Goal: Task Accomplishment & Management: Use online tool/utility

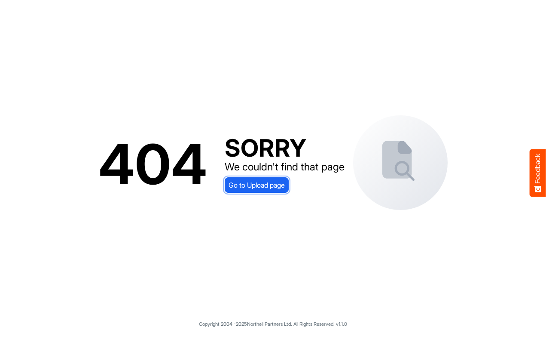
click at [279, 185] on span "Go to Upload page" at bounding box center [257, 184] width 56 height 11
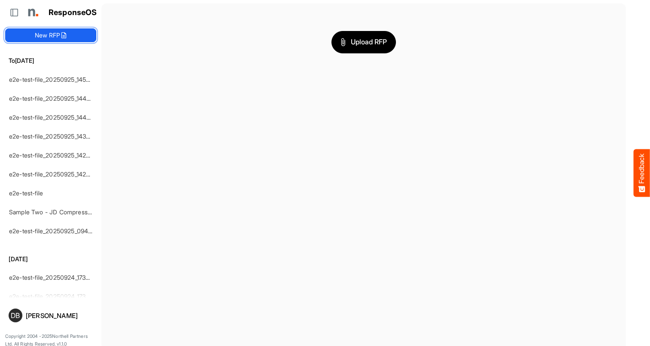
click at [45, 33] on button "New RFP" at bounding box center [50, 35] width 91 height 14
click at [366, 50] on button "Upload RFP" at bounding box center [363, 42] width 64 height 22
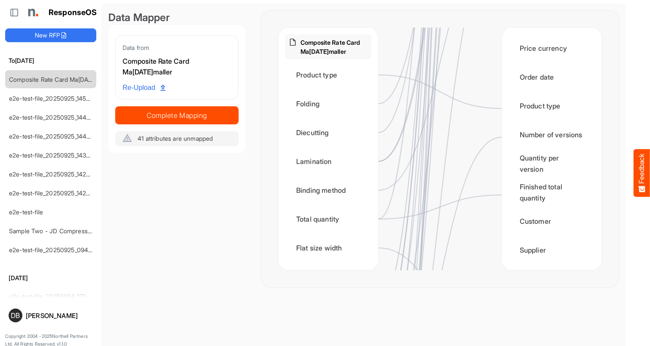
scroll to position [1066, 0]
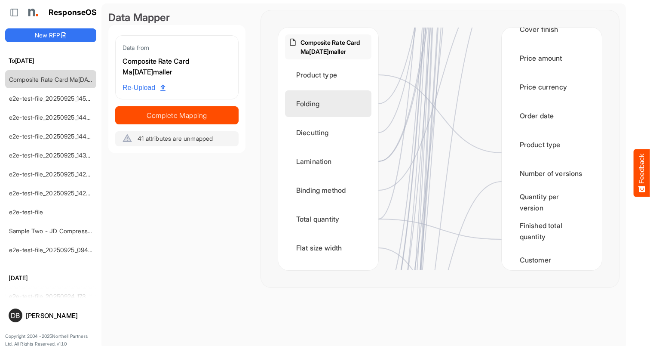
click at [345, 101] on div "Folding" at bounding box center [328, 103] width 86 height 27
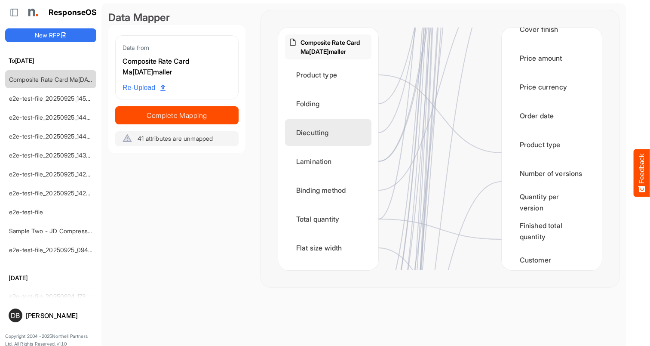
click at [338, 129] on div "Diecutting" at bounding box center [328, 132] width 86 height 27
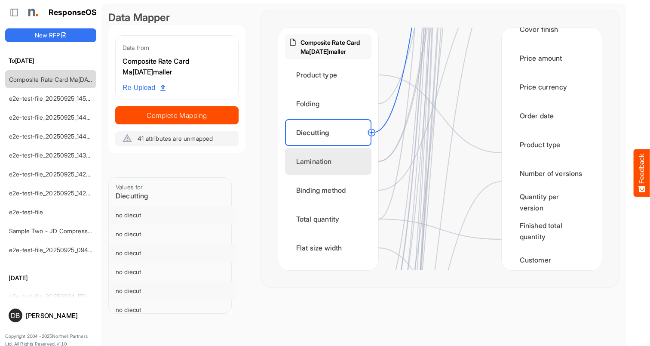
click at [347, 162] on div "Lamination" at bounding box center [328, 161] width 86 height 27
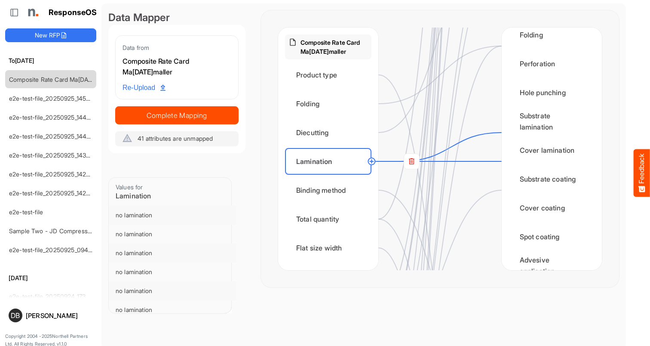
scroll to position [623, 0]
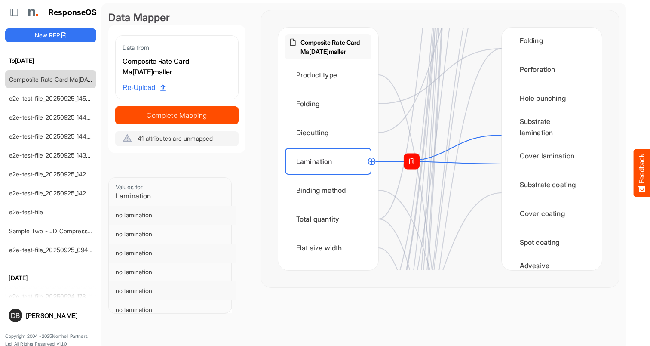
click at [413, 162] on rect at bounding box center [411, 160] width 15 height 15
click at [502, 165] on circle at bounding box center [501, 164] width 10 height 10
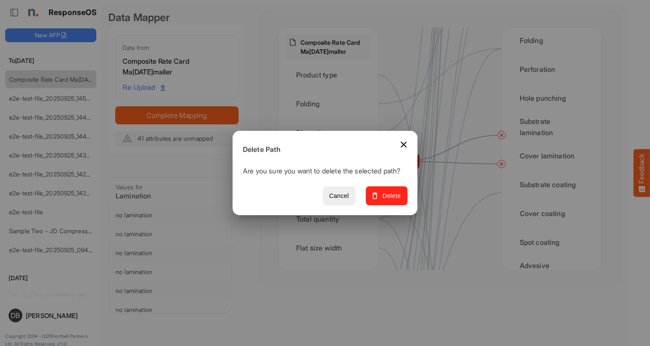
click at [400, 198] on span "Delete" at bounding box center [386, 195] width 29 height 11
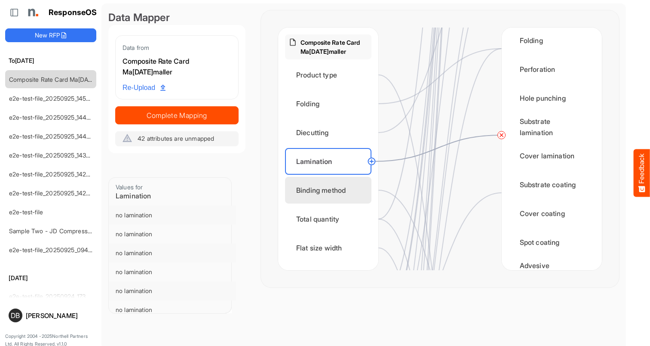
click at [334, 188] on div "Binding method" at bounding box center [328, 190] width 86 height 27
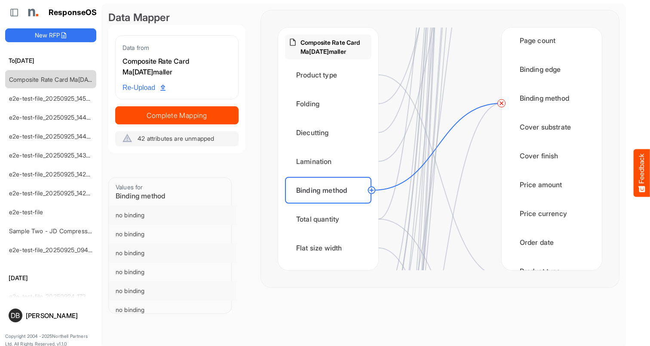
scroll to position [947, 0]
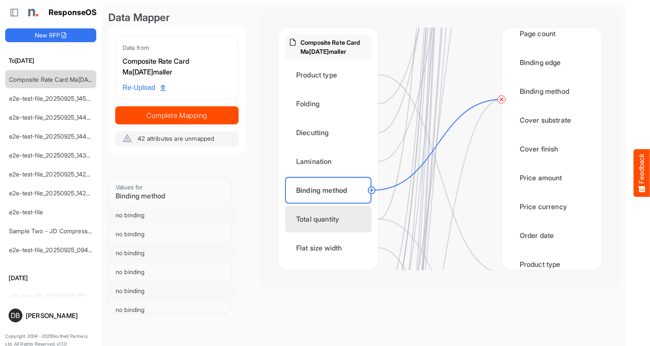
click at [360, 222] on div "Total quantity" at bounding box center [328, 218] width 86 height 27
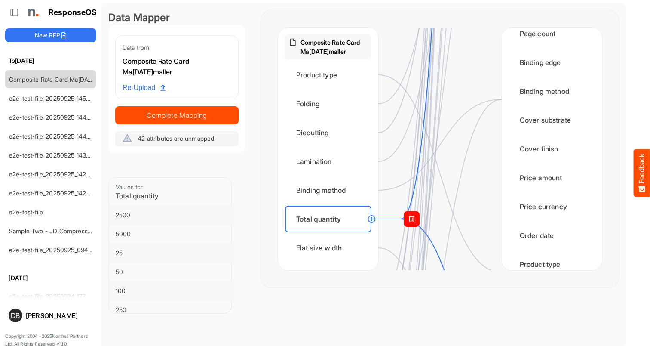
click at [413, 219] on rect at bounding box center [411, 218] width 15 height 15
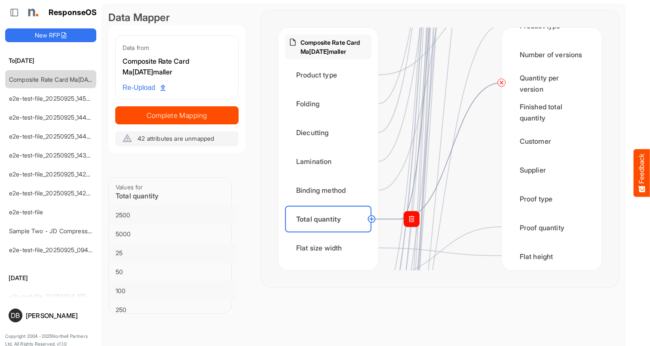
scroll to position [1183, 0]
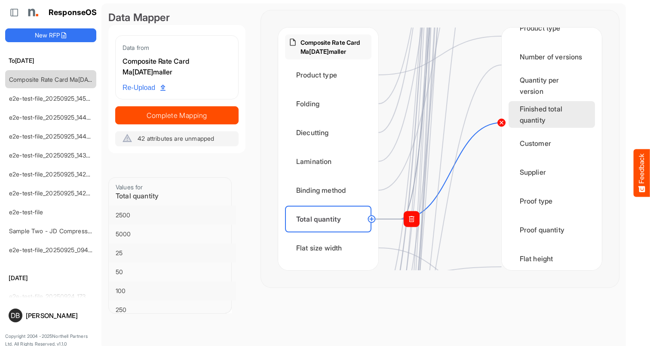
click at [504, 122] on circle at bounding box center [501, 122] width 10 height 10
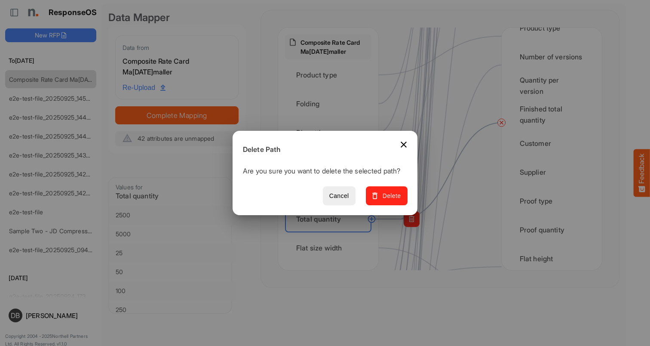
click at [393, 201] on span "Delete" at bounding box center [386, 195] width 29 height 11
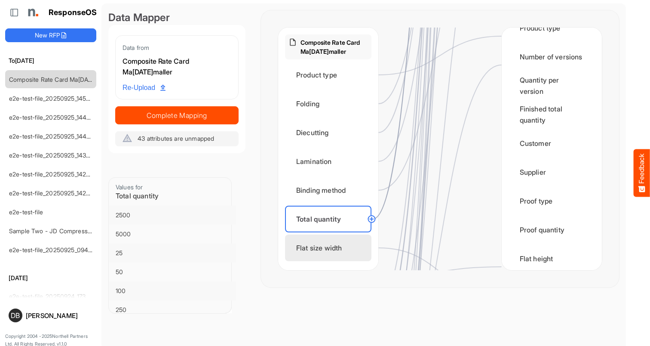
click at [336, 245] on div "Flat size width" at bounding box center [328, 247] width 86 height 27
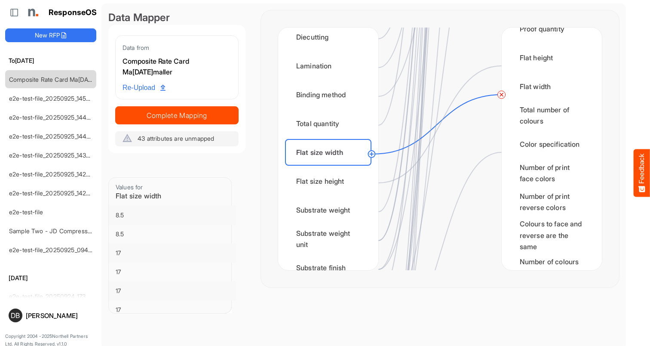
scroll to position [95, 0]
click at [338, 190] on div "Flat size height" at bounding box center [328, 181] width 86 height 27
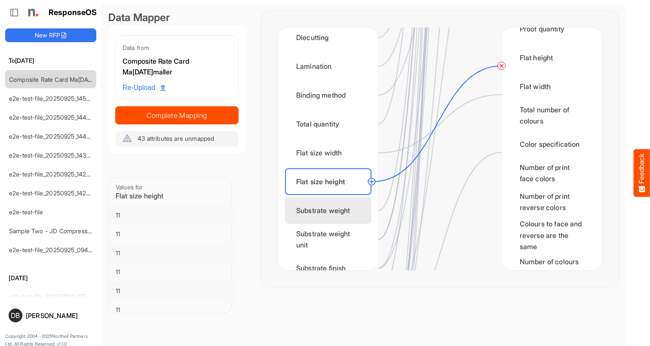
click at [335, 207] on div "Substrate weight" at bounding box center [328, 210] width 86 height 27
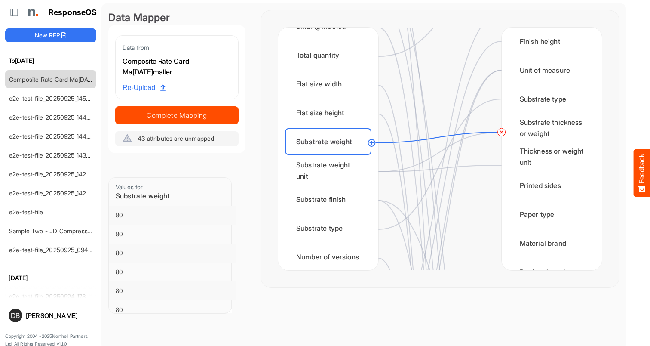
scroll to position [166, 0]
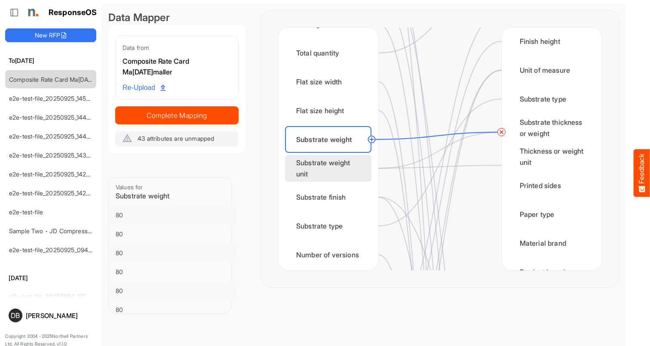
click at [349, 169] on div "Substrate weight unit" at bounding box center [328, 168] width 86 height 27
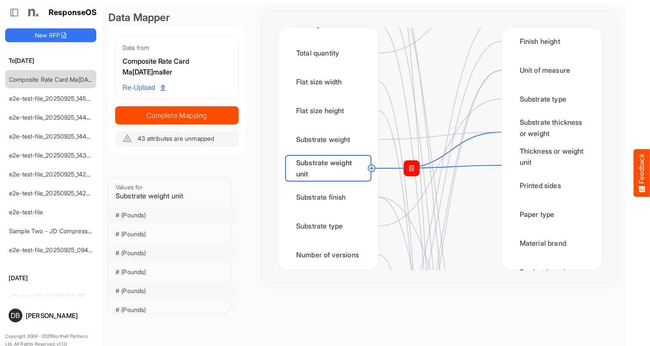
click at [413, 167] on rect at bounding box center [411, 167] width 15 height 15
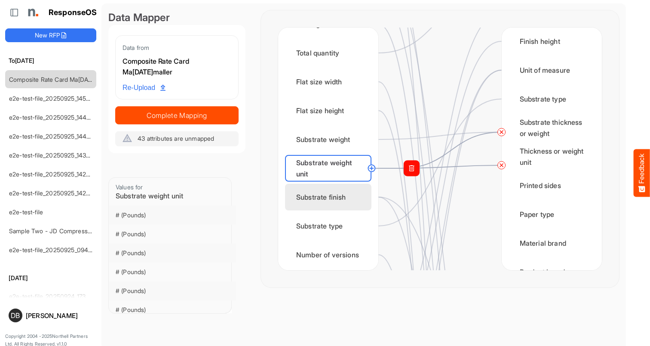
click at [352, 197] on div "Substrate finish" at bounding box center [328, 197] width 86 height 27
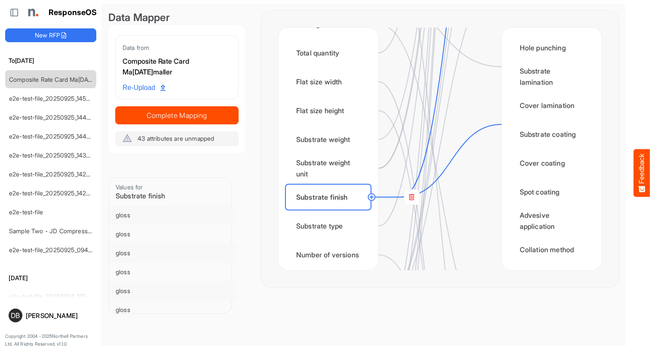
scroll to position [673, 0]
click at [414, 193] on rect at bounding box center [411, 196] width 15 height 15
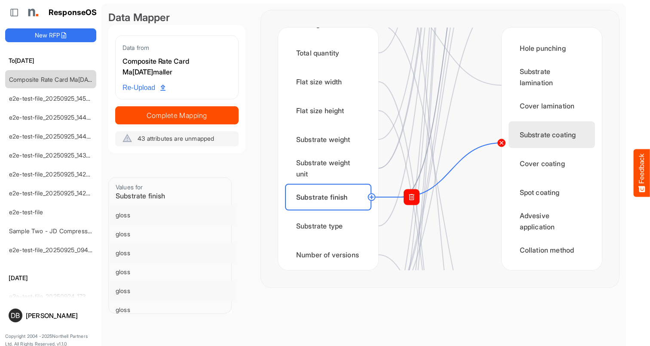
click at [504, 141] on circle at bounding box center [501, 143] width 10 height 10
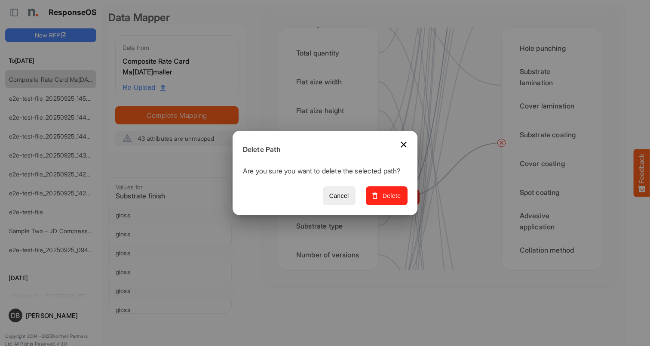
click at [385, 199] on span "Delete" at bounding box center [386, 195] width 29 height 11
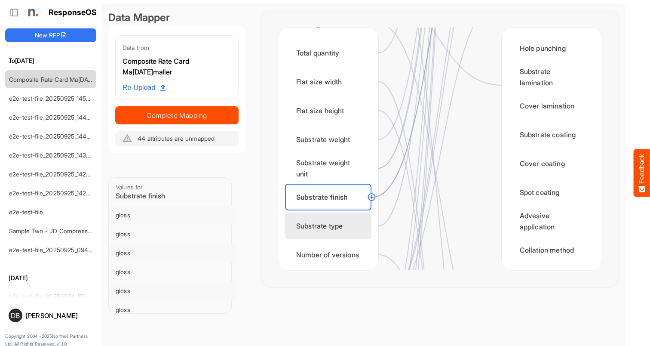
click at [318, 226] on div "Substrate type" at bounding box center [328, 225] width 86 height 27
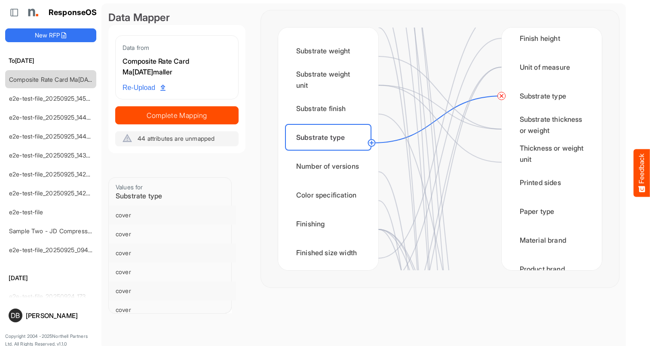
scroll to position [258, 0]
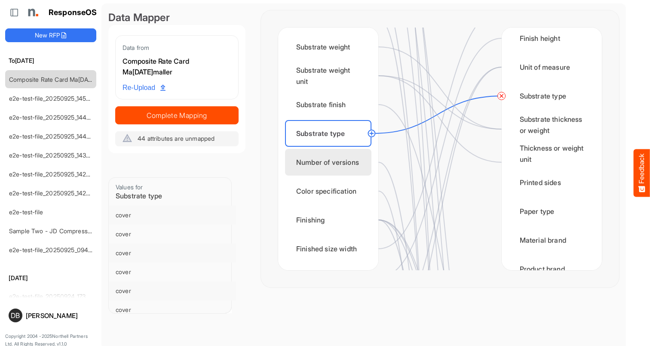
click at [323, 173] on div "Number of versions" at bounding box center [328, 162] width 86 height 27
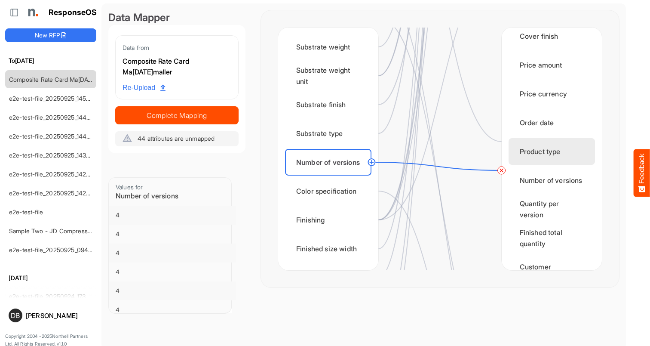
scroll to position [1078, 0]
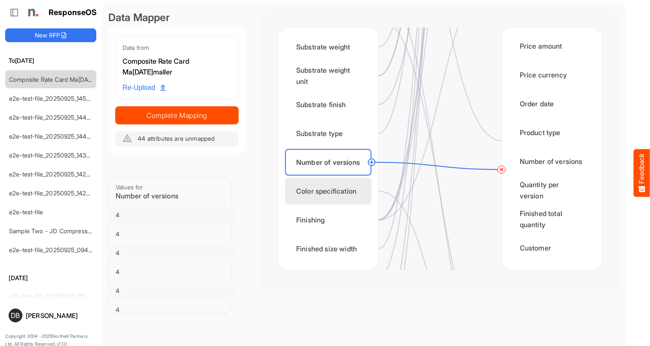
click at [346, 185] on div "Color specification" at bounding box center [328, 191] width 86 height 27
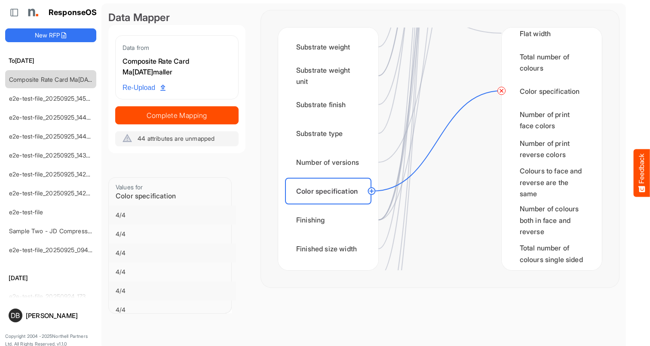
scroll to position [1445, 0]
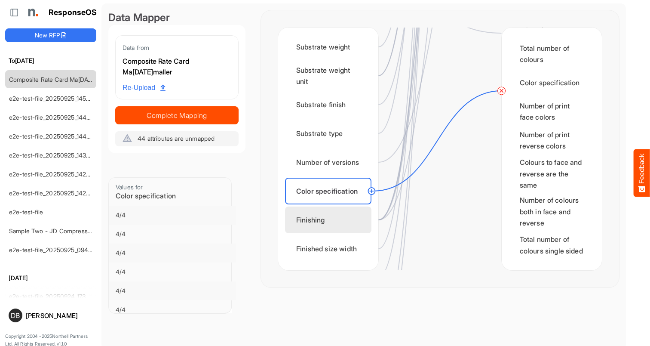
click at [323, 225] on div "Finishing" at bounding box center [328, 219] width 86 height 27
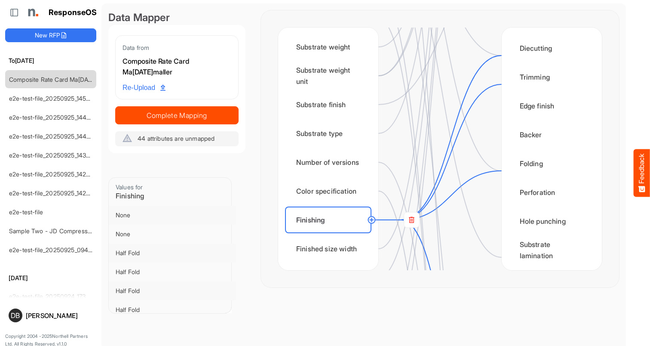
scroll to position [496, 0]
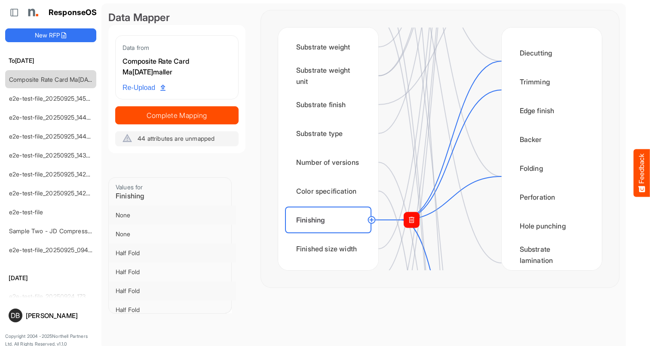
click at [413, 220] on rect at bounding box center [411, 219] width 15 height 15
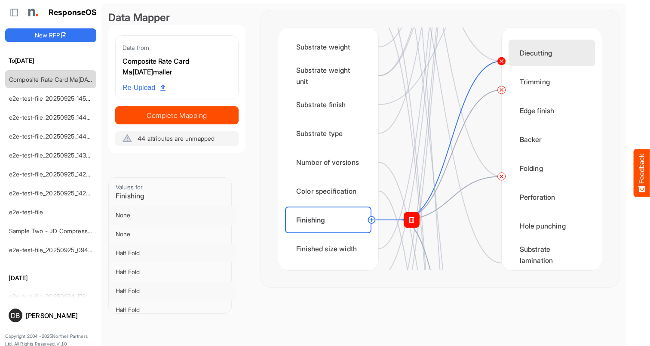
click at [502, 62] on circle at bounding box center [501, 61] width 10 height 10
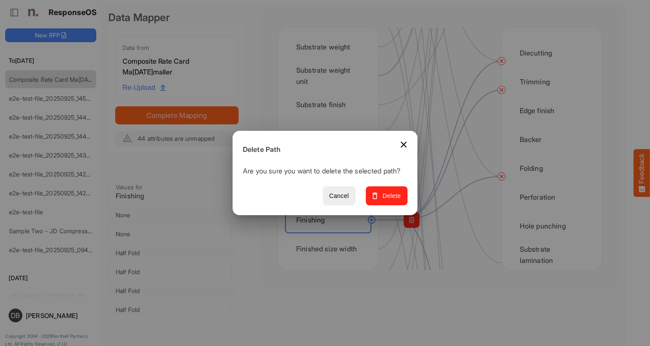
click at [398, 205] on button "Delete" at bounding box center [387, 195] width 42 height 19
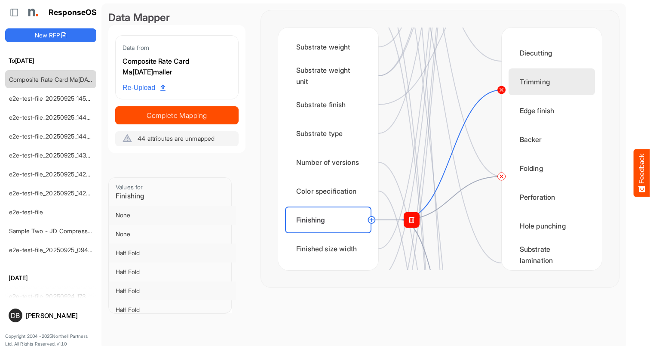
click at [501, 86] on circle at bounding box center [501, 90] width 10 height 10
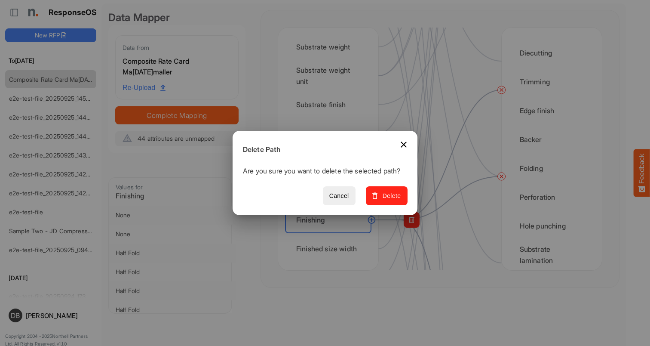
click at [394, 205] on button "Delete" at bounding box center [387, 195] width 42 height 19
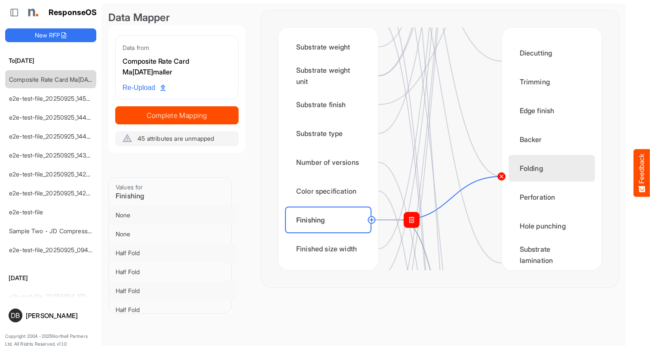
click at [500, 177] on circle at bounding box center [501, 176] width 10 height 10
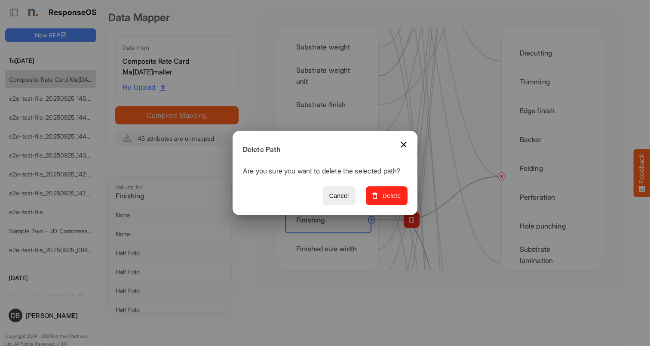
click at [400, 201] on span "Delete" at bounding box center [386, 195] width 29 height 11
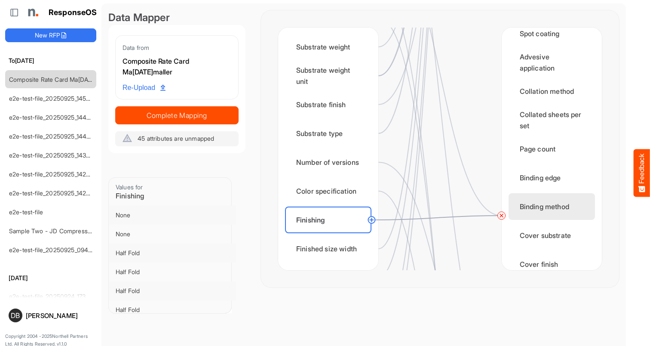
scroll to position [831, 0]
click at [501, 214] on circle at bounding box center [501, 215] width 10 height 10
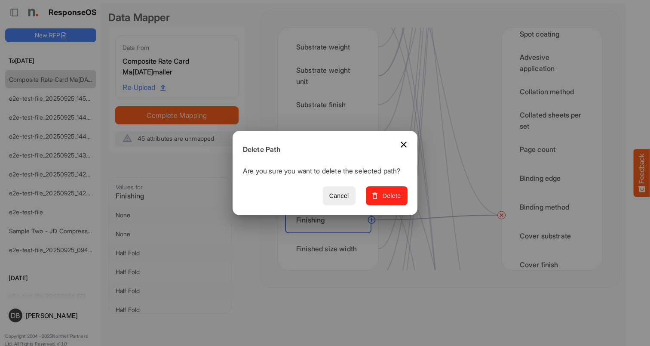
click at [399, 200] on span "Delete" at bounding box center [386, 195] width 29 height 11
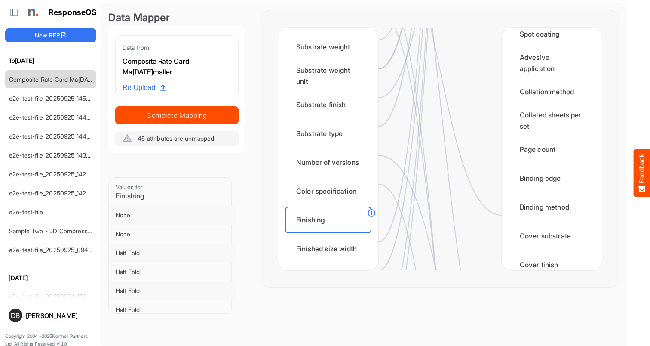
scroll to position [300, 0]
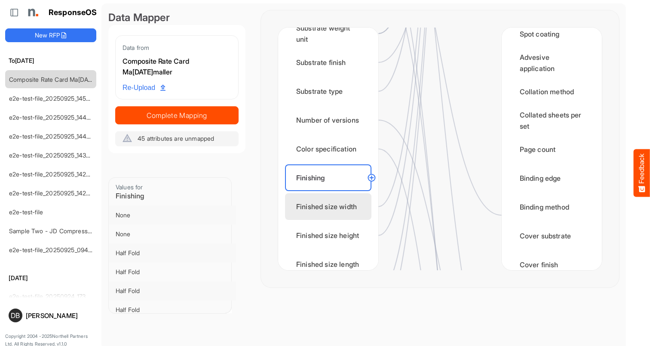
click at [344, 204] on div "Finished size width" at bounding box center [328, 206] width 86 height 27
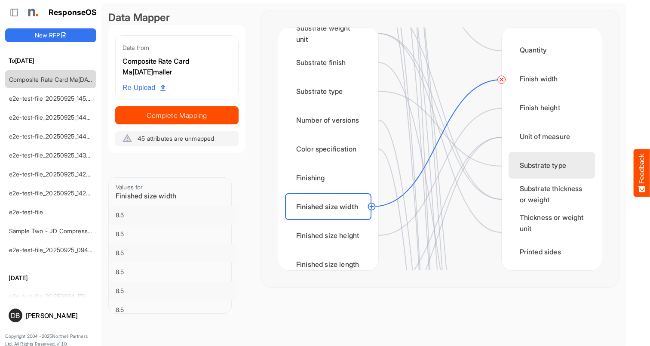
scroll to position [0, 0]
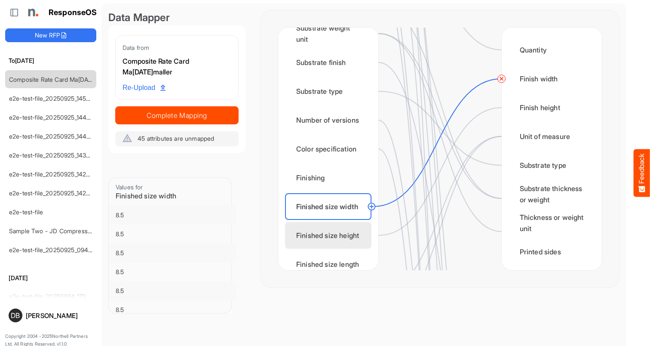
click at [338, 229] on div "Finished size height" at bounding box center [328, 235] width 86 height 27
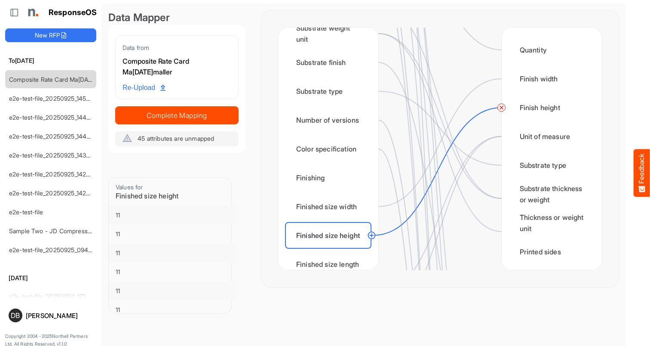
click at [338, 229] on div "Finished size height" at bounding box center [328, 235] width 86 height 27
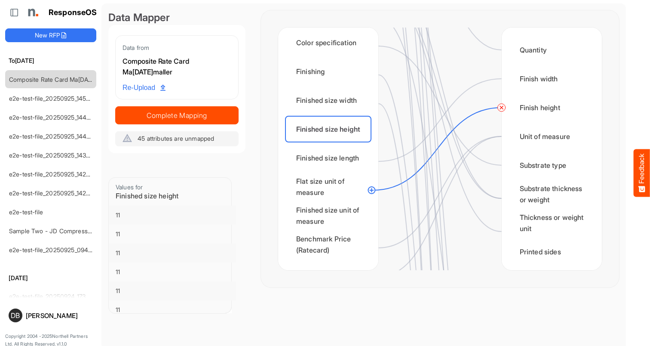
scroll to position [411, 0]
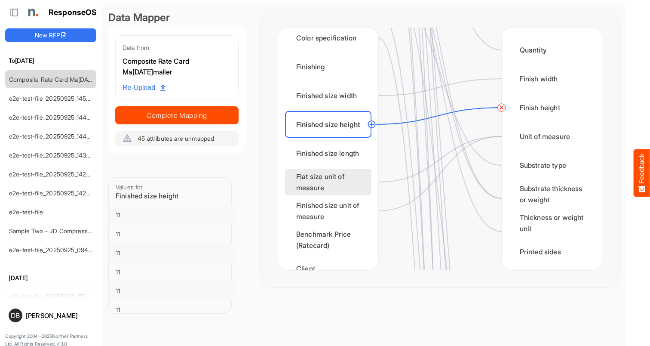
click at [336, 180] on div "Flat size unit of measure" at bounding box center [328, 181] width 86 height 27
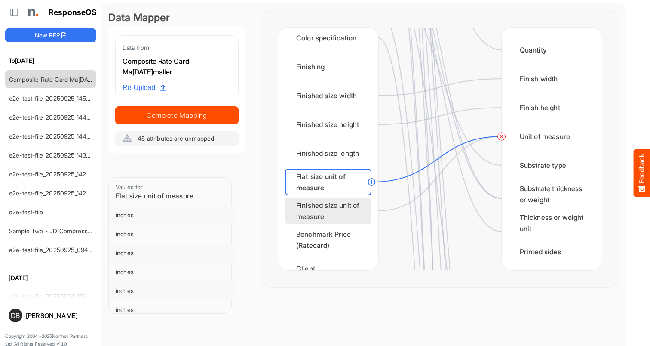
click at [333, 207] on div "Finished size unit of measure" at bounding box center [328, 210] width 86 height 27
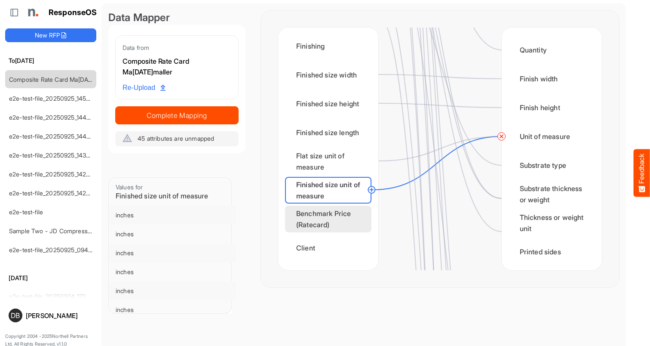
scroll to position [432, 0]
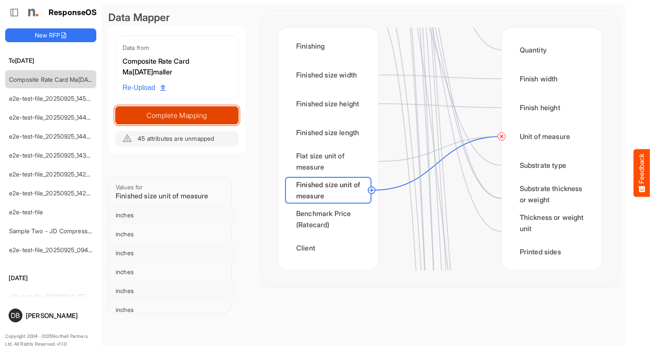
click at [199, 116] on span "Complete Mapping" at bounding box center [177, 115] width 122 height 12
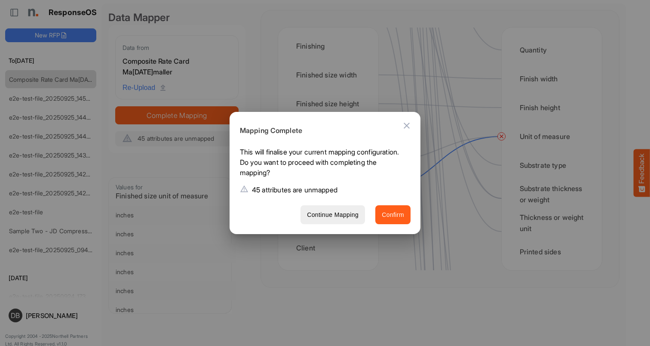
click at [398, 211] on span "Confirm" at bounding box center [393, 214] width 22 height 11
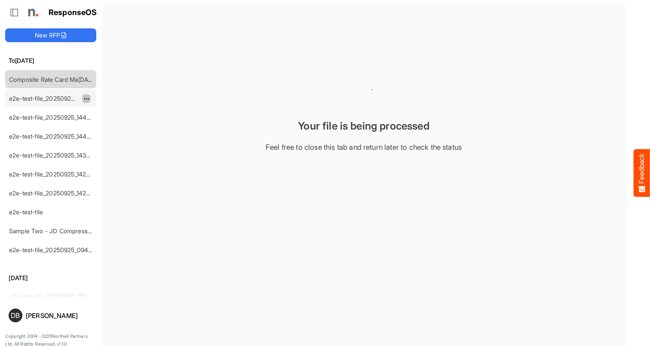
click at [87, 98] on span "dropdownbutton" at bounding box center [85, 99] width 4 height 6
click at [101, 125] on li "Delete" at bounding box center [108, 124] width 52 height 13
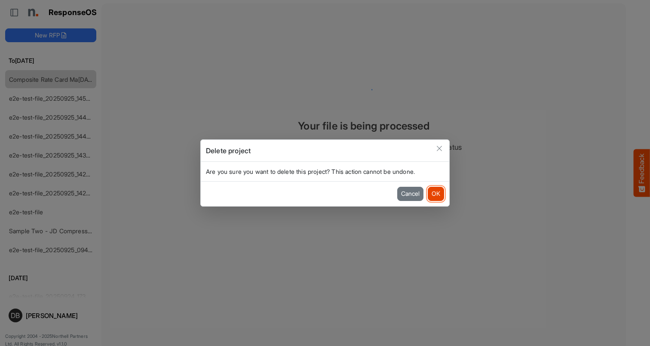
click at [437, 194] on button "OK" at bounding box center [436, 194] width 16 height 14
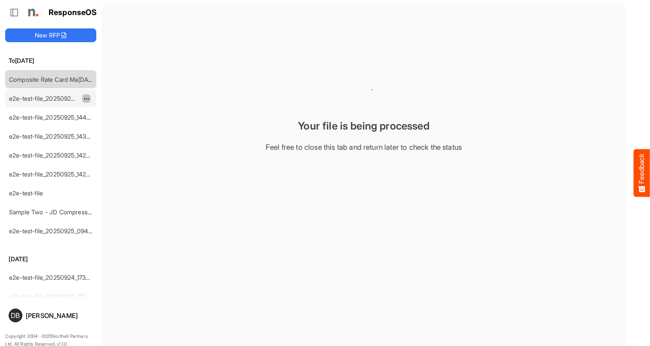
click at [85, 94] on button "dropdownbutton" at bounding box center [86, 98] width 9 height 9
click at [110, 123] on li "Delete" at bounding box center [108, 124] width 52 height 13
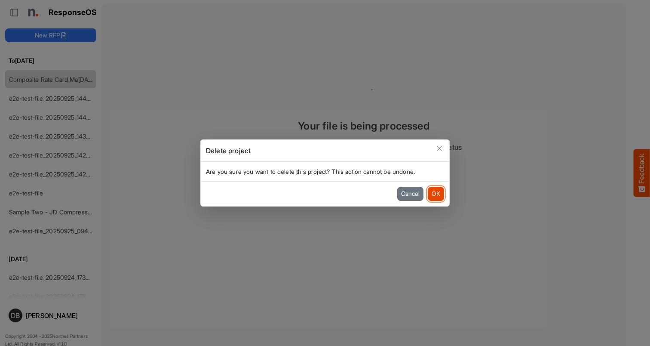
click at [434, 190] on button "OK" at bounding box center [436, 194] width 16 height 14
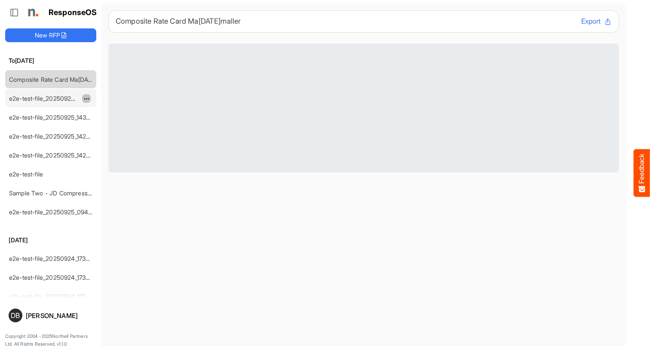
click at [86, 98] on span "dropdownbutton" at bounding box center [85, 99] width 4 height 6
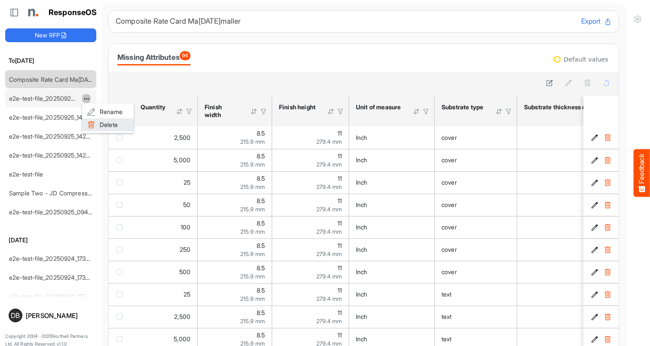
click at [108, 122] on li "Delete" at bounding box center [108, 124] width 52 height 13
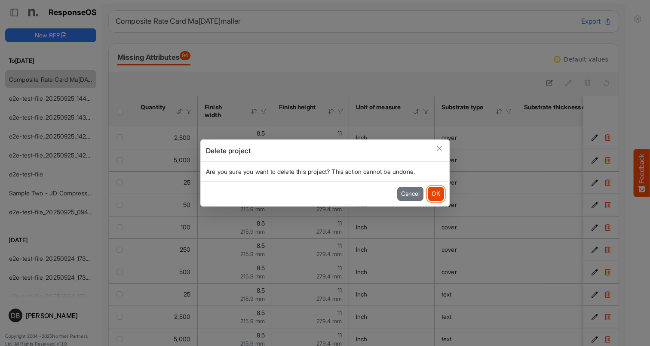
click at [440, 191] on button "OK" at bounding box center [436, 194] width 16 height 14
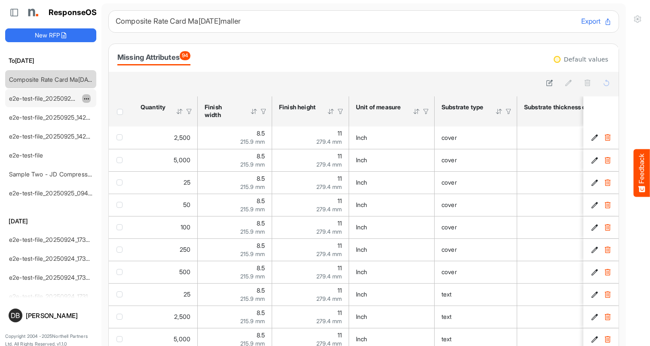
click at [86, 96] on span "dropdownbutton" at bounding box center [85, 99] width 4 height 6
click at [112, 122] on li "Delete" at bounding box center [108, 124] width 52 height 13
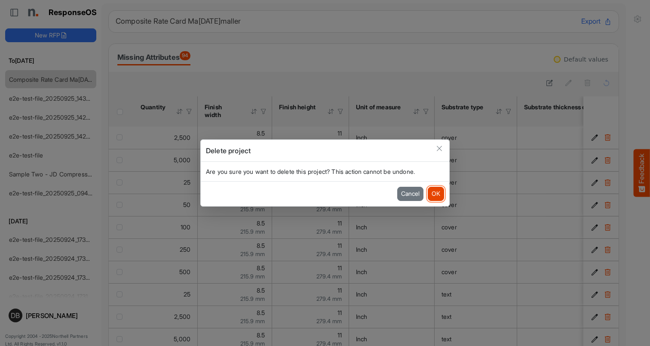
click at [436, 190] on button "OK" at bounding box center [436, 194] width 16 height 14
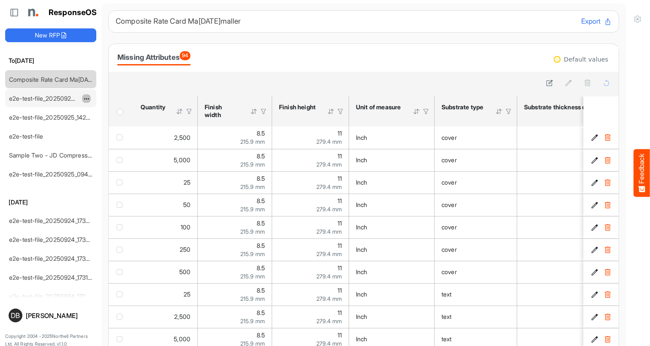
click at [87, 98] on span "dropdownbutton" at bounding box center [85, 99] width 4 height 6
click at [113, 119] on li "Delete" at bounding box center [108, 124] width 52 height 13
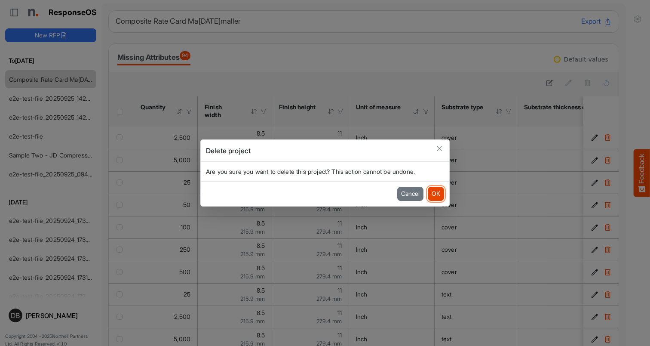
click at [443, 197] on button "OK" at bounding box center [436, 194] width 16 height 14
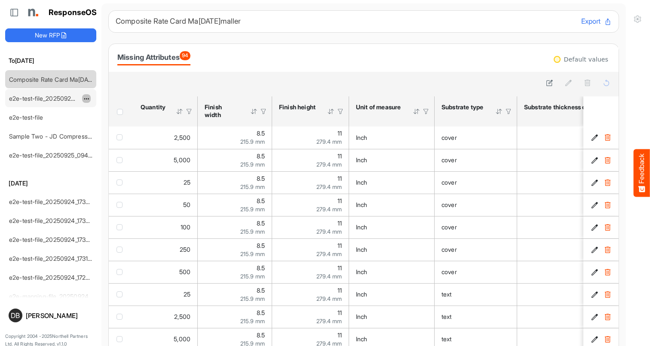
click at [86, 97] on span "dropdownbutton" at bounding box center [85, 99] width 4 height 6
click at [117, 124] on li "Delete" at bounding box center [108, 124] width 52 height 13
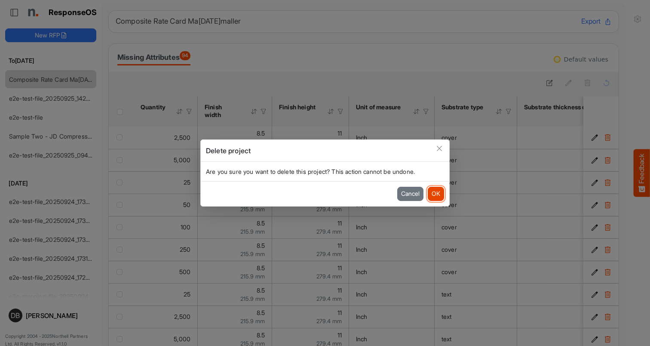
click at [442, 192] on button "OK" at bounding box center [436, 194] width 16 height 14
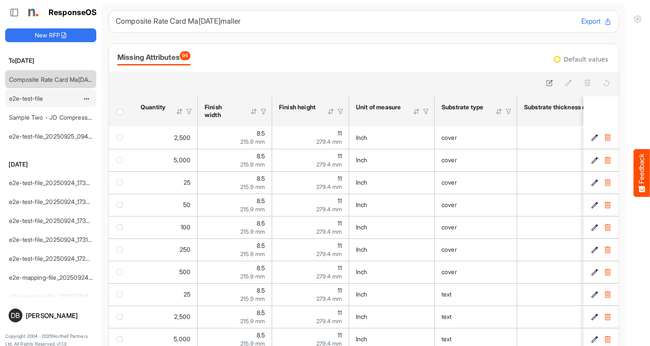
click at [82, 98] on div "e2e-test-file" at bounding box center [44, 97] width 77 height 17
click at [84, 98] on span "dropdownbutton" at bounding box center [85, 99] width 4 height 6
click at [116, 121] on li "Delete" at bounding box center [108, 124] width 52 height 13
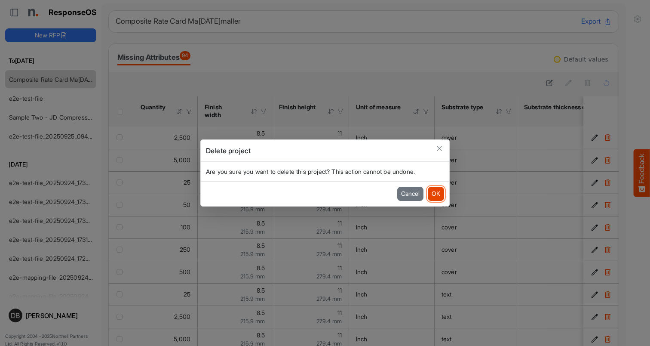
click at [434, 189] on button "OK" at bounding box center [436, 194] width 16 height 14
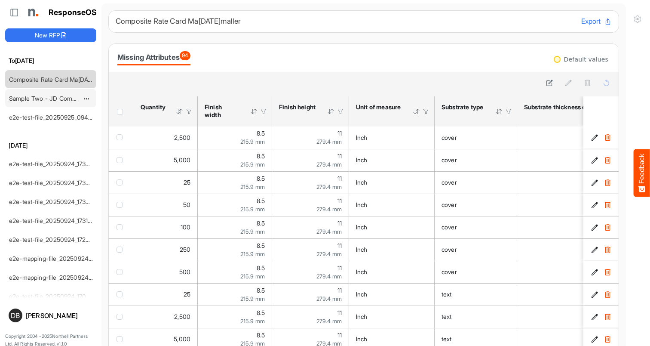
click at [59, 95] on link "Sample Two - JD Compressed 2" at bounding box center [54, 98] width 91 height 7
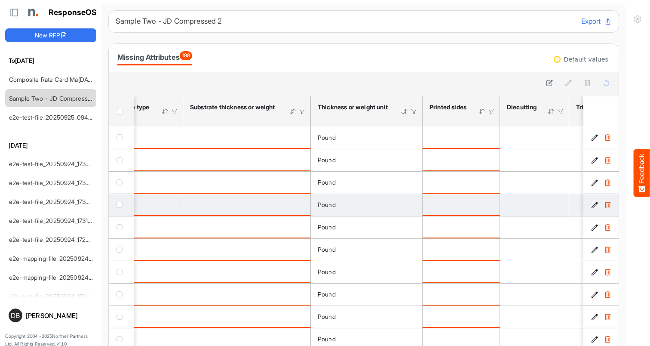
scroll to position [0, 332]
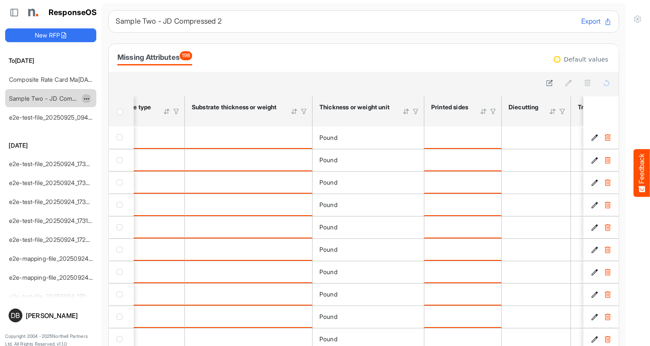
click at [88, 98] on span "dropdownbutton" at bounding box center [85, 99] width 4 height 6
click at [122, 127] on li "Delete" at bounding box center [108, 124] width 52 height 13
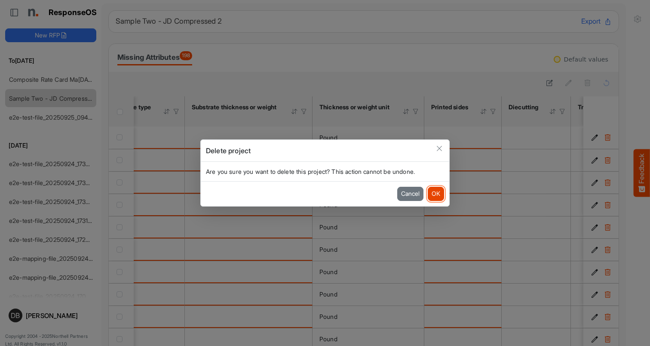
click at [439, 192] on button "OK" at bounding box center [436, 194] width 16 height 14
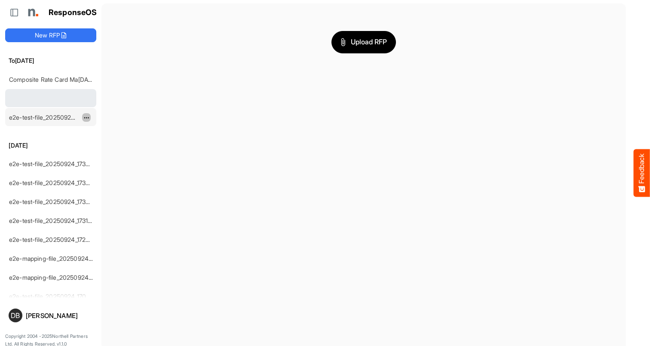
click at [86, 117] on span "dropdownbutton" at bounding box center [85, 118] width 4 height 6
click at [111, 143] on li "Delete" at bounding box center [108, 143] width 52 height 13
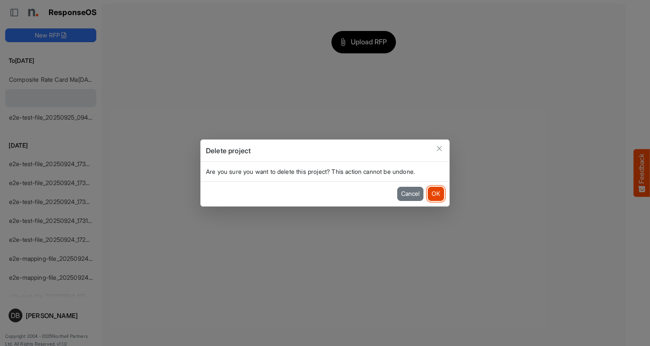
click at [440, 196] on button "OK" at bounding box center [436, 194] width 16 height 14
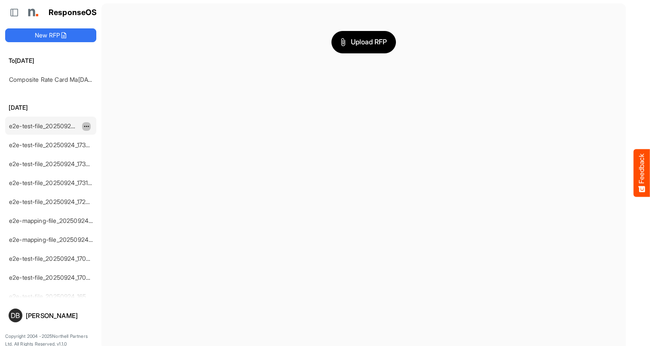
click at [83, 126] on button "dropdownbutton" at bounding box center [86, 126] width 9 height 9
click at [107, 152] on li "Delete" at bounding box center [108, 152] width 52 height 13
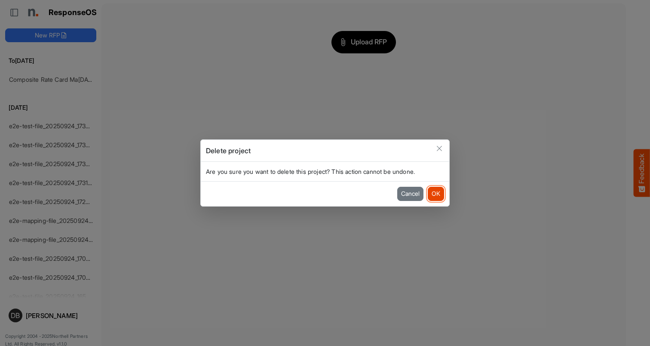
click at [440, 193] on button "OK" at bounding box center [436, 194] width 16 height 14
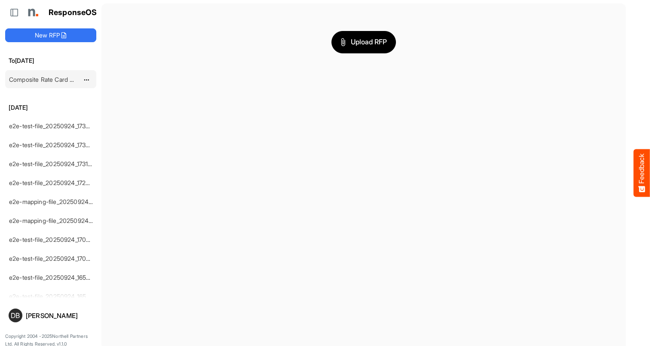
click at [55, 79] on link "Composite Rate Card [DATE]_smaller" at bounding box center [61, 79] width 104 height 7
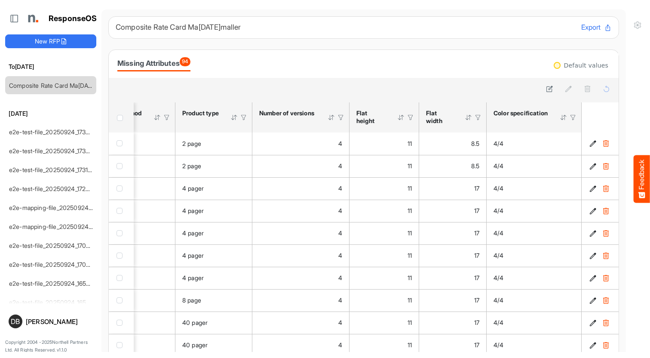
scroll to position [0, 1056]
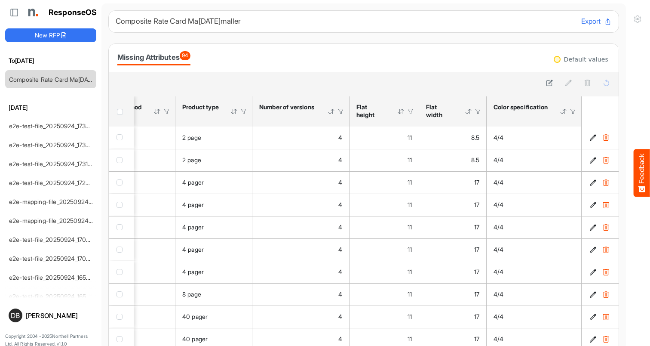
click at [546, 113] on div at bounding box center [573, 111] width 8 height 8
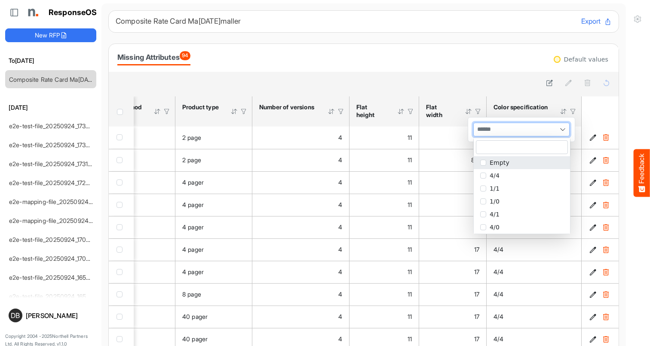
click at [537, 135] on div at bounding box center [521, 129] width 95 height 13
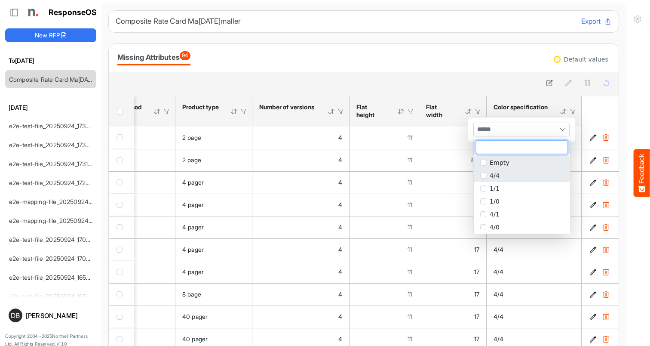
click at [490, 177] on span "4/4" at bounding box center [495, 175] width 10 height 7
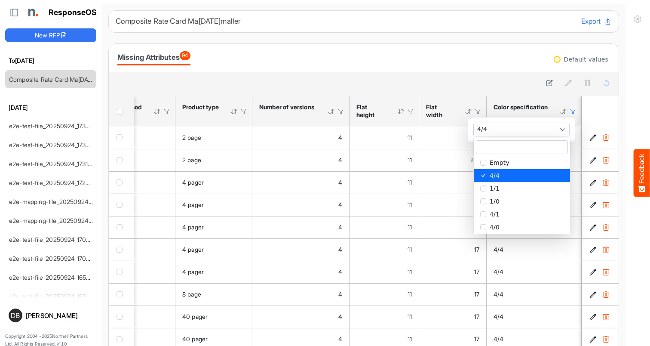
click at [392, 70] on div "Missing Attributes 94" at bounding box center [364, 58] width 510 height 28
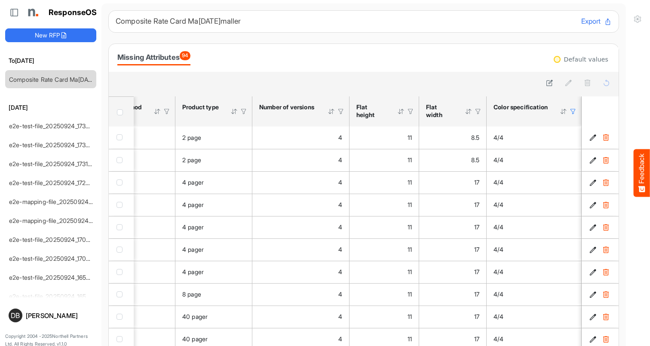
click at [122, 111] on span "Header checkbox" at bounding box center [120, 112] width 6 height 6
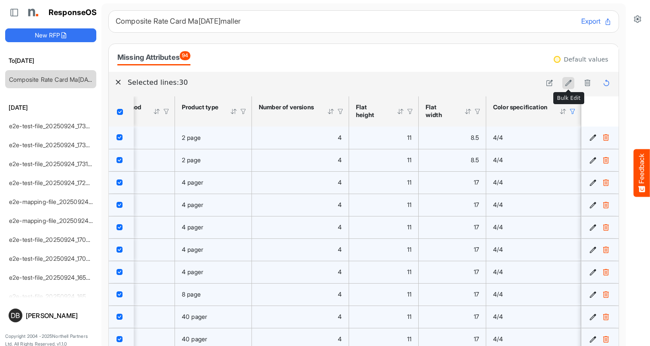
click at [546, 85] on button at bounding box center [568, 83] width 12 height 12
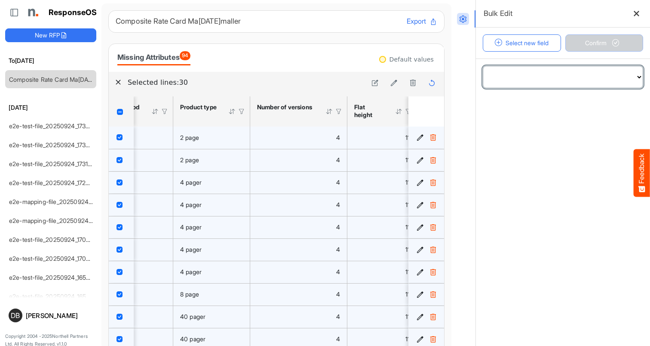
select select "**********"
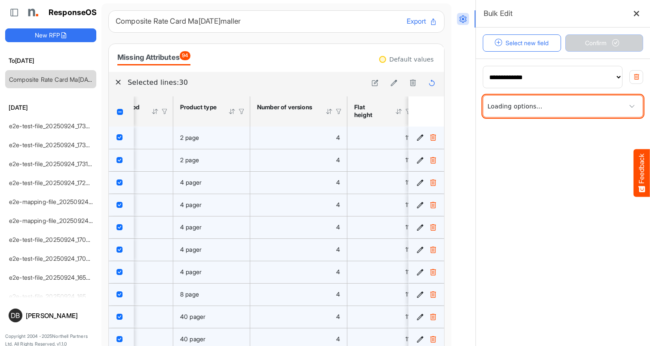
click at [546, 106] on span at bounding box center [562, 105] width 159 height 21
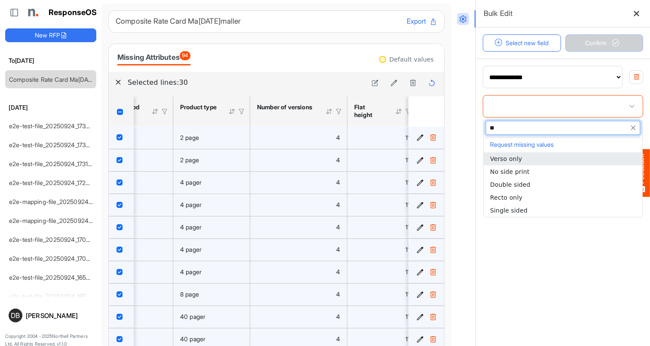
type input "***"
click at [546, 156] on li "Double sided" at bounding box center [563, 158] width 159 height 13
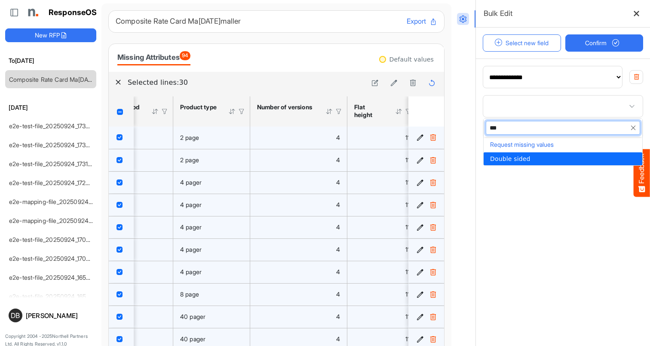
type input "**********"
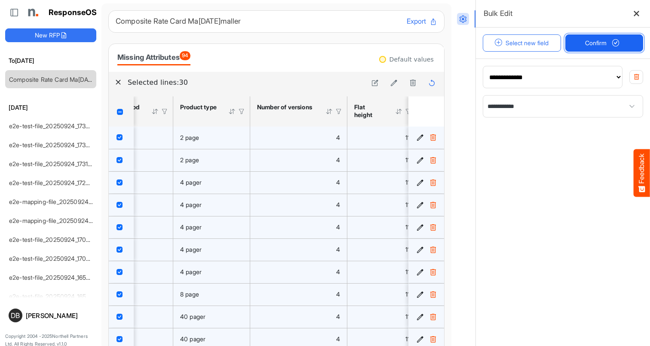
click at [546, 42] on span "Confirm" at bounding box center [604, 42] width 38 height 9
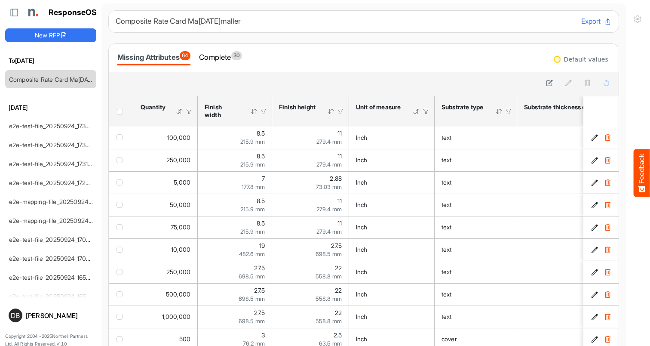
click at [228, 48] on div "Missing Attributes 64 Complete 30" at bounding box center [364, 58] width 510 height 28
click at [228, 55] on div "Complete 30" at bounding box center [220, 57] width 43 height 12
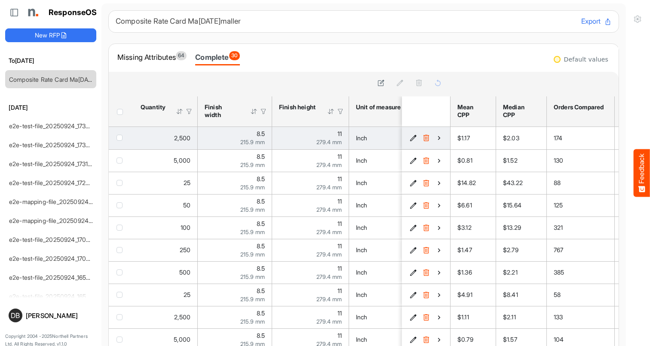
click at [438, 136] on icon "4cc0349e-fd80-4133-8fb4-b664ea69d413 is template cell Column Header" at bounding box center [438, 137] width 7 height 7
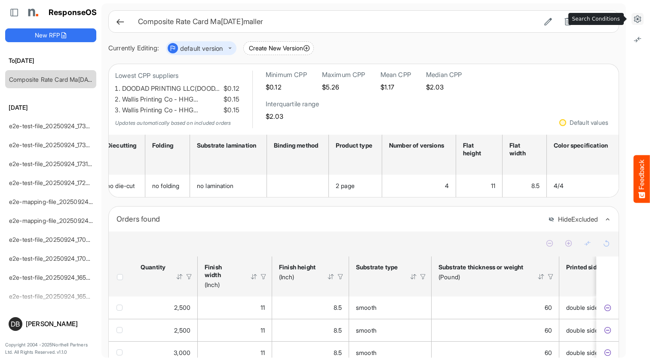
click at [546, 19] on icon at bounding box center [637, 19] width 9 height 9
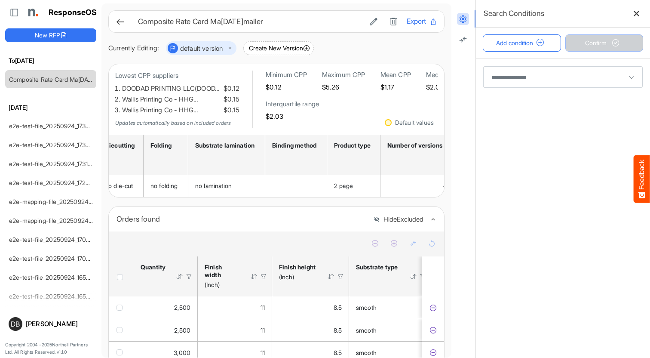
click at [546, 76] on span at bounding box center [562, 76] width 159 height 21
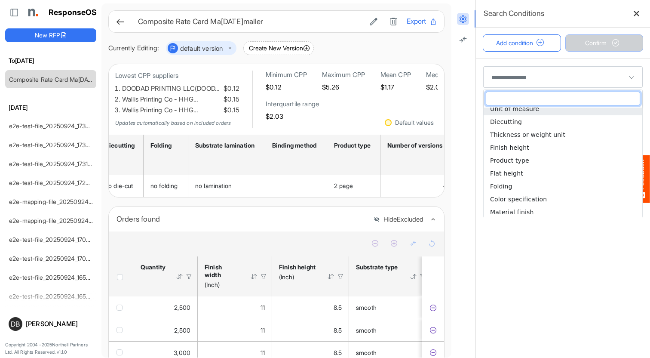
scroll to position [72, 0]
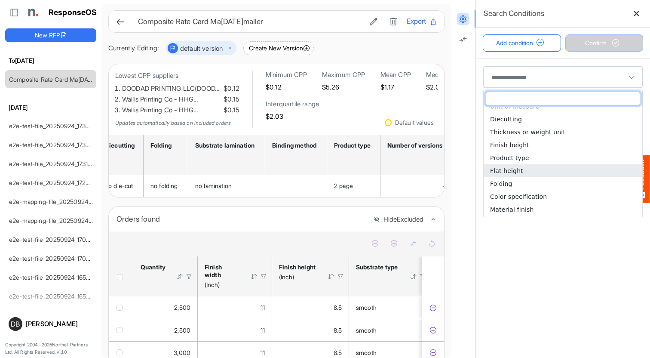
click at [546, 173] on li "Flat height" at bounding box center [563, 170] width 159 height 13
type input "**********"
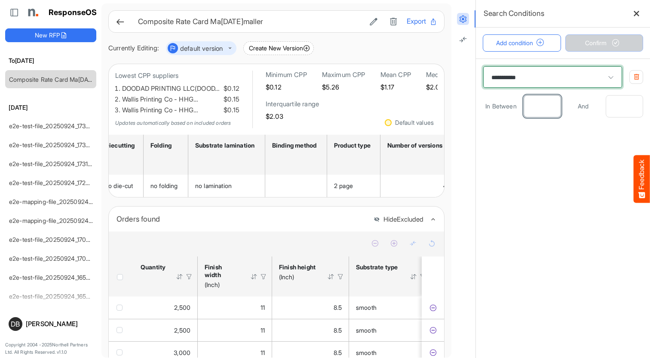
click at [546, 105] on input "number" at bounding box center [542, 105] width 37 height 21
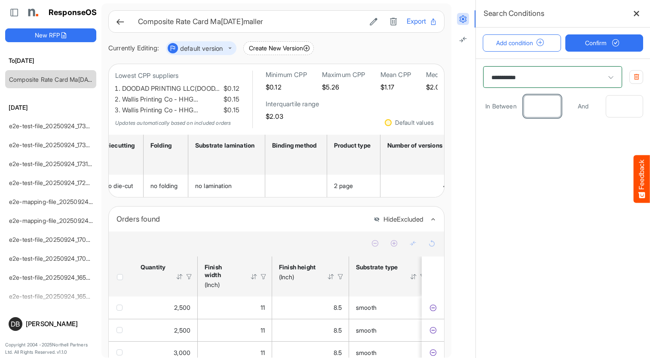
type input "***"
click at [546, 109] on input "number" at bounding box center [624, 105] width 37 height 21
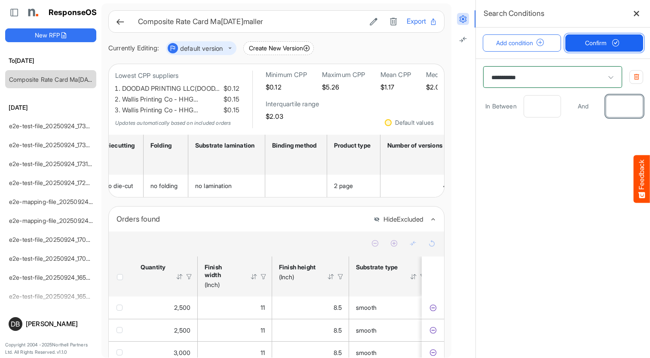
type input "**"
click at [546, 36] on button "Confirm" at bounding box center [604, 42] width 78 height 17
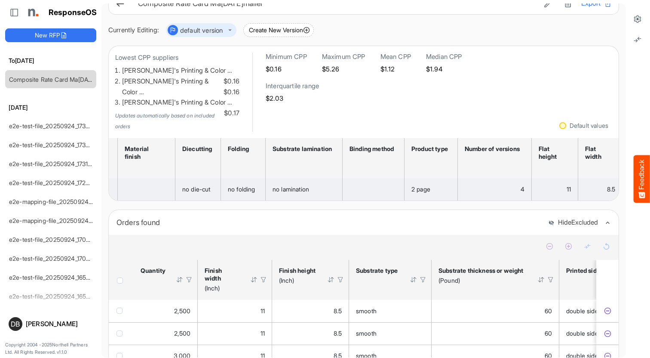
scroll to position [0, 304]
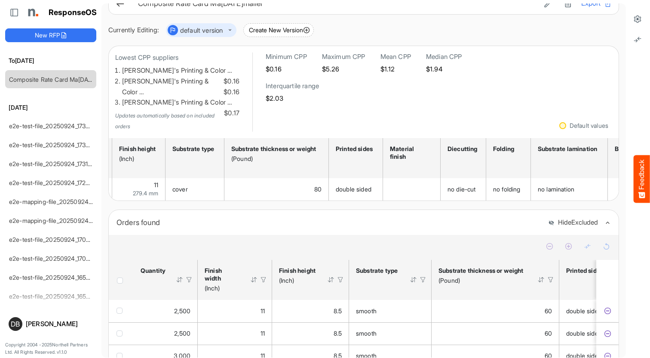
click at [546, 25] on li at bounding box center [638, 18] width 24 height 17
click at [546, 21] on icon at bounding box center [637, 19] width 9 height 9
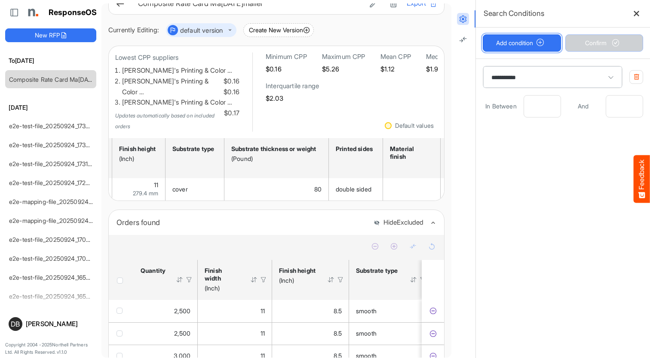
click at [531, 43] on button "Add condition" at bounding box center [522, 42] width 78 height 17
click at [546, 141] on span at bounding box center [562, 142] width 159 height 21
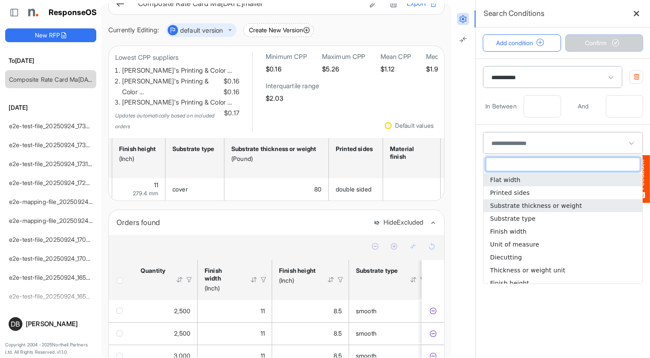
click at [546, 204] on span "Substrate thickness or weight" at bounding box center [536, 205] width 92 height 7
type input "**********"
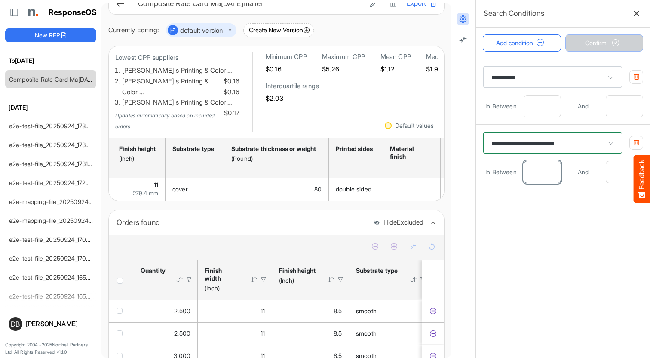
click at [543, 168] on input "number" at bounding box center [542, 171] width 37 height 21
type input "**"
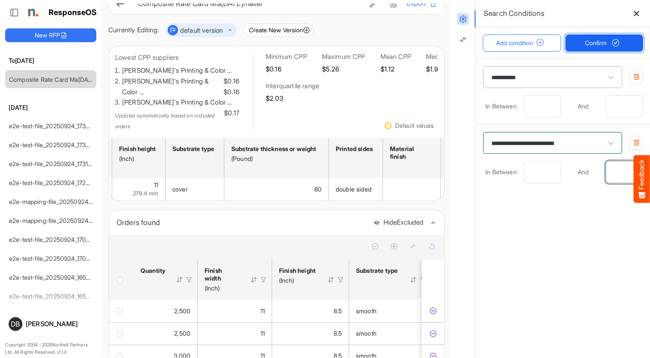
type input "**"
click at [546, 45] on span "Confirm" at bounding box center [604, 42] width 38 height 9
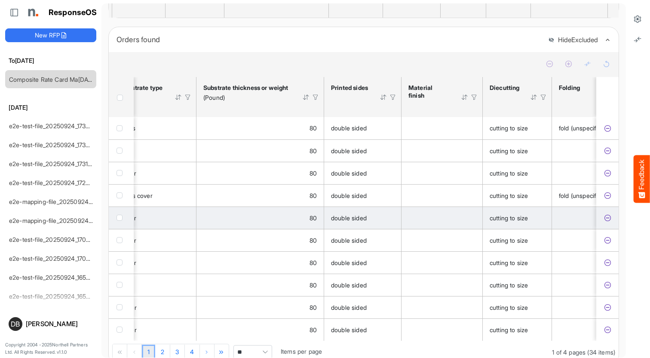
scroll to position [0, 421]
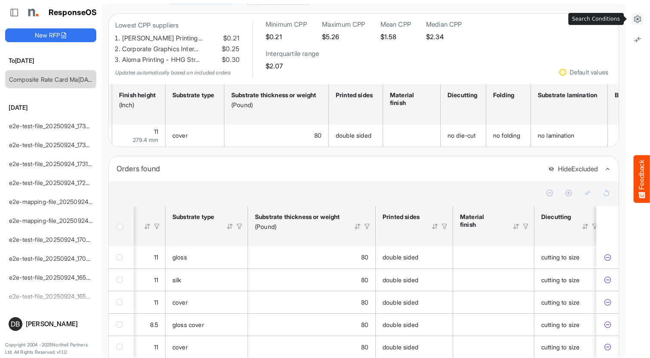
click at [546, 15] on icon at bounding box center [637, 19] width 9 height 9
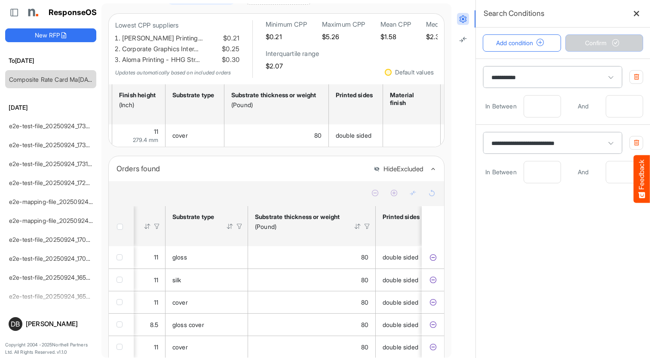
click at [546, 141] on icon "button" at bounding box center [636, 142] width 6 height 6
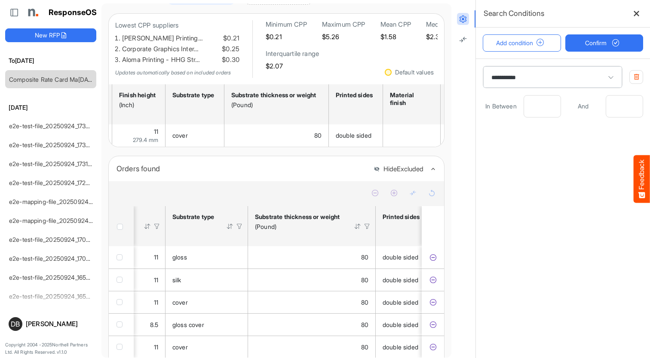
click at [546, 74] on icon "button" at bounding box center [636, 76] width 6 height 6
click at [546, 45] on span "Confirm" at bounding box center [604, 42] width 38 height 9
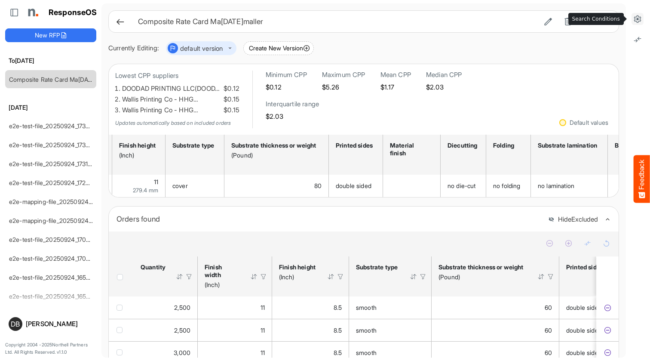
click at [546, 17] on icon at bounding box center [637, 19] width 9 height 9
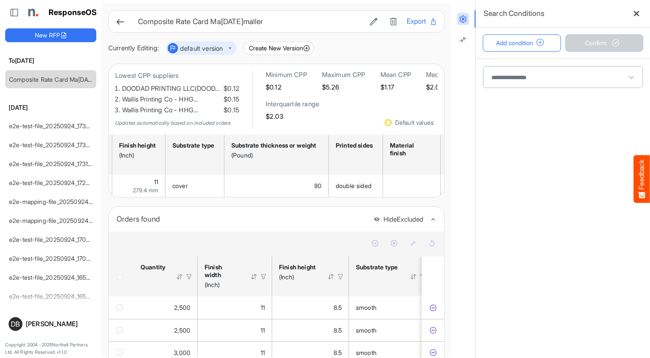
click at [546, 79] on span at bounding box center [562, 76] width 159 height 21
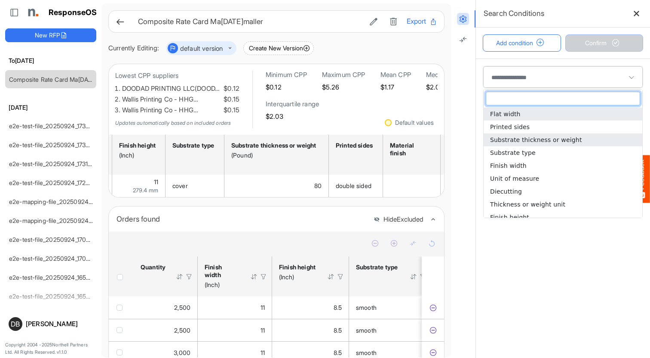
click at [546, 136] on span "Substrate thickness or weight" at bounding box center [536, 139] width 92 height 7
type input "**********"
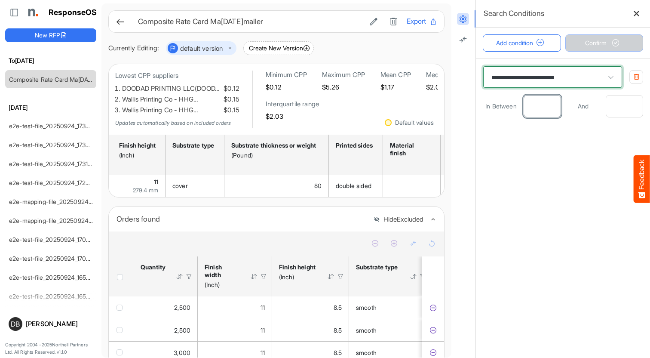
click at [541, 105] on input "number" at bounding box center [542, 105] width 37 height 21
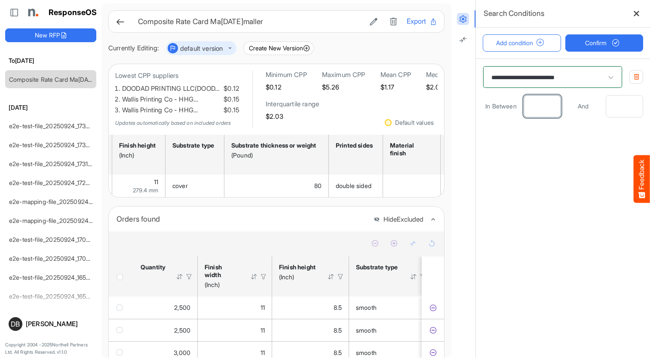
type input "**"
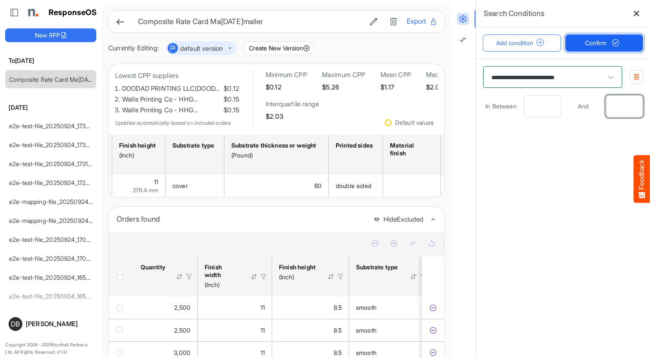
type input "**"
click at [546, 39] on span "Confirm" at bounding box center [604, 42] width 38 height 9
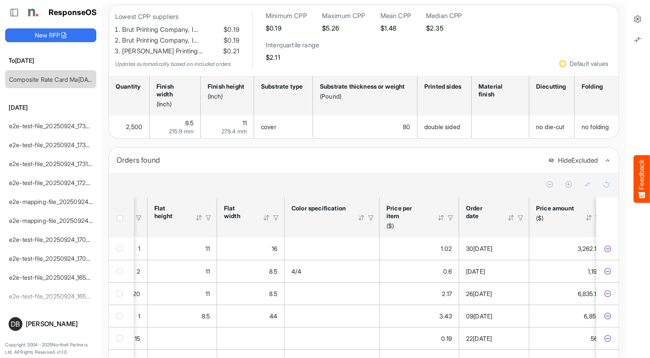
click at [444, 221] on div at bounding box center [441, 218] width 8 height 8
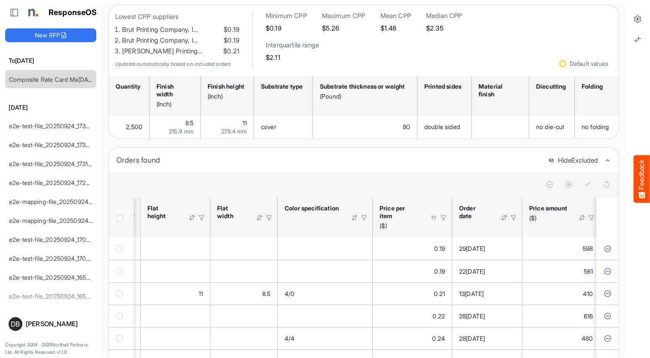
click at [434, 221] on div at bounding box center [434, 218] width 8 height 8
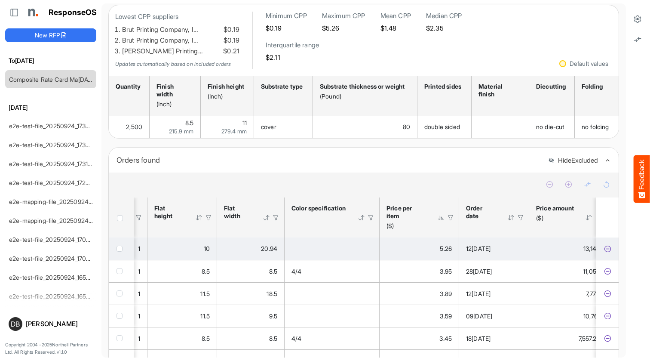
click at [546, 252] on icon "fbff2280-9d74-4f24-bc53-7689276e199c is template cell Column Header" at bounding box center [607, 248] width 7 height 7
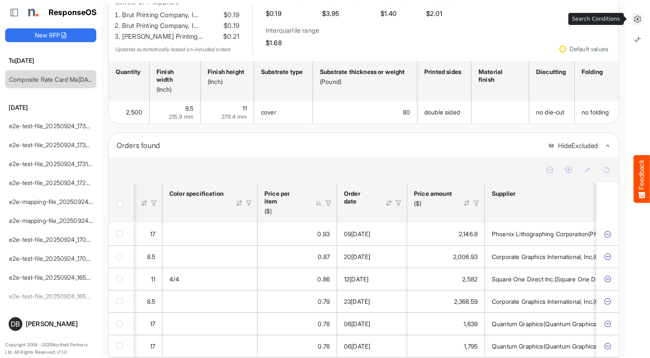
click at [546, 18] on icon at bounding box center [637, 19] width 9 height 9
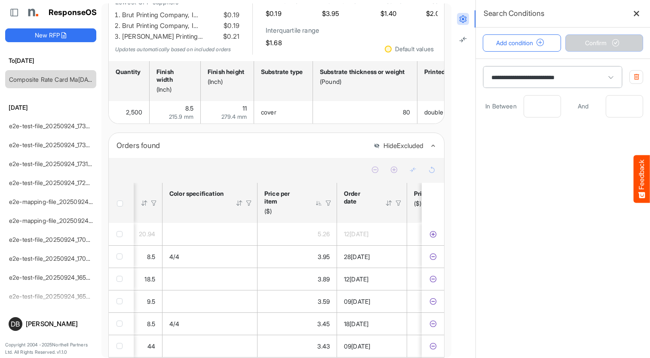
click at [546, 77] on span "**********" at bounding box center [552, 76] width 139 height 21
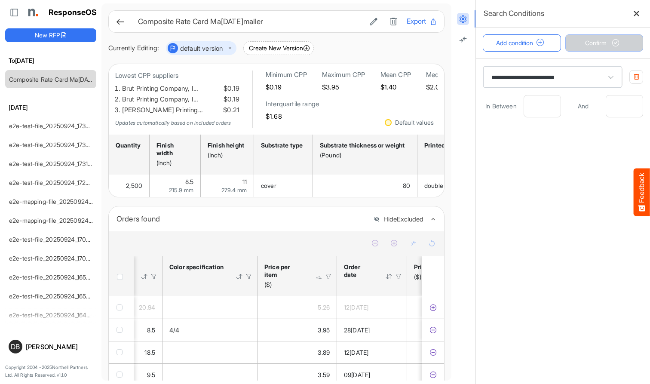
scroll to position [0, 0]
click at [413, 22] on button "Export" at bounding box center [422, 21] width 31 height 11
click at [40, 80] on link "Composite Rate Card [DATE]_smaller" at bounding box center [61, 79] width 104 height 7
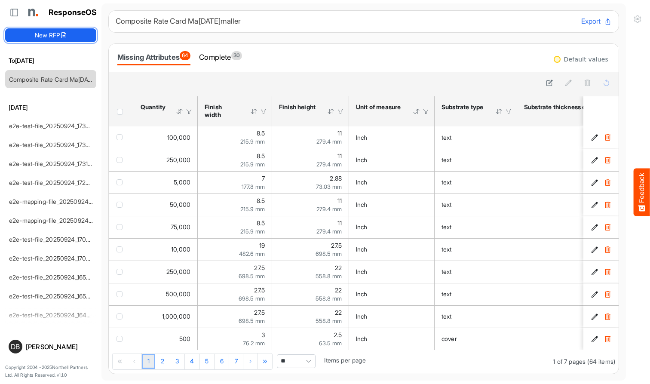
click at [52, 31] on button "New RFP" at bounding box center [50, 35] width 91 height 14
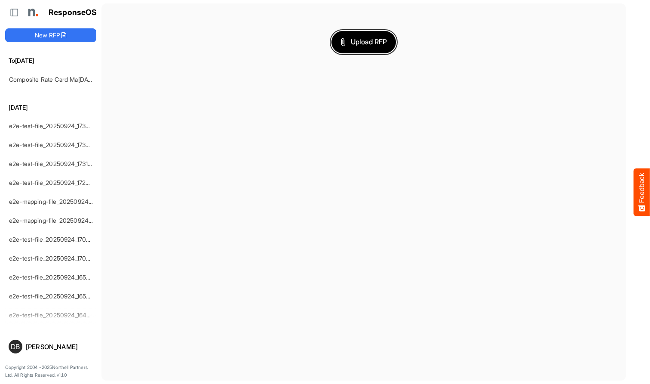
click at [380, 43] on span "Upload RFP" at bounding box center [363, 42] width 46 height 11
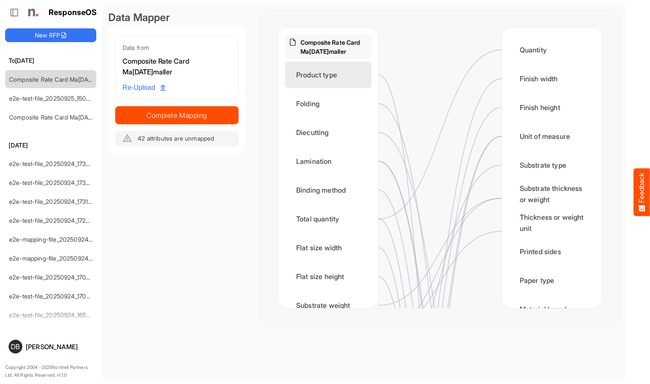
click at [337, 80] on div "Product type" at bounding box center [328, 74] width 86 height 27
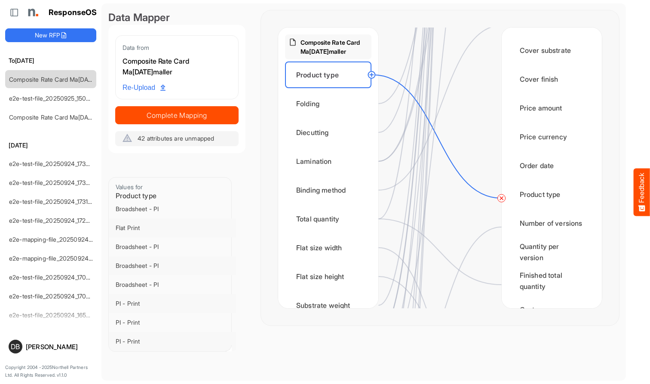
scroll to position [1040, 0]
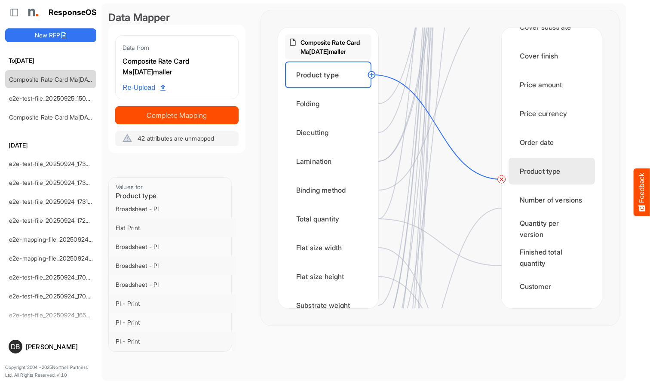
click at [532, 181] on div "Product type" at bounding box center [551, 171] width 86 height 27
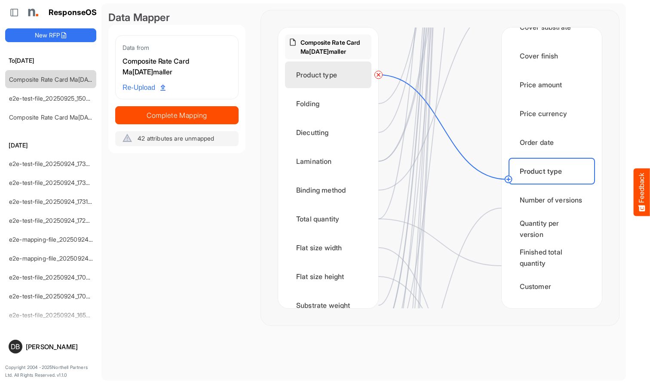
click at [321, 67] on div "Product type" at bounding box center [328, 74] width 86 height 27
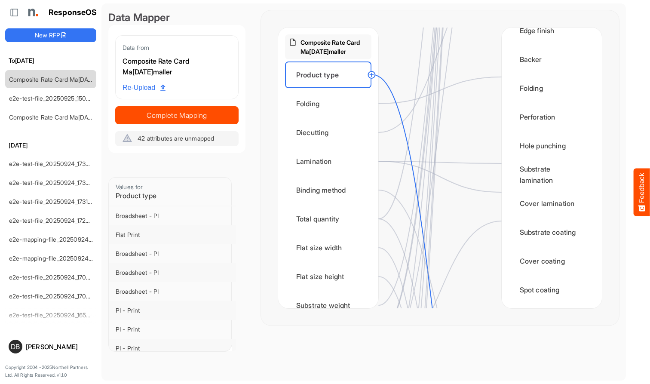
scroll to position [571, 0]
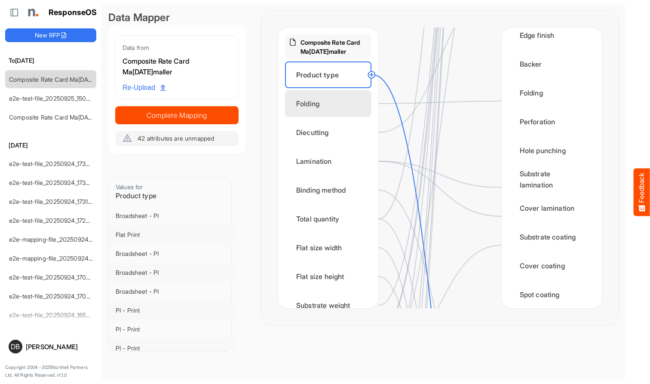
click at [328, 94] on div "Folding" at bounding box center [328, 103] width 86 height 27
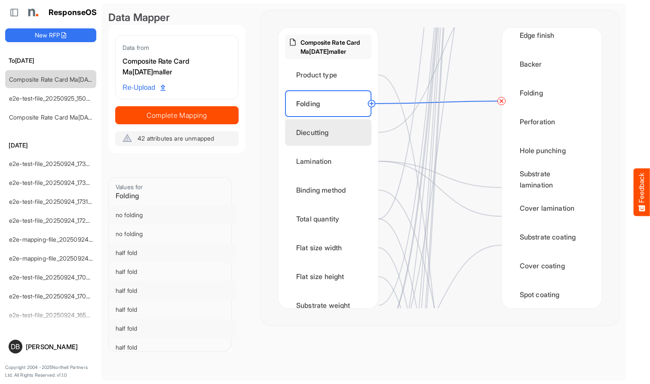
click at [336, 135] on div "Diecutting" at bounding box center [328, 132] width 86 height 27
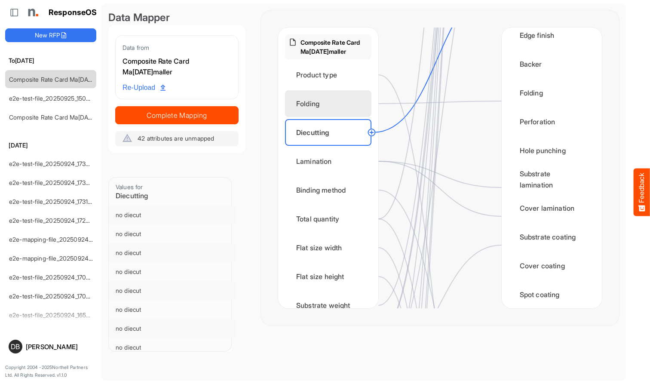
click at [338, 106] on div "Folding" at bounding box center [328, 103] width 86 height 27
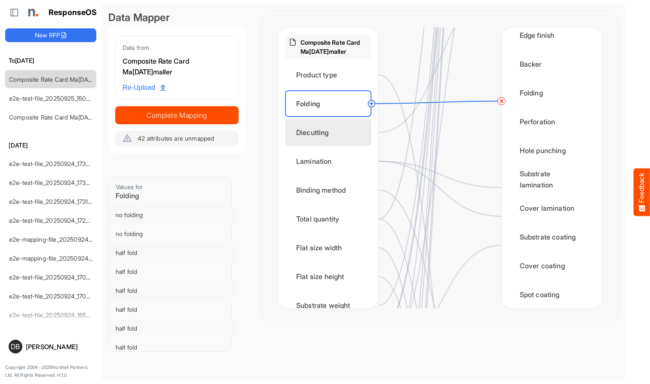
click at [343, 129] on div "Diecutting" at bounding box center [328, 132] width 86 height 27
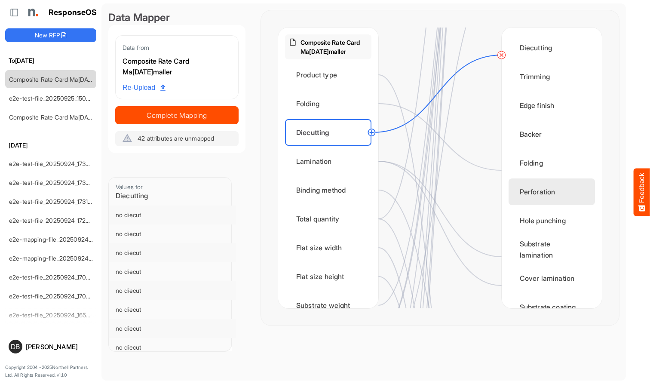
scroll to position [502, 0]
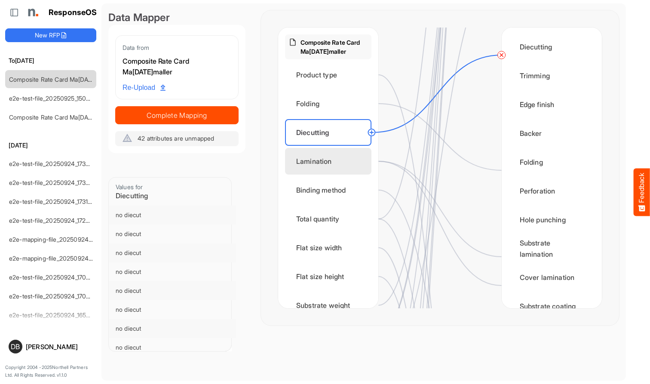
click at [343, 163] on div "Lamination" at bounding box center [328, 161] width 86 height 27
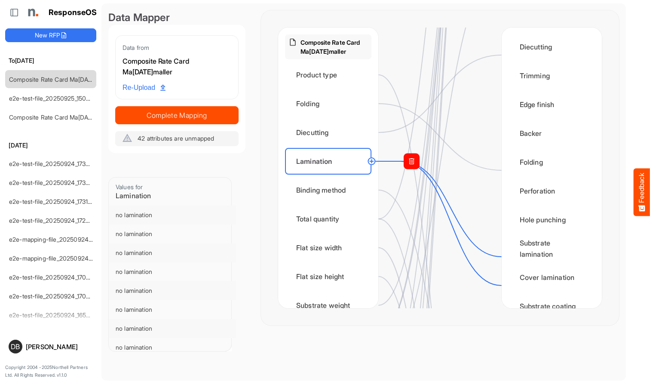
click at [415, 161] on rect at bounding box center [411, 160] width 15 height 15
click at [500, 283] on circle at bounding box center [501, 285] width 10 height 10
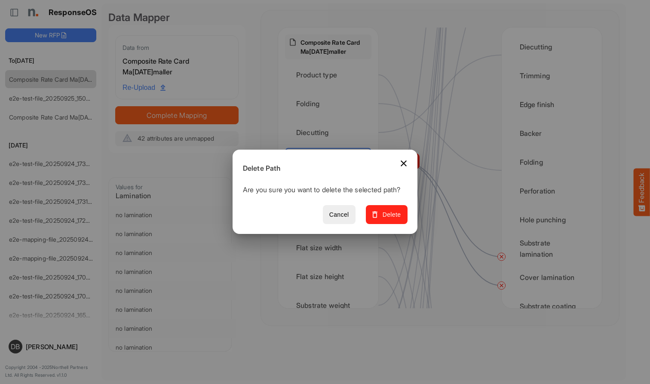
click at [392, 217] on span "Delete" at bounding box center [386, 214] width 29 height 11
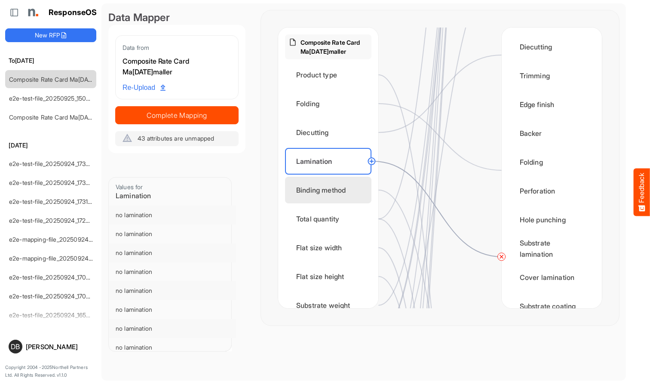
click at [343, 188] on div "Binding method" at bounding box center [328, 190] width 86 height 27
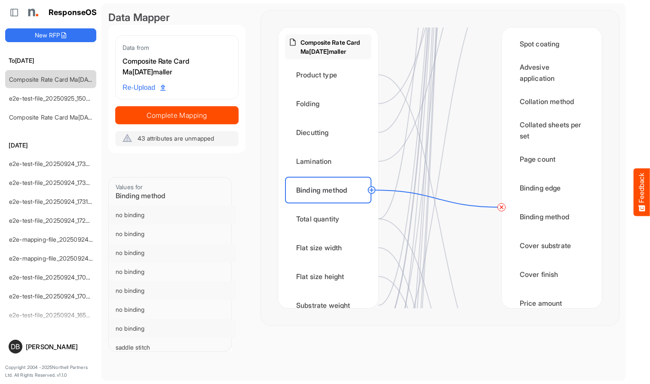
scroll to position [867, 0]
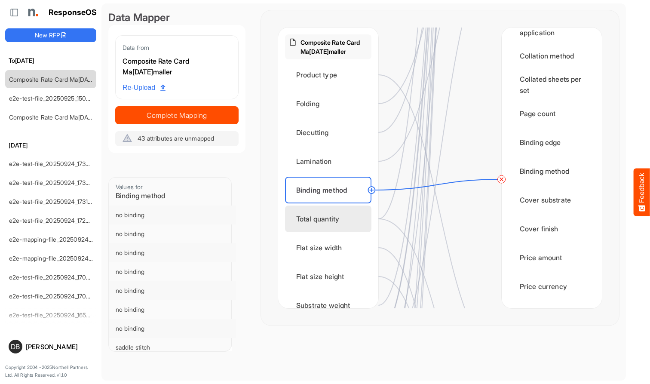
click at [354, 225] on div "Total quantity" at bounding box center [328, 218] width 86 height 27
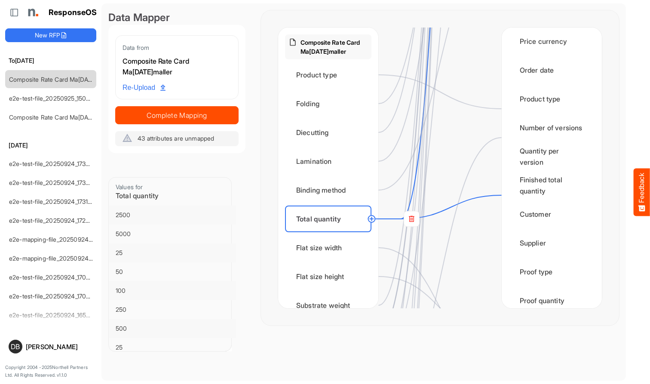
scroll to position [1110, 0]
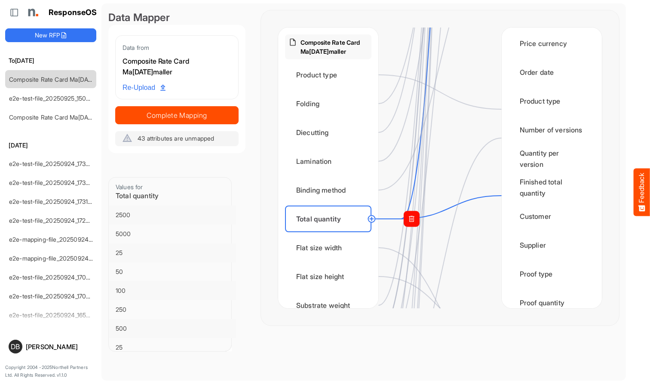
click at [410, 214] on rect at bounding box center [411, 218] width 15 height 15
click at [502, 196] on circle at bounding box center [501, 195] width 10 height 10
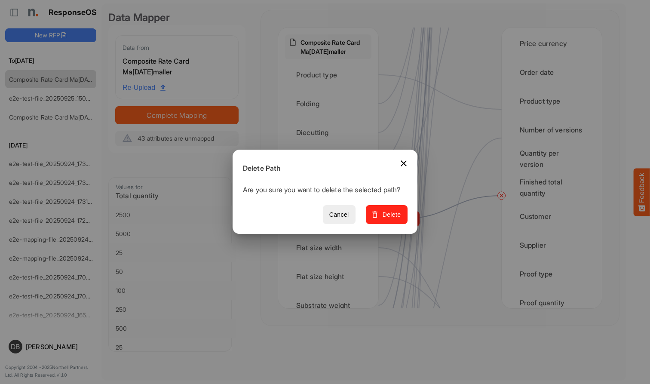
click at [388, 218] on span "Delete" at bounding box center [386, 214] width 29 height 11
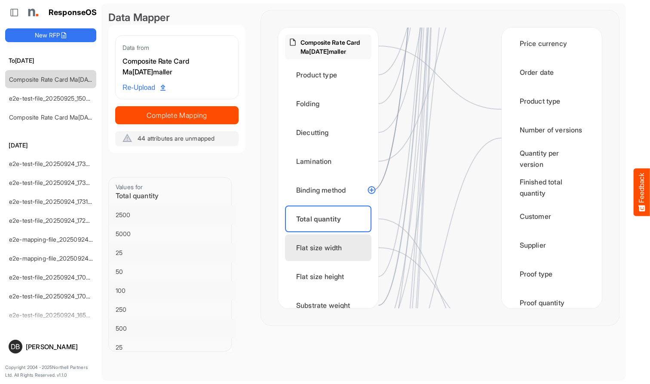
scroll to position [59, 0]
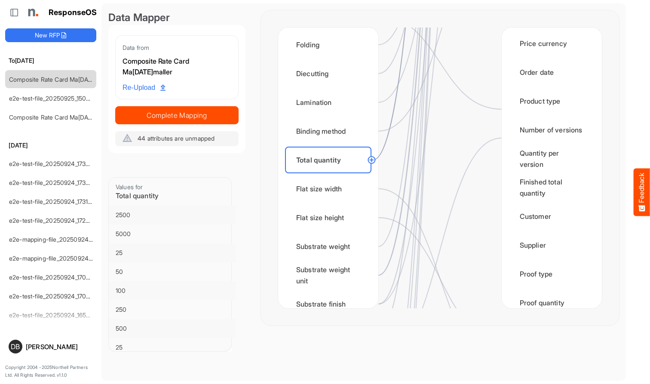
click at [346, 202] on div "Composite Rate Card May 15_smaller Product type Folding Diecutting Lamination B…" at bounding box center [328, 168] width 100 height 281
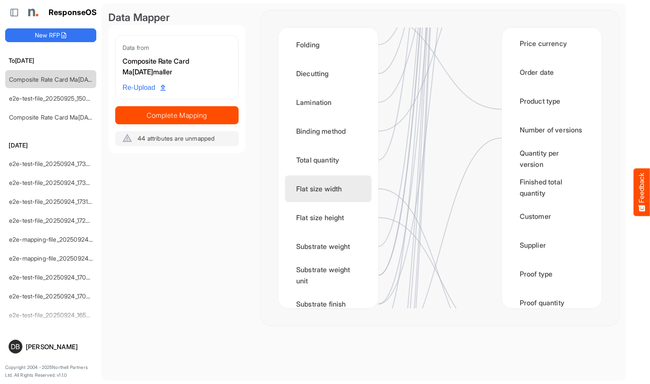
click at [345, 189] on div "Flat size width" at bounding box center [328, 188] width 86 height 27
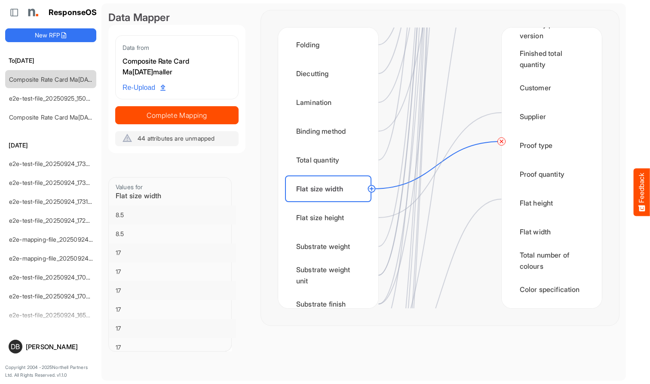
scroll to position [1425, 0]
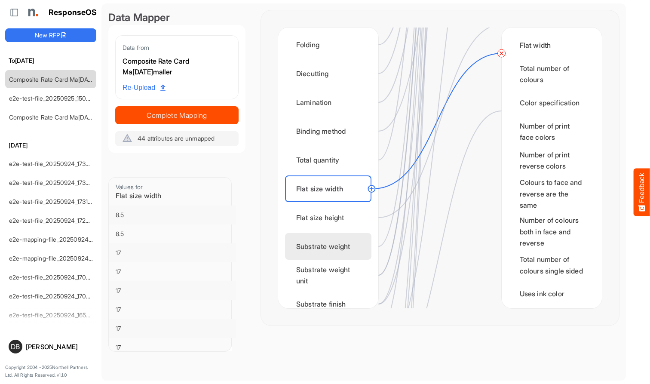
click at [335, 245] on div "Substrate weight" at bounding box center [328, 246] width 86 height 27
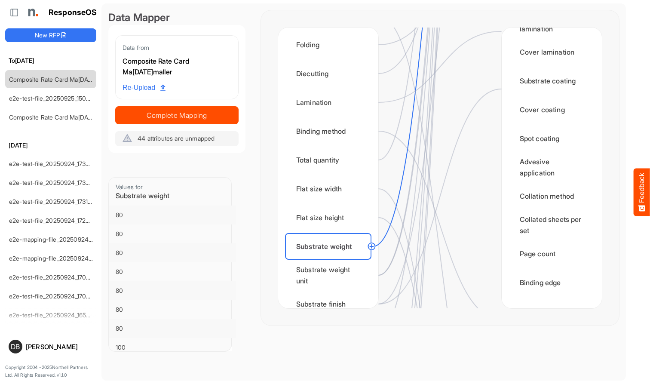
scroll to position [704, 0]
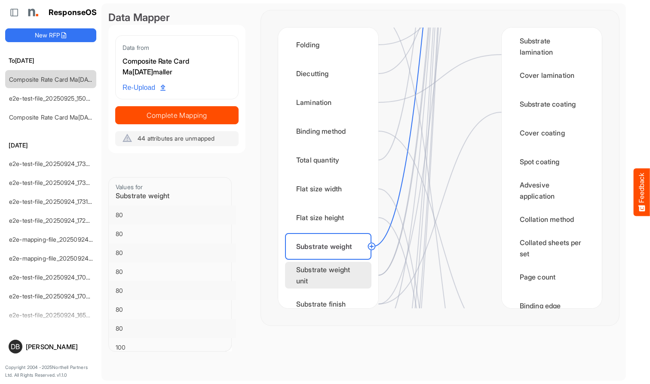
click at [353, 277] on div "Substrate weight unit" at bounding box center [328, 275] width 86 height 27
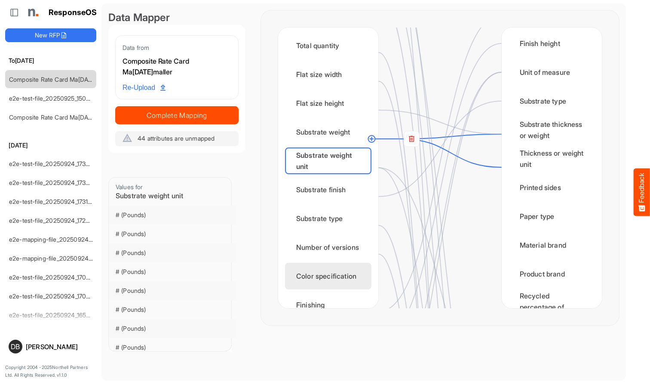
scroll to position [232, 0]
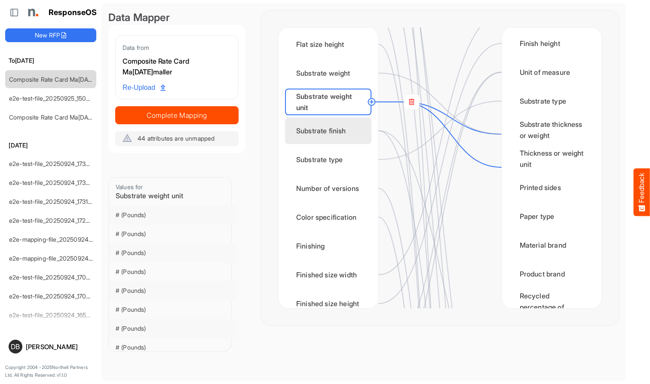
click at [332, 137] on div "Substrate finish" at bounding box center [328, 130] width 86 height 27
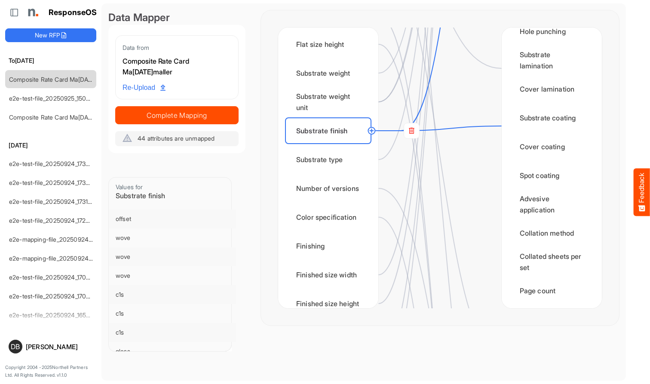
scroll to position [447, 0]
click at [412, 131] on rect at bounding box center [411, 130] width 15 height 15
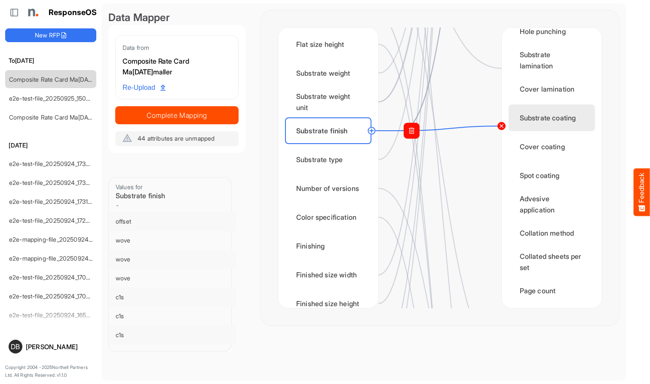
click at [505, 125] on circle at bounding box center [501, 126] width 10 height 10
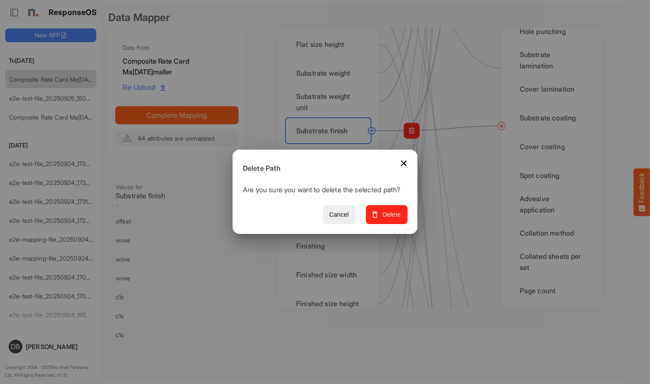
click at [398, 215] on span "Delete" at bounding box center [386, 214] width 29 height 11
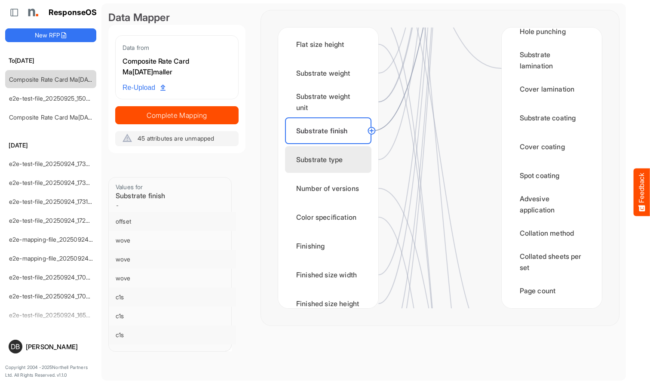
click at [344, 157] on div "Substrate type" at bounding box center [328, 159] width 86 height 27
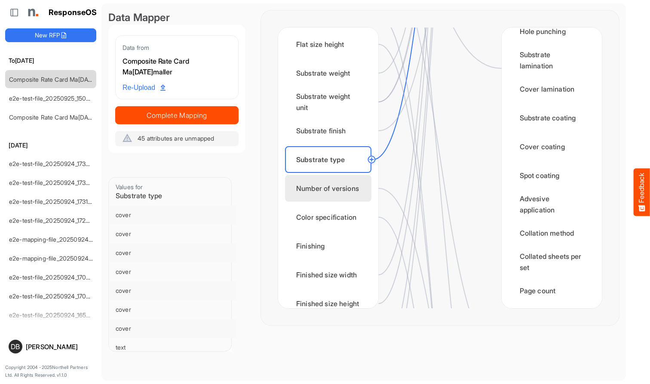
click at [362, 190] on div "Number of versions" at bounding box center [328, 188] width 86 height 27
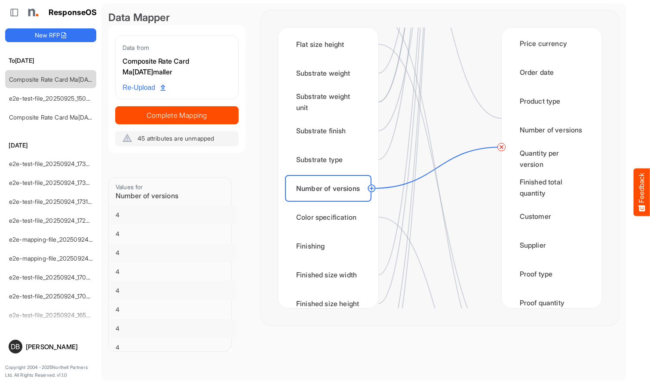
scroll to position [1126, 0]
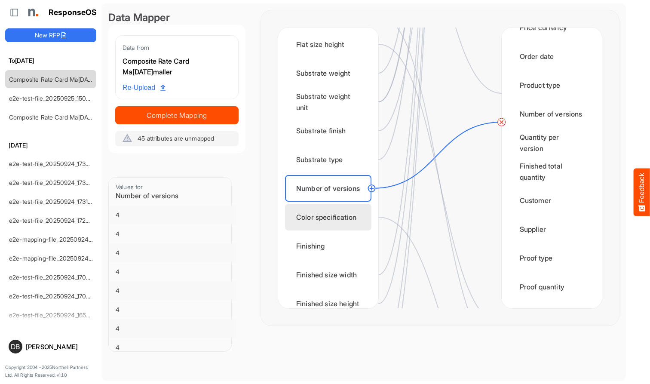
click at [326, 214] on div "Color specification" at bounding box center [328, 217] width 86 height 27
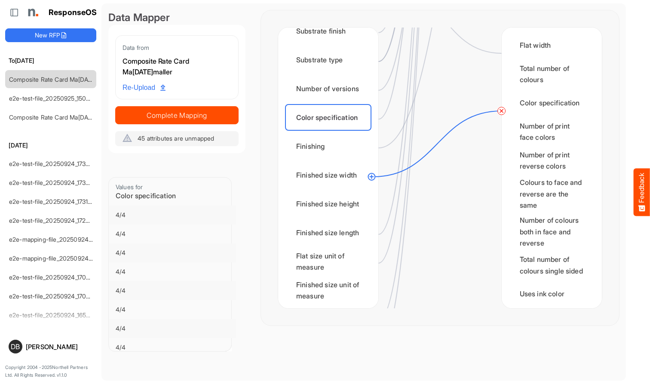
scroll to position [335, 0]
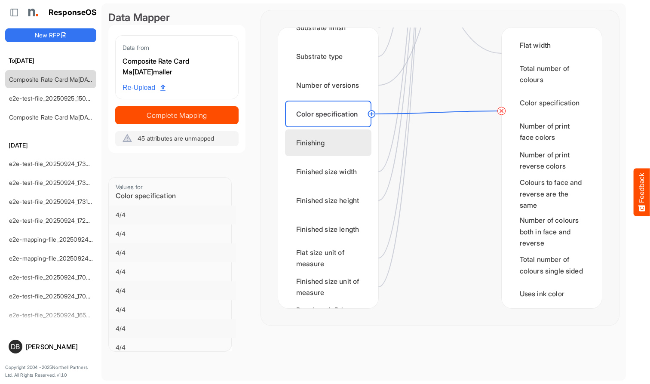
click at [343, 138] on div "Finishing" at bounding box center [328, 142] width 86 height 27
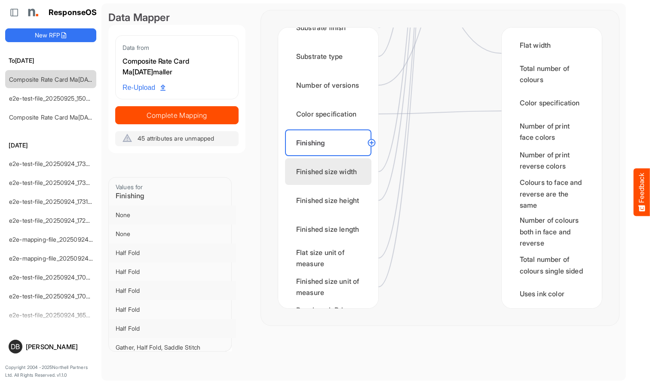
click at [357, 165] on div "Finished size width" at bounding box center [328, 171] width 86 height 27
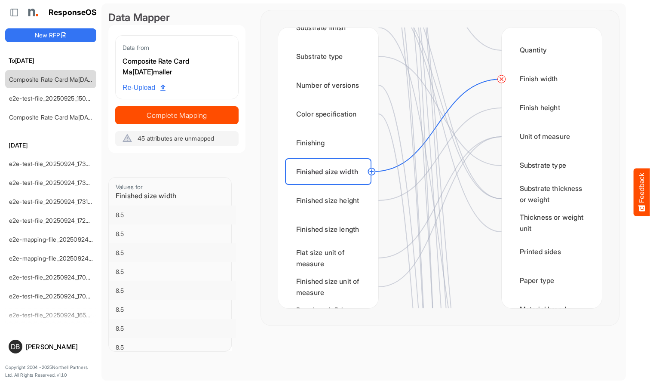
scroll to position [0, 0]
click at [318, 198] on div "Finished size height" at bounding box center [328, 200] width 86 height 27
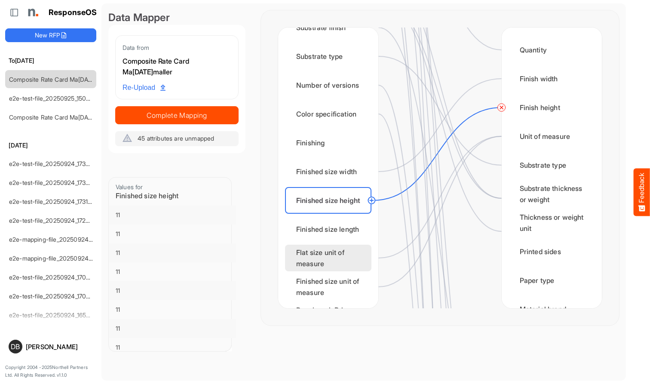
click at [340, 252] on div "Flat size unit of measure" at bounding box center [328, 258] width 86 height 27
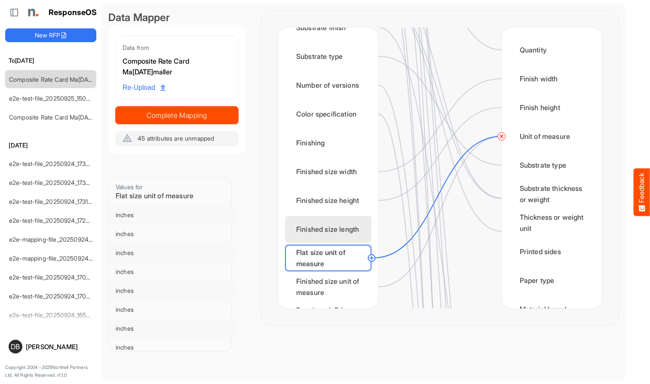
click at [352, 228] on div "Finished size length" at bounding box center [328, 229] width 86 height 27
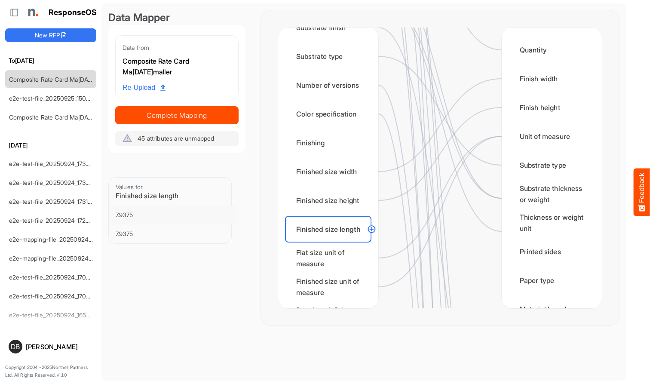
click at [374, 230] on circle at bounding box center [371, 229] width 10 height 10
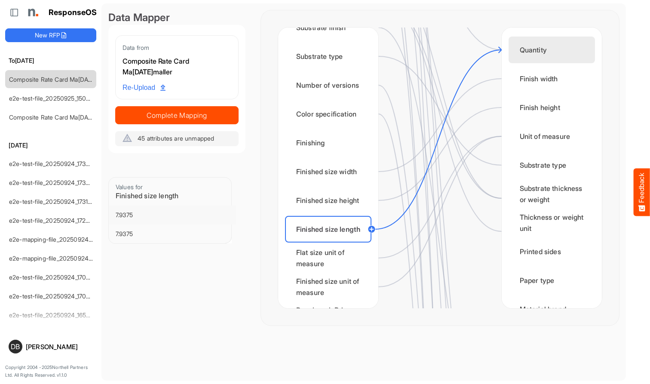
click at [545, 54] on div "Quantity" at bounding box center [551, 50] width 86 height 27
click at [502, 52] on circle at bounding box center [501, 50] width 10 height 10
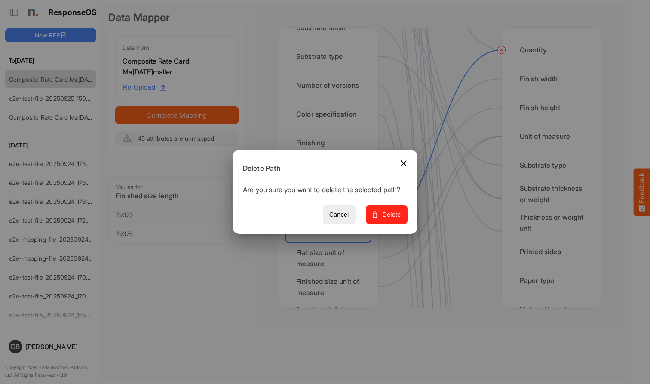
click at [392, 220] on span "Delete" at bounding box center [386, 214] width 29 height 11
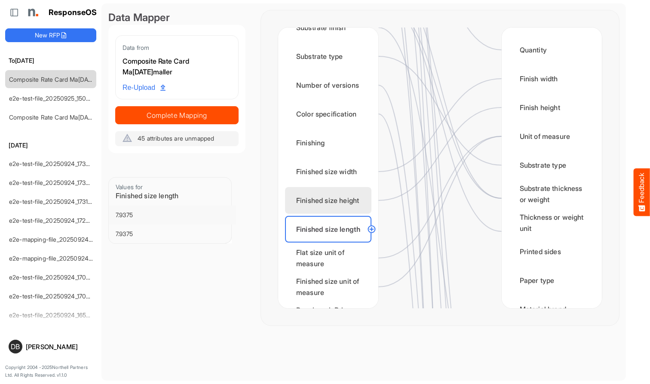
click at [320, 196] on div "Finished size height" at bounding box center [328, 200] width 86 height 27
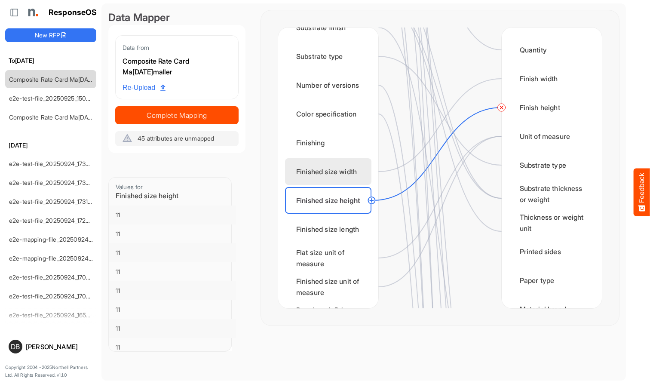
click at [326, 174] on div "Finished size width" at bounding box center [328, 171] width 86 height 27
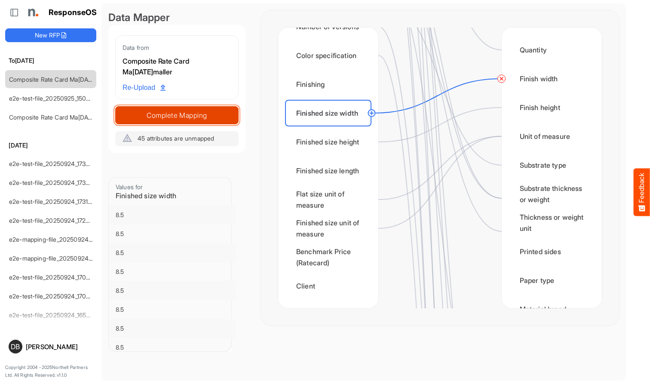
click at [194, 111] on span "Complete Mapping" at bounding box center [177, 115] width 122 height 12
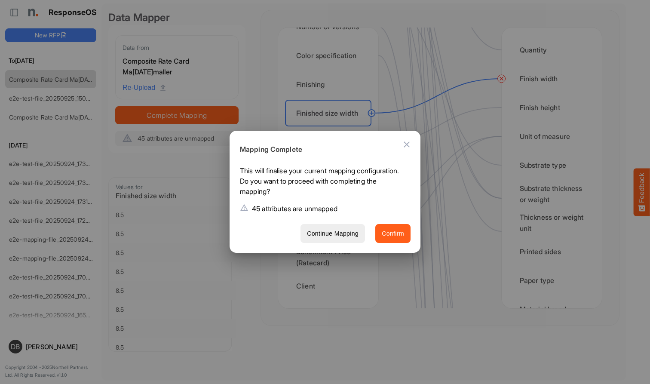
click at [397, 228] on span "Confirm" at bounding box center [393, 233] width 22 height 11
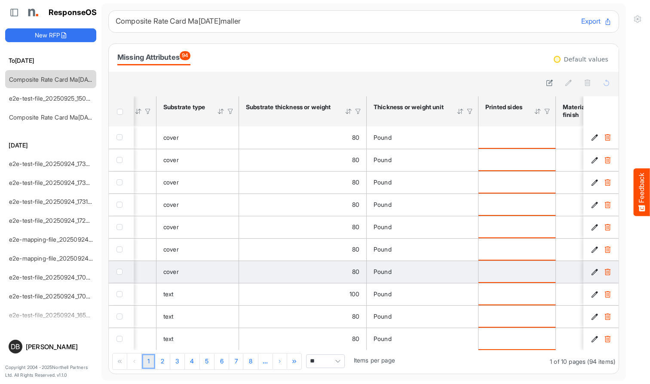
scroll to position [0, 280]
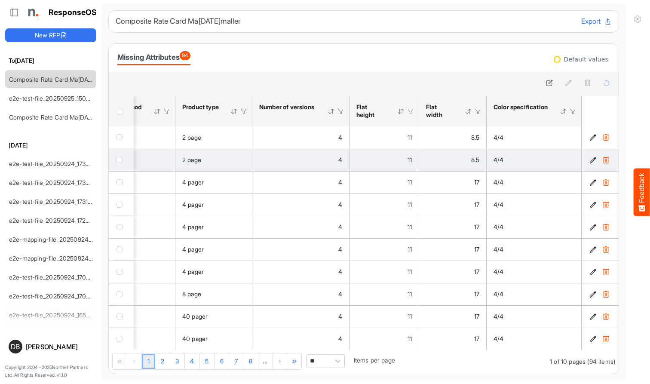
click at [514, 149] on td "4/4" at bounding box center [534, 160] width 95 height 22
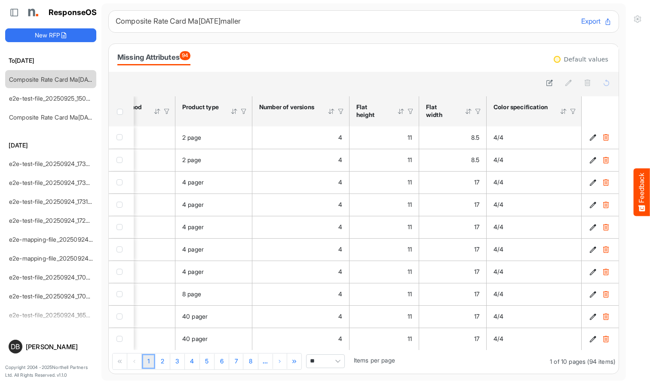
click at [546, 110] on div at bounding box center [573, 111] width 8 height 8
click at [546, 126] on span at bounding box center [562, 129] width 13 height 13
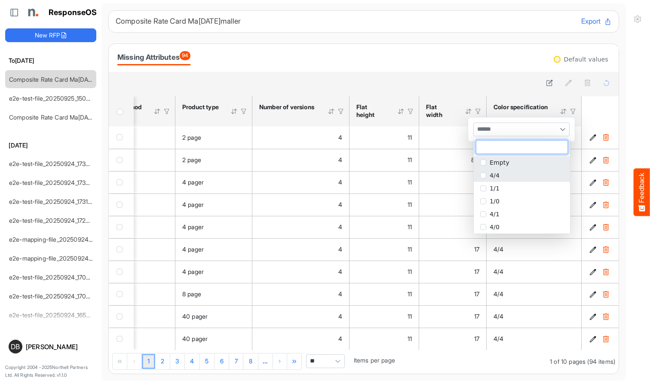
click at [496, 176] on span "4/4" at bounding box center [495, 175] width 10 height 7
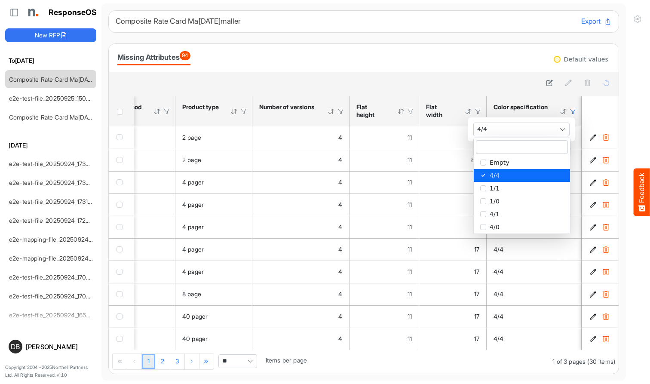
click at [475, 73] on div at bounding box center [364, 84] width 510 height 24
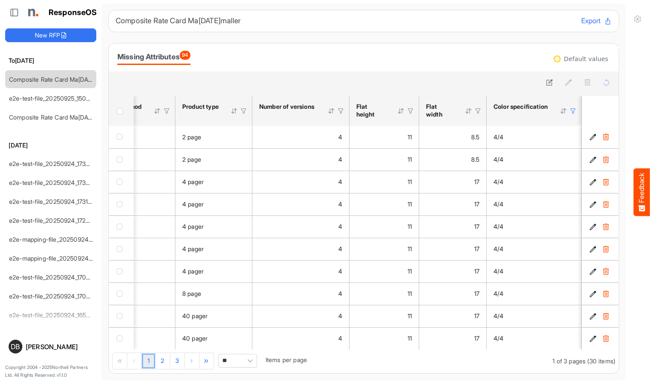
click at [249, 345] on span "Pagerdropdown" at bounding box center [250, 360] width 13 height 13
click at [243, 345] on li "All" at bounding box center [238, 345] width 38 height 13
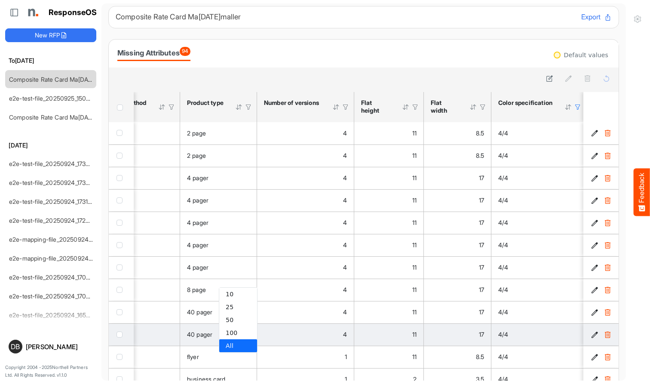
type input "***"
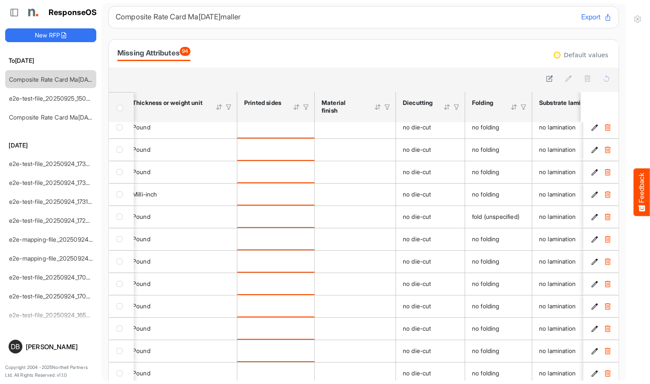
click at [121, 107] on span "Header checkbox" at bounding box center [120, 108] width 6 height 6
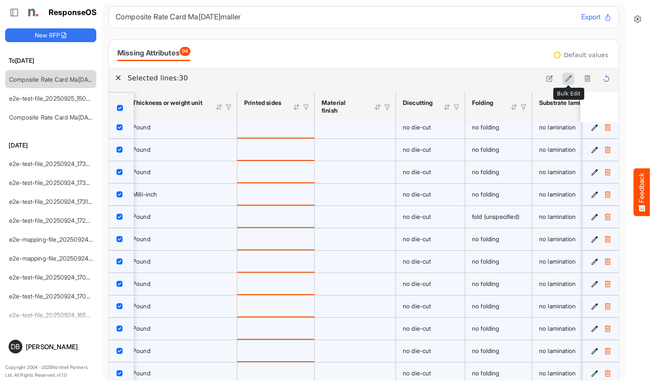
click at [546, 79] on icon at bounding box center [568, 78] width 7 height 7
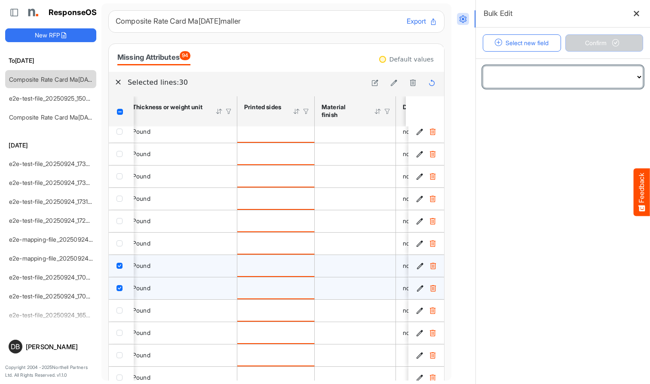
select select "**********"
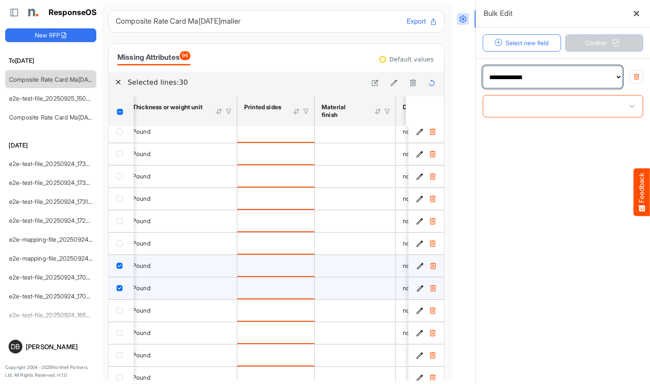
click at [546, 106] on span at bounding box center [562, 105] width 159 height 21
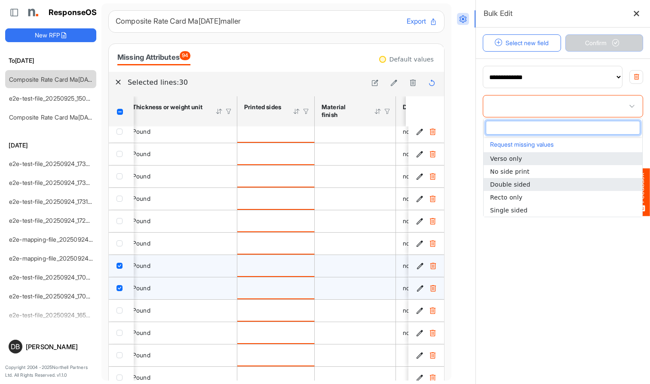
click at [523, 185] on span "Double sided" at bounding box center [510, 184] width 40 height 7
type input "**********"
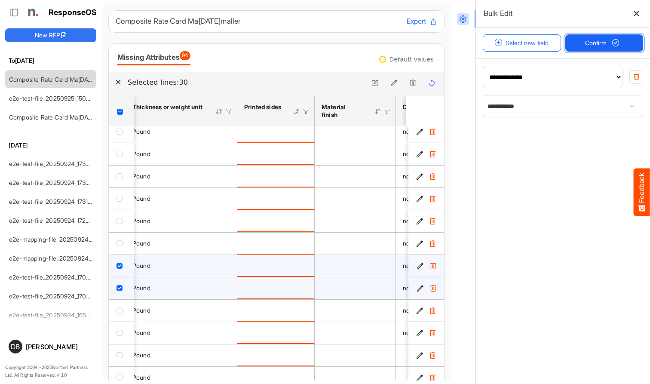
click at [546, 41] on span "Confirm" at bounding box center [604, 42] width 38 height 9
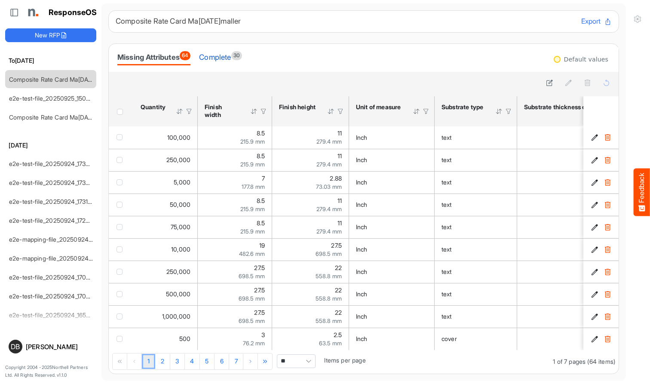
click at [230, 60] on div "Complete 30" at bounding box center [220, 57] width 43 height 12
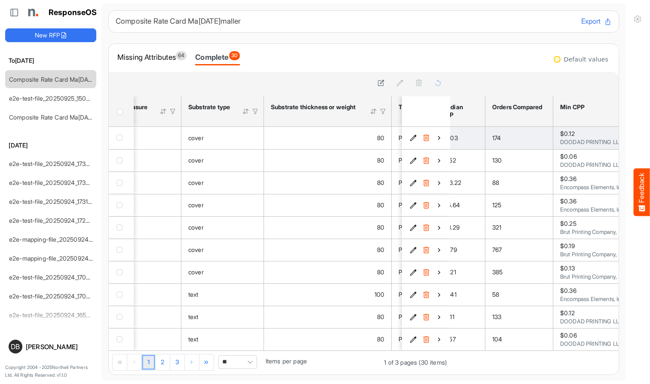
scroll to position [0, 63]
drag, startPoint x: 492, startPoint y: 138, endPoint x: 502, endPoint y: 138, distance: 9.9
click at [502, 138] on div "174" at bounding box center [518, 137] width 54 height 9
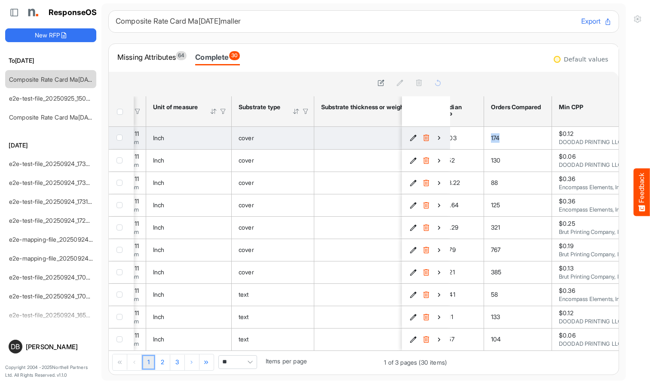
scroll to position [0, 180]
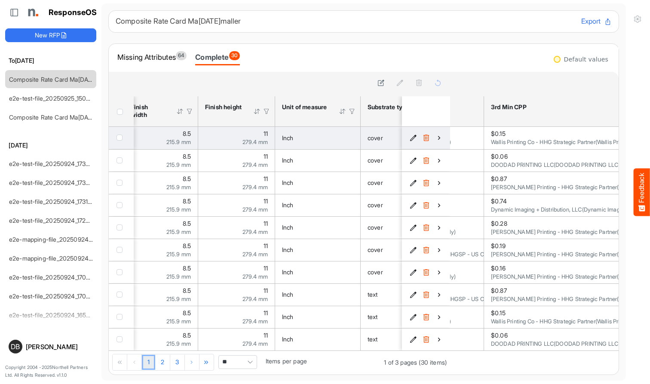
click at [439, 136] on icon "41e840c8-5044-4353-b774-3c6494a1fd3d is template cell Column Header" at bounding box center [438, 137] width 7 height 7
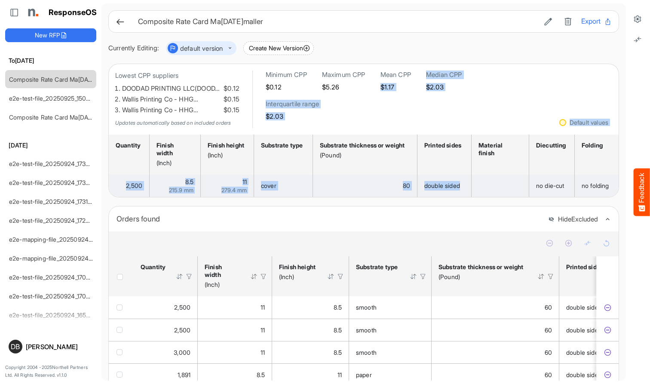
drag, startPoint x: 466, startPoint y: 70, endPoint x: 473, endPoint y: 191, distance: 120.5
click at [473, 191] on div "Lowest CPP suppliers DOODAD PRINTING LLC(DOOD… $0.12 Wallis Printing Co - HHG… …" at bounding box center [363, 131] width 511 height 134
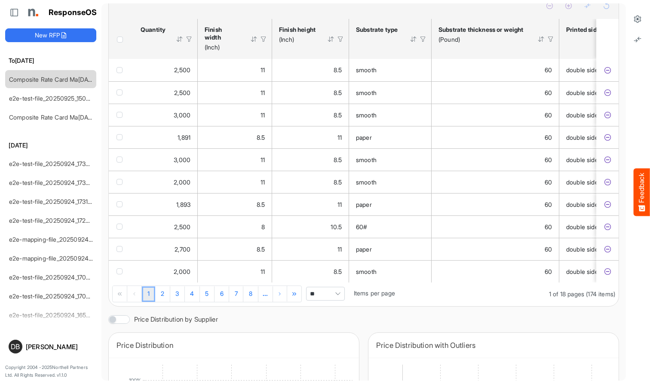
click at [339, 300] on span "Pagerdropdown" at bounding box center [337, 293] width 13 height 13
click at [338, 345] on li "All" at bounding box center [328, 369] width 38 height 13
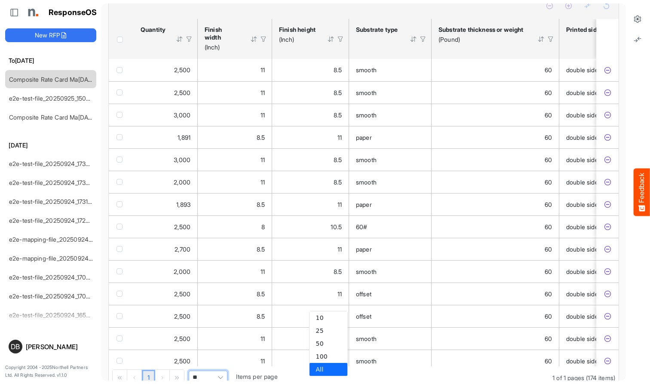
type input "***"
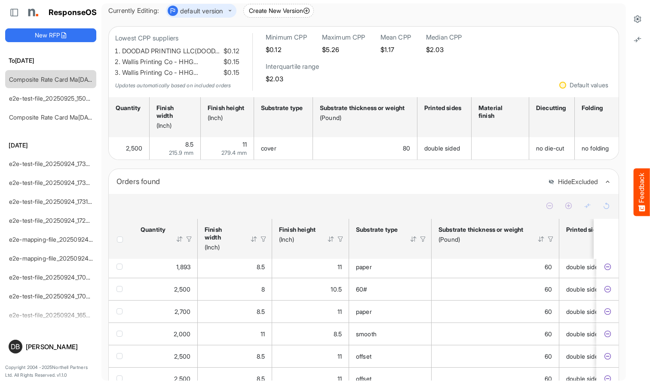
scroll to position [37, 0]
drag, startPoint x: 122, startPoint y: 51, endPoint x: 144, endPoint y: 61, distance: 23.5
click at [144, 61] on ol "DOODAD PRINTING LLC(DOOD… $0.12 Wallis Printing Co - HHG… $0.15 Wallis Printing…" at bounding box center [177, 63] width 124 height 32
click at [220, 36] on p "Lowest CPP suppliers" at bounding box center [177, 39] width 124 height 11
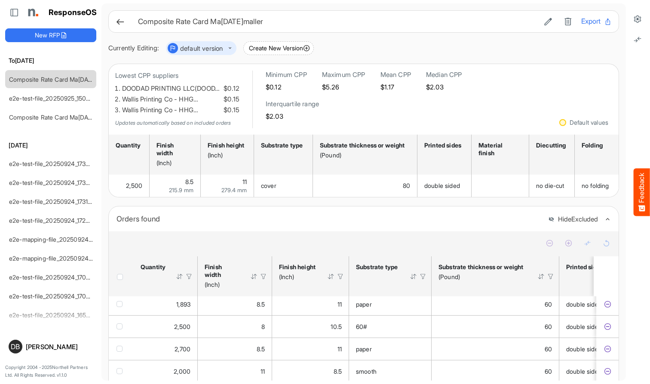
scroll to position [0, 0]
click at [116, 22] on icon at bounding box center [120, 21] width 9 height 9
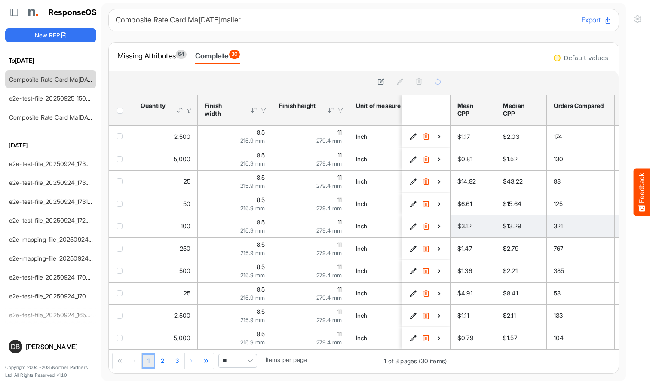
scroll to position [5, 0]
click at [246, 345] on span "Pagerdropdown" at bounding box center [250, 360] width 13 height 13
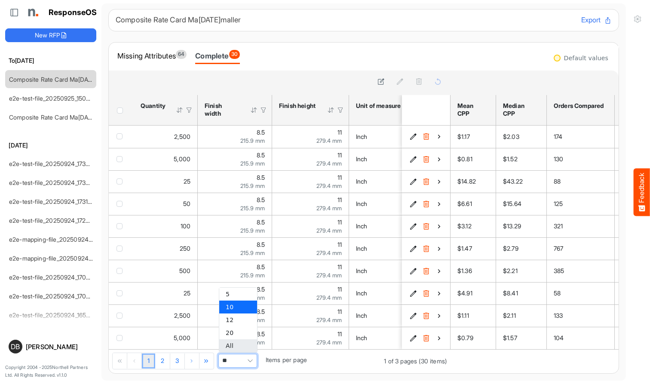
click at [244, 342] on li "All" at bounding box center [238, 345] width 38 height 13
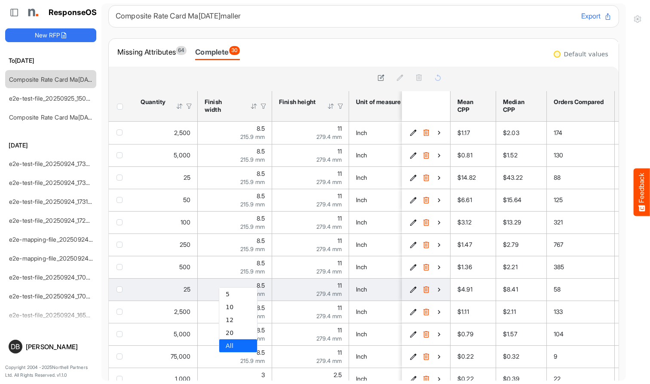
type input "***"
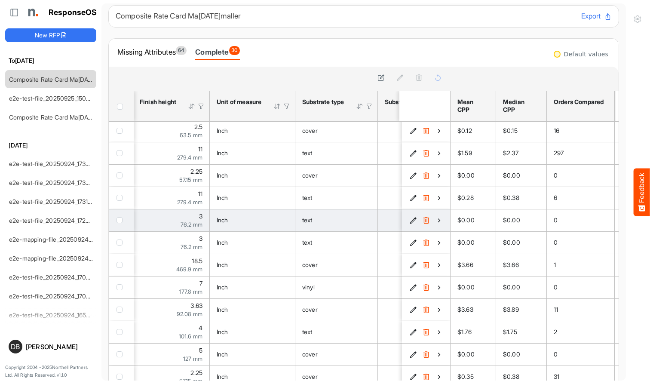
scroll to position [0, 182]
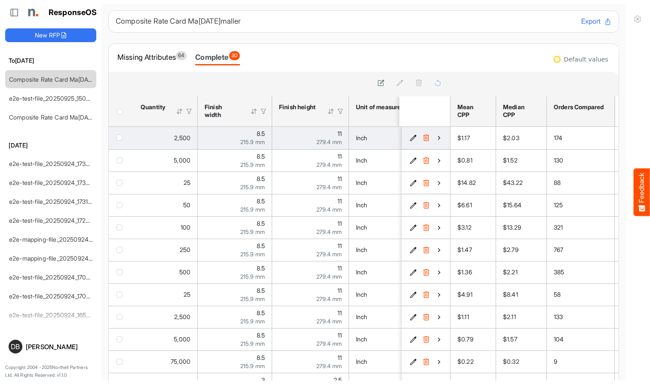
click at [436, 139] on icon "41e840c8-5044-4353-b774-3c6494a1fd3d is template cell Column Header" at bounding box center [438, 137] width 7 height 7
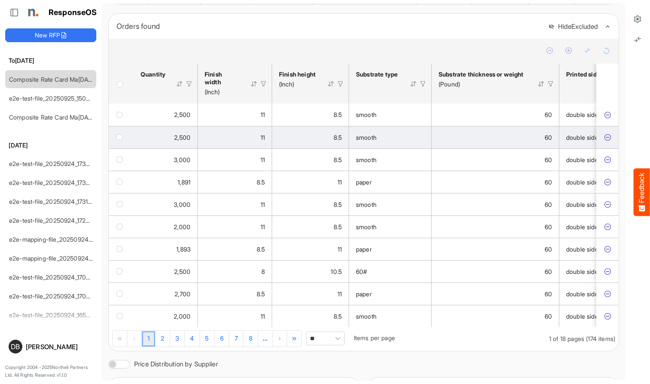
scroll to position [0, 22]
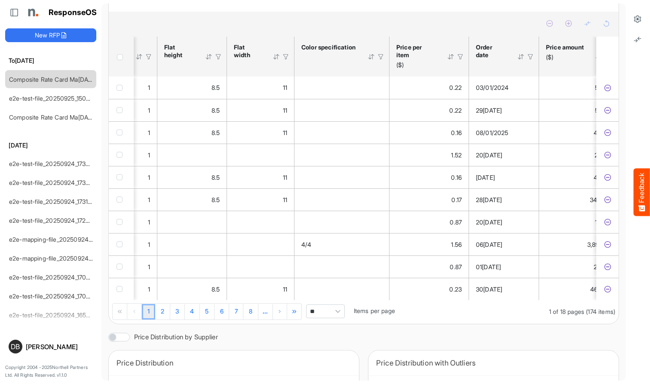
click at [455, 61] on div at bounding box center [451, 57] width 8 height 8
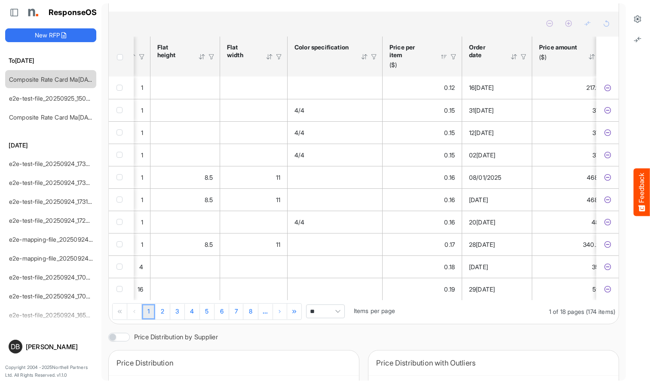
click at [446, 61] on div at bounding box center [444, 57] width 8 height 8
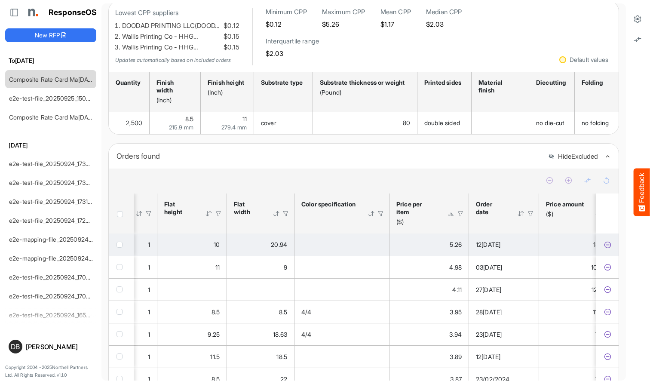
click at [546, 248] on icon "fbff2280-9d74-4f24-bc53-7689276e199c is template cell Column Header" at bounding box center [607, 244] width 7 height 7
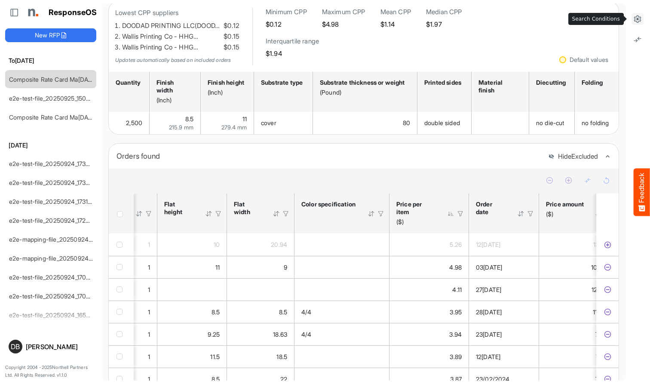
click at [546, 19] on icon at bounding box center [637, 19] width 9 height 9
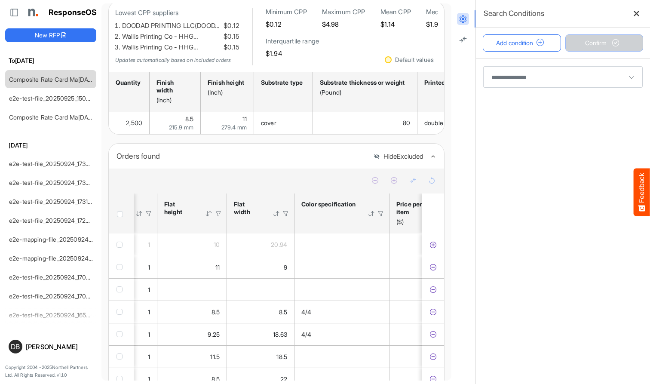
click at [535, 77] on span at bounding box center [562, 76] width 159 height 21
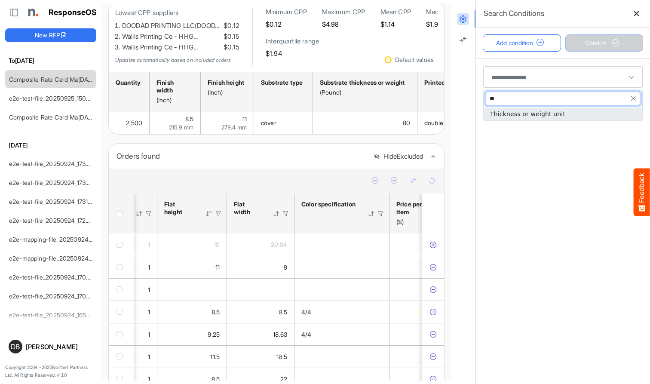
type input "*"
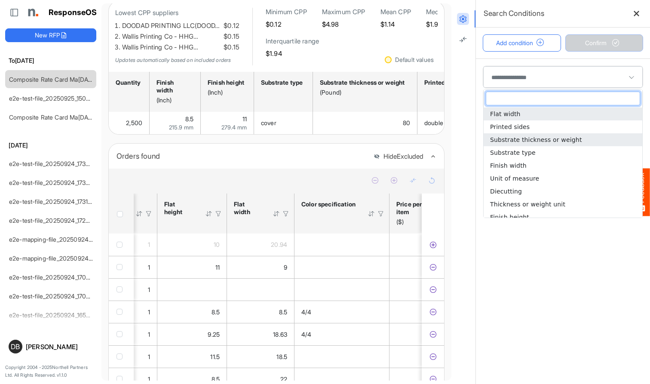
click at [546, 138] on span "Substrate thickness or weight" at bounding box center [536, 139] width 92 height 7
type input "**********"
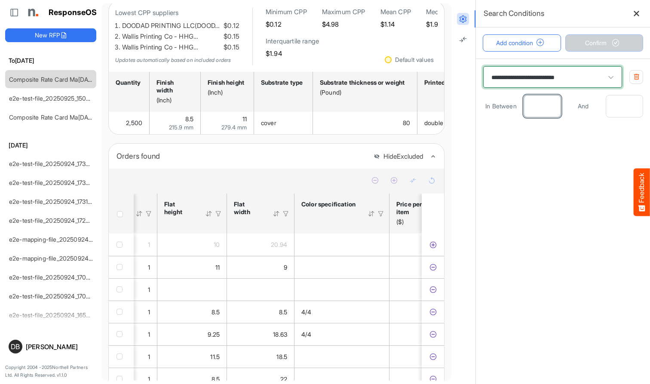
click at [535, 102] on input "number" at bounding box center [542, 105] width 37 height 21
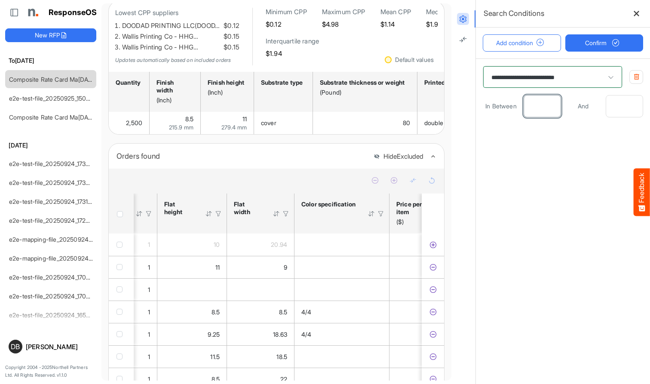
type input "**"
click at [546, 103] on input "number" at bounding box center [624, 105] width 37 height 21
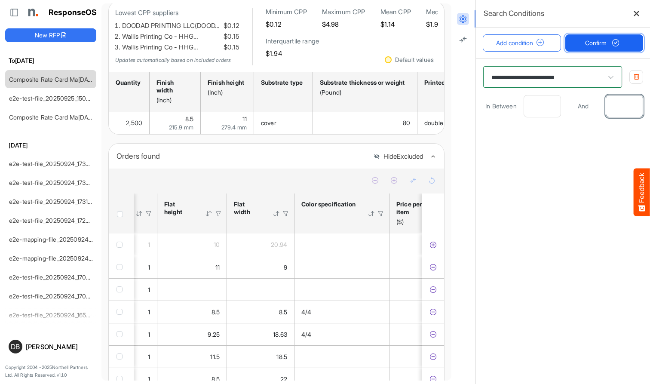
type input "**"
click at [546, 46] on span "Confirm" at bounding box center [604, 42] width 38 height 9
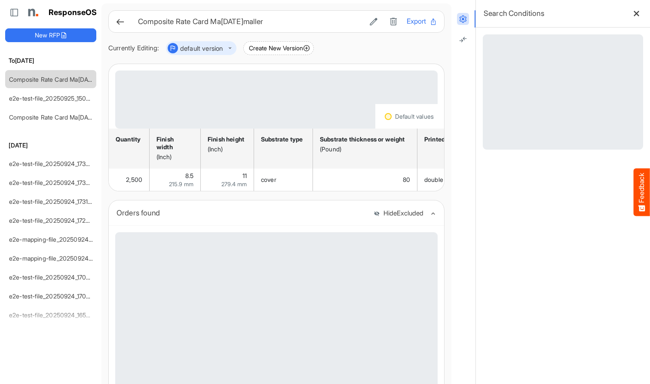
scroll to position [0, 0]
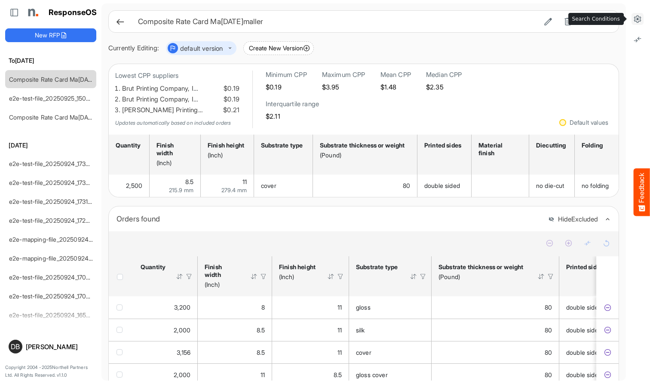
click at [546, 17] on icon at bounding box center [637, 19] width 9 height 9
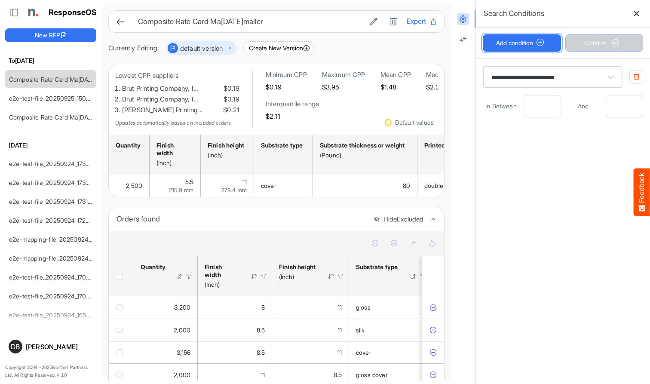
click at [527, 42] on button "Add condition" at bounding box center [522, 42] width 78 height 17
click at [512, 140] on span at bounding box center [562, 142] width 159 height 21
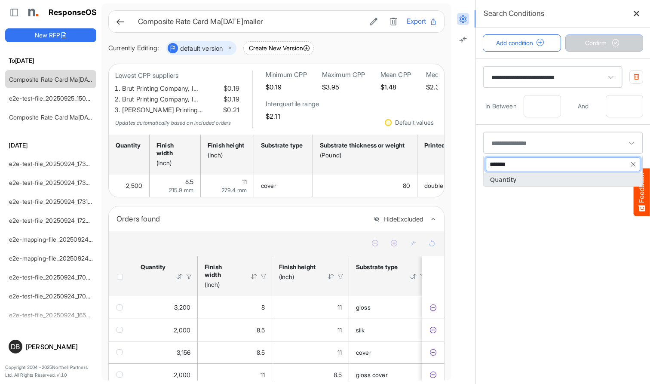
type input "********"
click at [502, 179] on span "Quantity" at bounding box center [503, 179] width 27 height 7
type input "********"
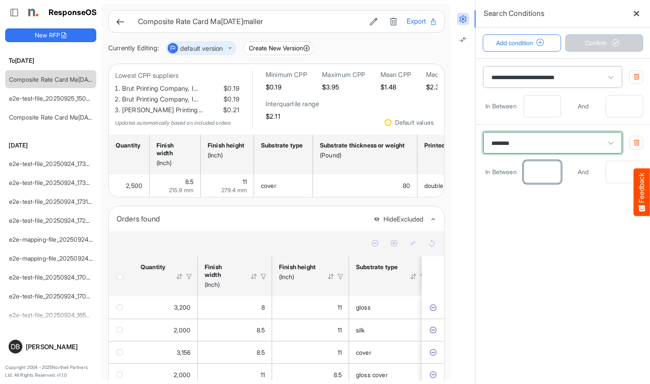
click at [542, 176] on input "number" at bounding box center [542, 171] width 37 height 21
type input "****"
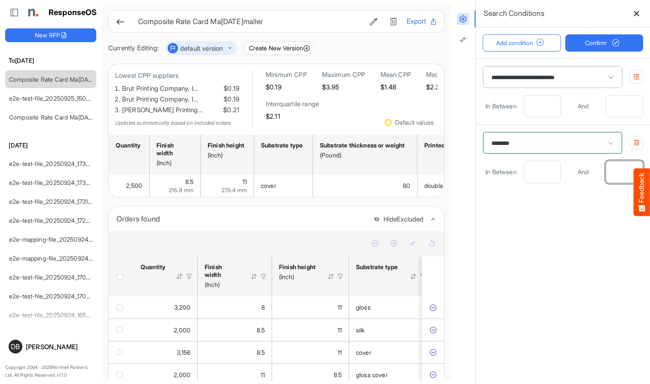
click at [546, 167] on input "number" at bounding box center [624, 171] width 37 height 21
type input "****"
click at [546, 41] on span "Confirm" at bounding box center [604, 42] width 38 height 9
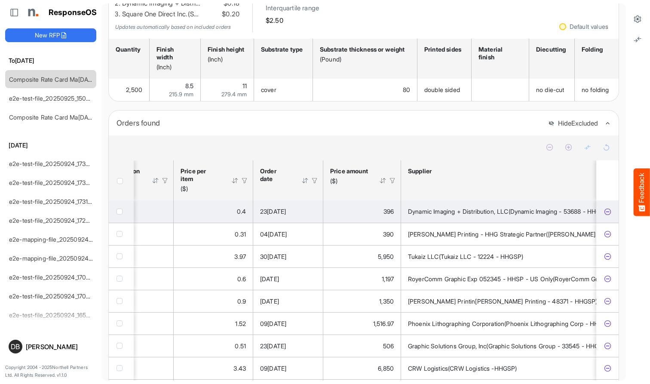
scroll to position [0, 1247]
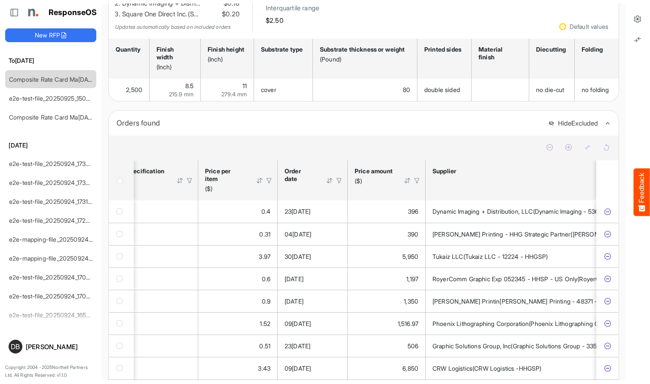
click at [260, 183] on div at bounding box center [260, 181] width 8 height 8
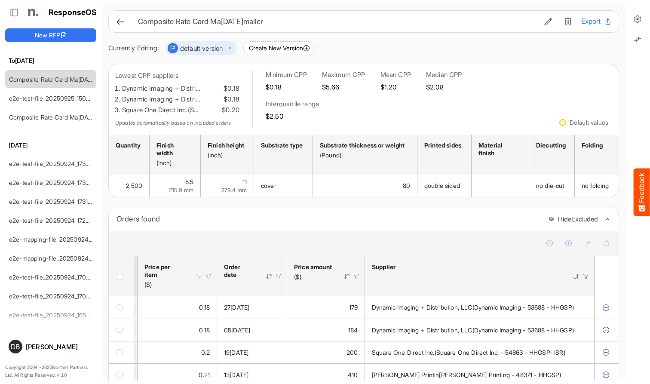
scroll to position [0, 0]
click at [121, 23] on icon at bounding box center [120, 21] width 9 height 9
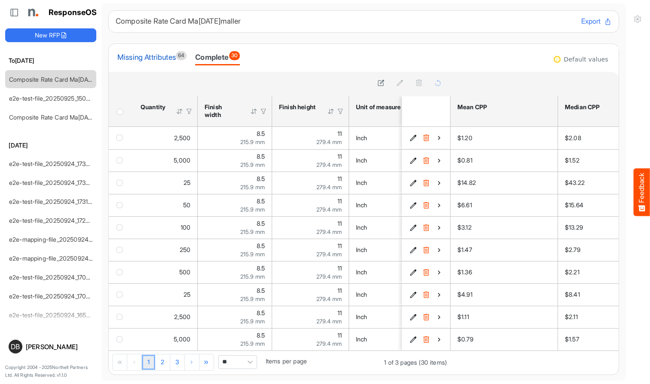
click at [164, 61] on div "Missing Attributes 64" at bounding box center [151, 57] width 69 height 12
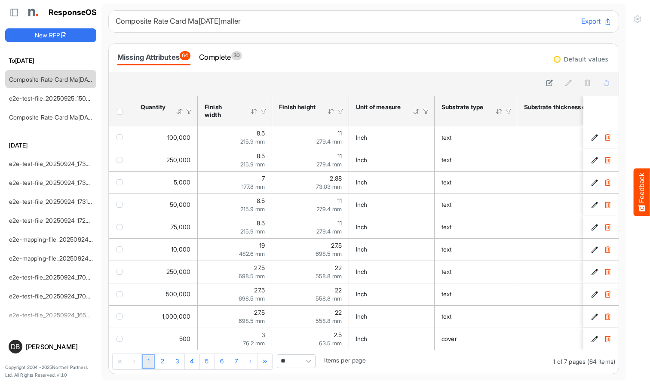
click at [161, 58] on div "Missing Attributes 64" at bounding box center [153, 57] width 73 height 12
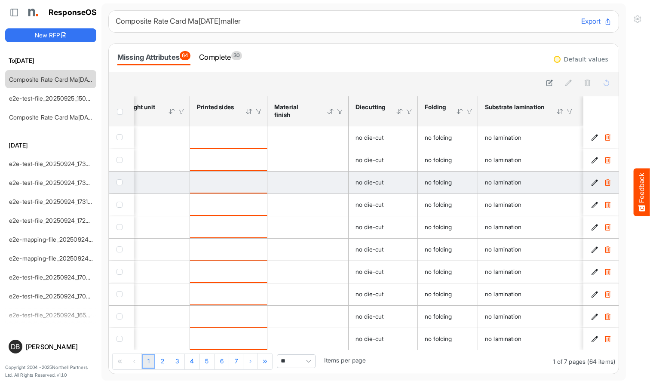
scroll to position [0, 642]
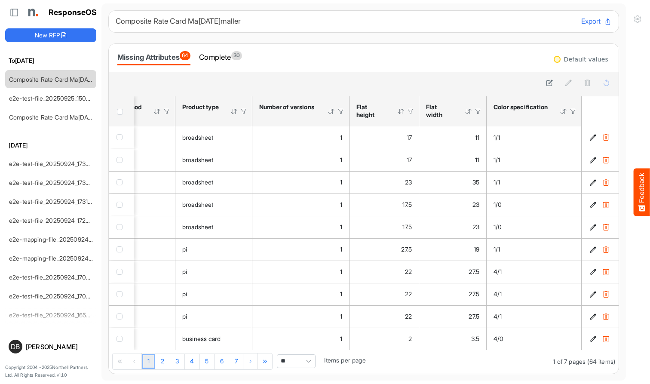
click at [546, 110] on div at bounding box center [564, 111] width 8 height 8
click at [546, 110] on div at bounding box center [573, 111] width 8 height 8
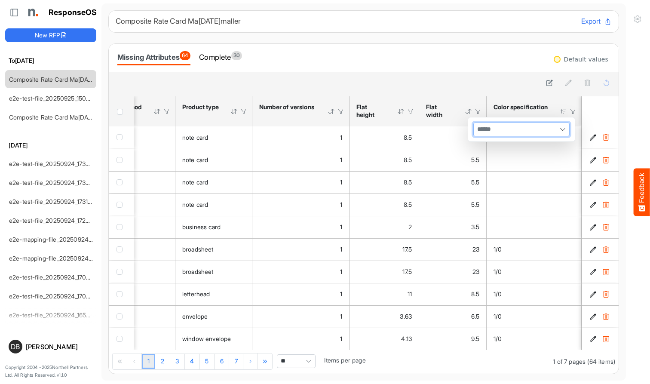
click at [546, 134] on div at bounding box center [521, 129] width 95 height 13
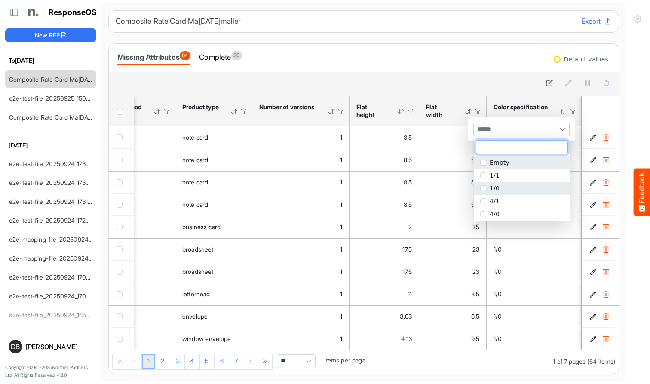
click at [507, 186] on li "1/0" at bounding box center [522, 188] width 96 height 13
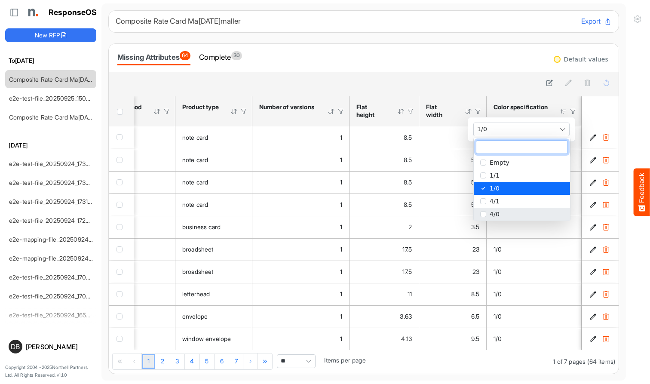
click at [502, 219] on li "4/0" at bounding box center [522, 214] width 96 height 13
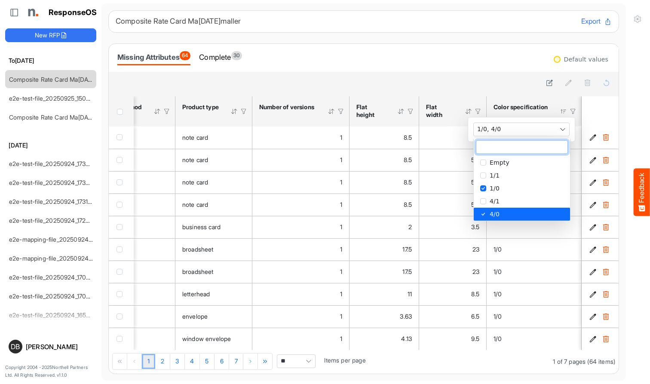
click at [383, 70] on div "Missing Attributes 64 Complete 30" at bounding box center [364, 58] width 510 height 28
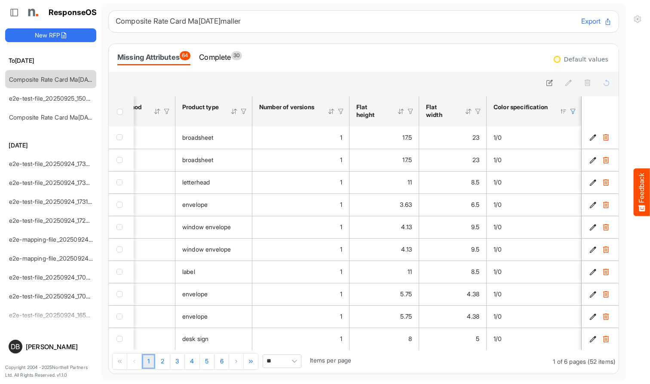
click at [121, 111] on span "Header checkbox" at bounding box center [120, 112] width 6 height 6
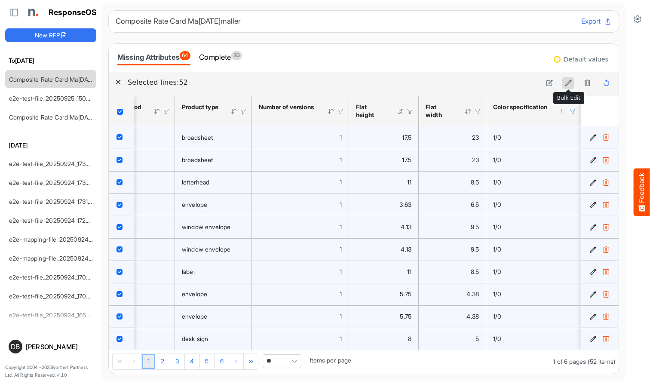
click at [546, 82] on button at bounding box center [568, 83] width 12 height 12
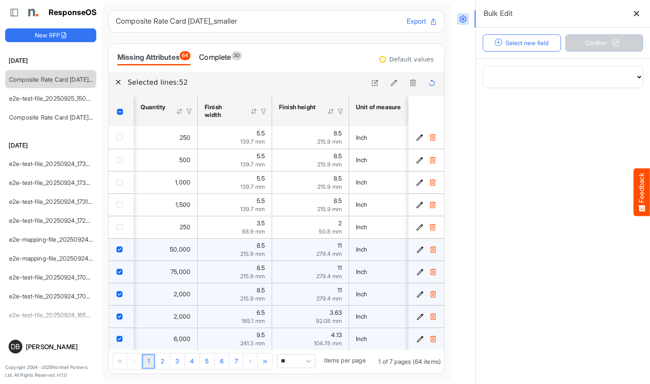
scroll to position [0, 1056]
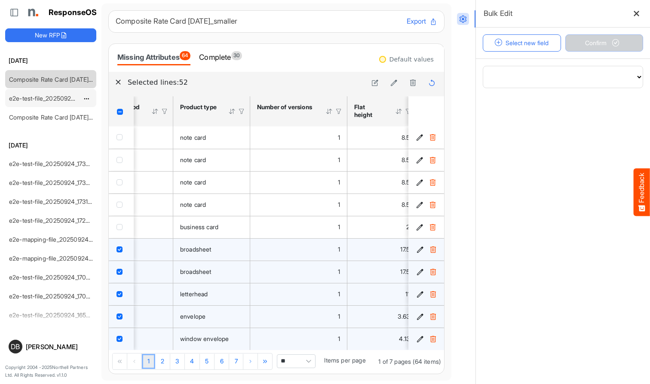
click at [43, 104] on div "e2e-test-file_20250925_150856" at bounding box center [44, 97] width 77 height 17
click at [37, 98] on link "e2e-test-file_20250925_150856" at bounding box center [53, 98] width 88 height 7
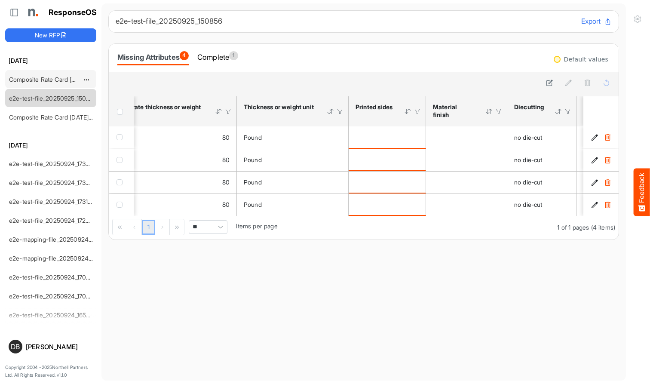
click at [46, 75] on div "Composite Rate Card [DATE]_smaller" at bounding box center [44, 78] width 77 height 17
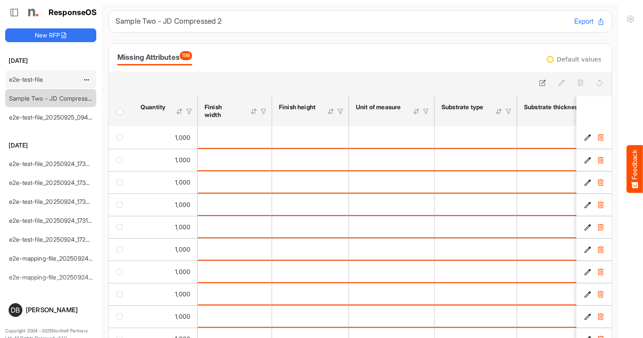
click at [32, 82] on link "e2e-test-file" at bounding box center [26, 79] width 34 height 7
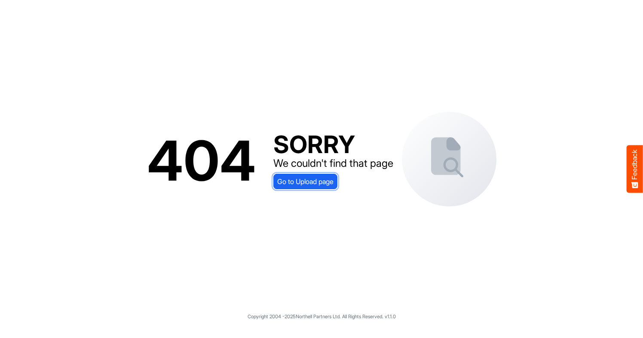
click at [309, 180] on span "Go to Upload page" at bounding box center [305, 181] width 56 height 11
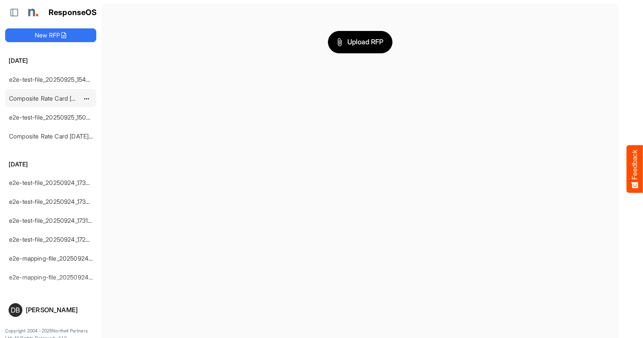
click at [59, 98] on link "Composite Rate Card [DATE]_smaller" at bounding box center [60, 98] width 102 height 7
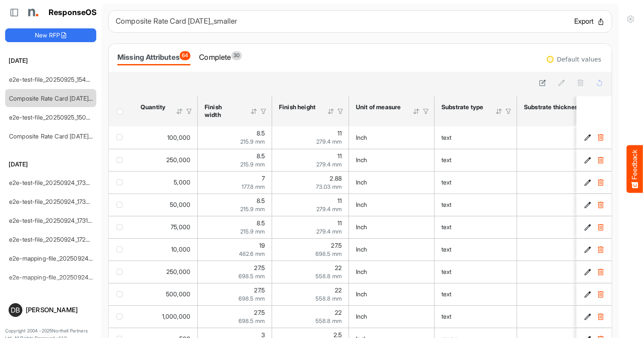
click at [585, 21] on button "Export" at bounding box center [589, 21] width 31 height 11
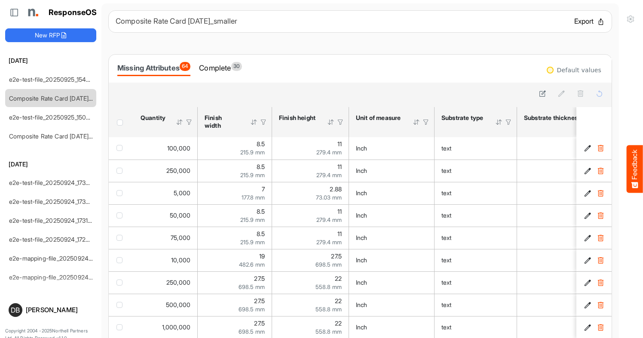
click at [578, 24] on button "Export" at bounding box center [589, 21] width 31 height 11
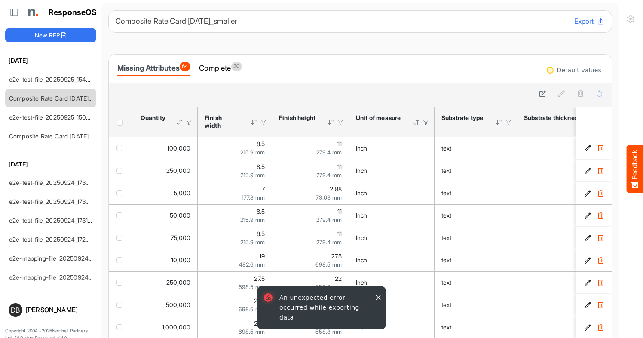
click at [430, 36] on div "Composite Rate Card May 15_smaller Export Missing Attributes 64 Complete 30 Def…" at bounding box center [360, 197] width 504 height 374
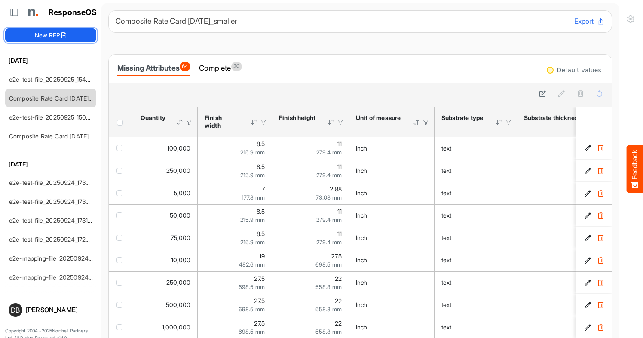
click at [66, 35] on icon at bounding box center [63, 35] width 7 height 7
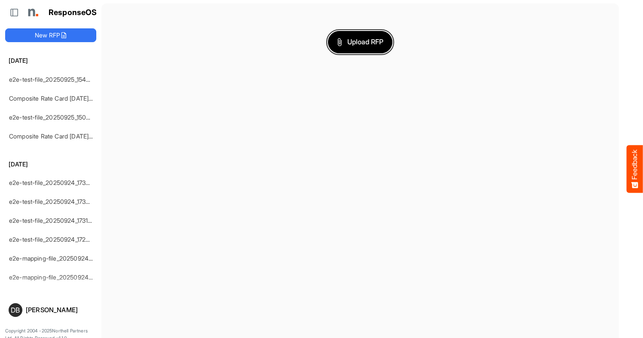
click at [368, 44] on span "Upload RFP" at bounding box center [360, 42] width 46 height 11
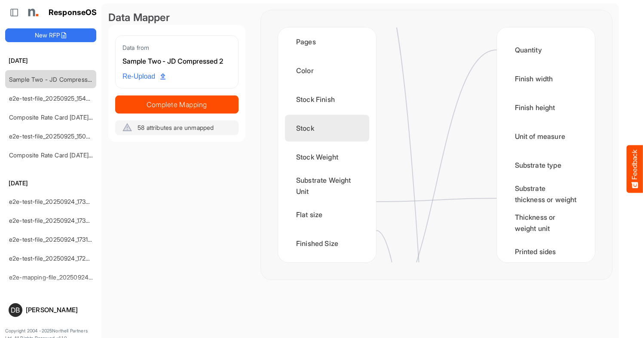
scroll to position [127, 0]
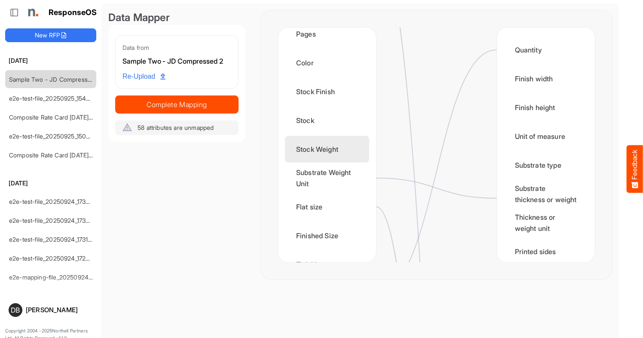
click at [354, 151] on div "Stock Weight" at bounding box center [327, 149] width 84 height 27
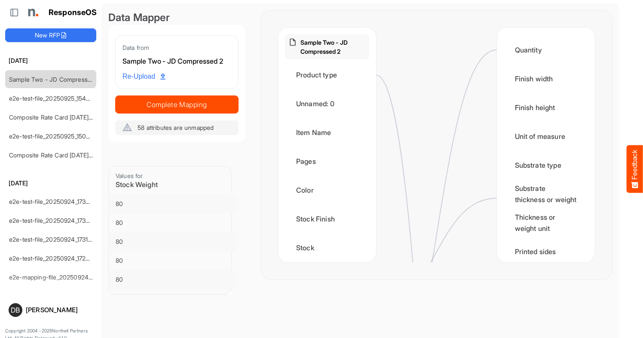
scroll to position [0, 0]
click at [337, 75] on div "Product type" at bounding box center [327, 74] width 84 height 27
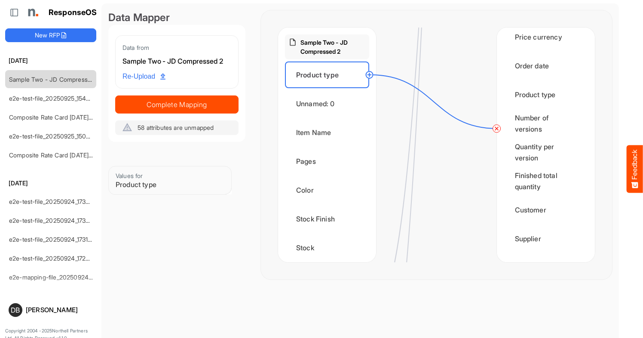
scroll to position [1074, 0]
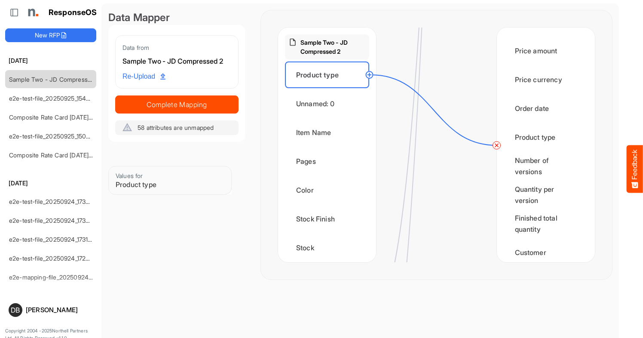
click at [326, 75] on div "Product type" at bounding box center [327, 74] width 84 height 27
click at [326, 100] on div "Unnamed: 0" at bounding box center [327, 103] width 84 height 27
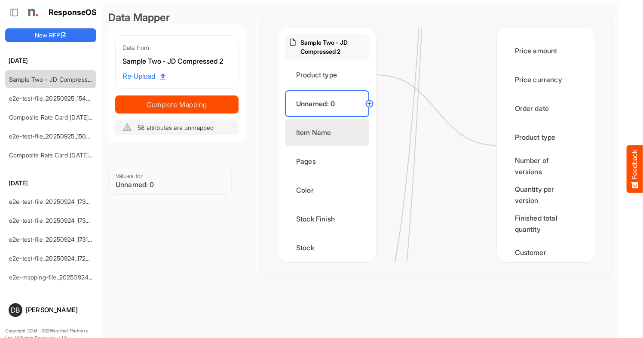
click at [327, 136] on div "Item Name" at bounding box center [327, 132] width 84 height 27
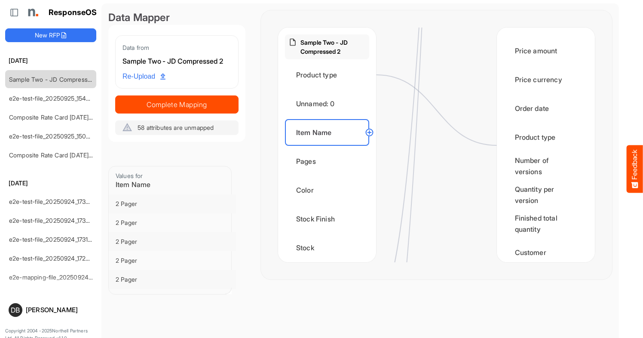
click at [369, 132] on circle at bounding box center [369, 132] width 10 height 10
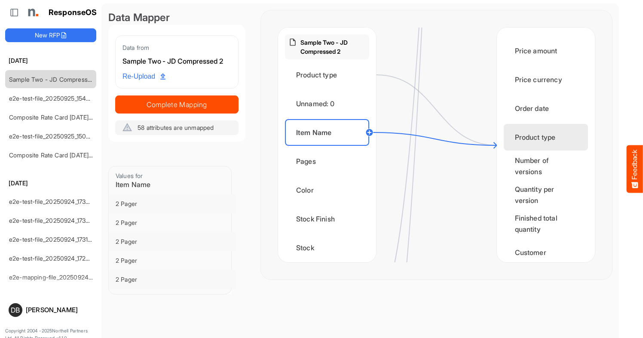
click at [565, 146] on div "Product type" at bounding box center [546, 137] width 84 height 27
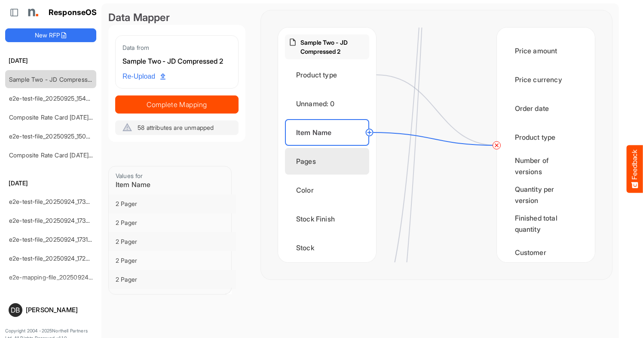
click at [325, 171] on div "Pages" at bounding box center [327, 161] width 84 height 27
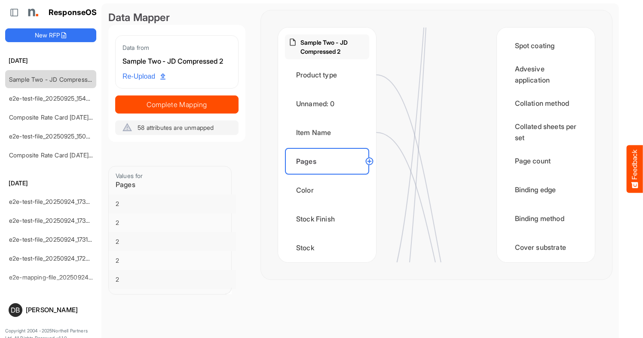
scroll to position [811, 0]
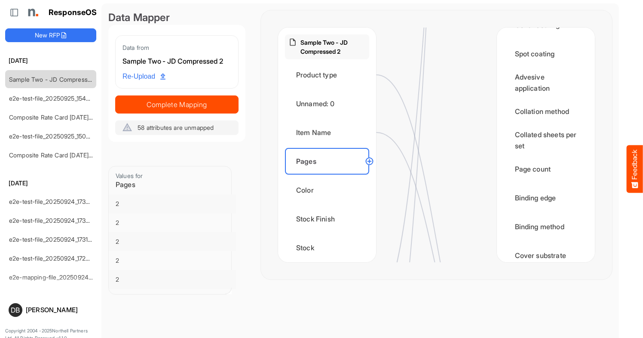
click at [367, 160] on circle at bounding box center [369, 161] width 10 height 10
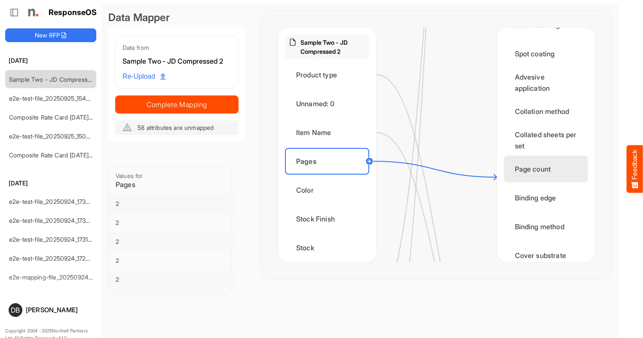
click at [534, 178] on div "Page count" at bounding box center [546, 169] width 84 height 27
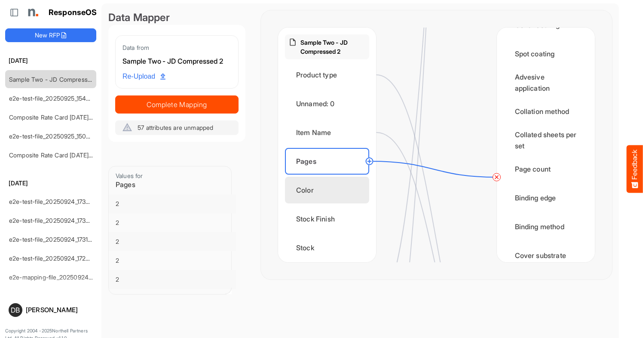
click at [318, 191] on div "Color" at bounding box center [327, 190] width 84 height 27
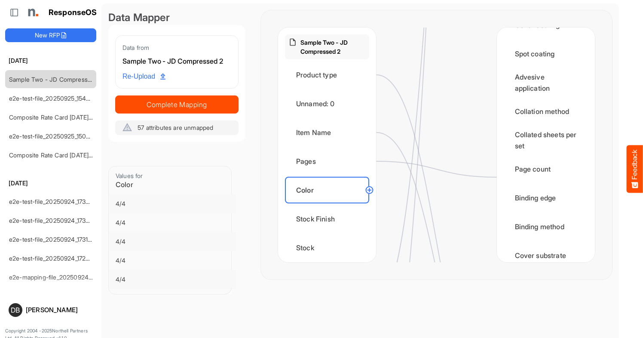
click at [368, 188] on circle at bounding box center [369, 190] width 10 height 10
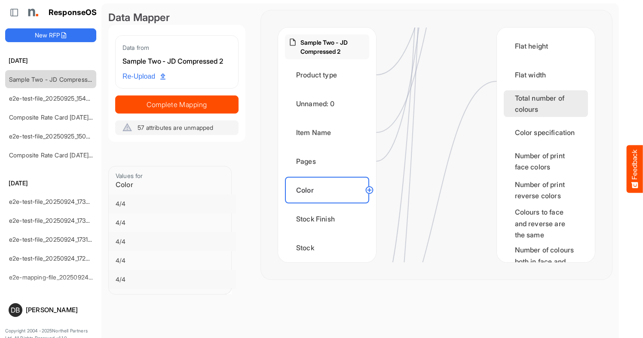
scroll to position [1398, 0]
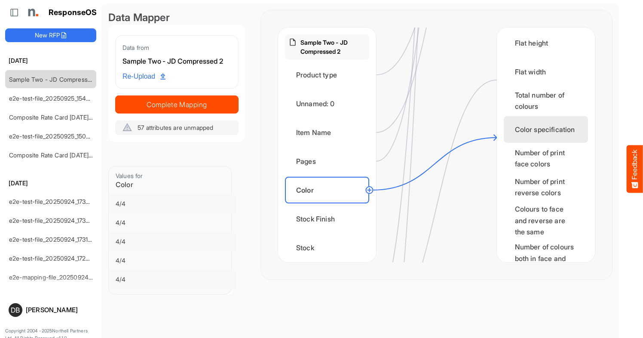
click at [551, 138] on div "Color specification" at bounding box center [546, 129] width 84 height 27
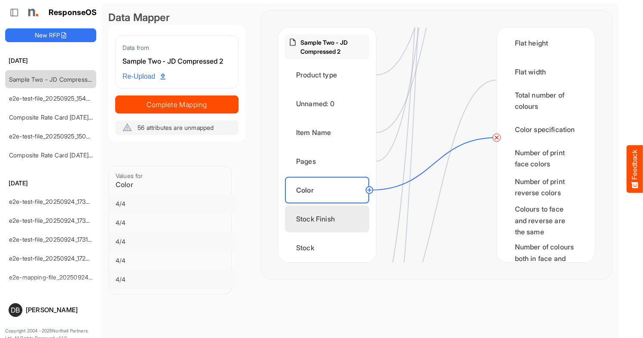
click at [326, 221] on div "Stock Finish" at bounding box center [327, 218] width 84 height 27
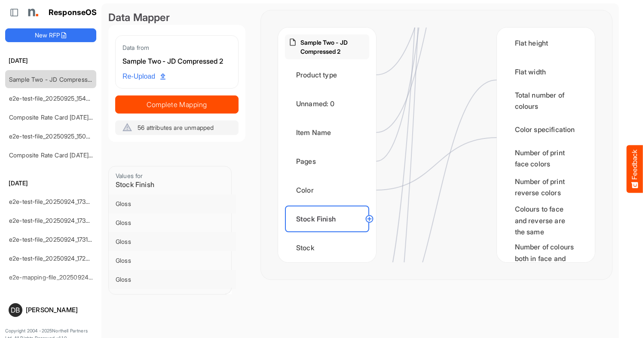
click at [369, 220] on circle at bounding box center [369, 219] width 10 height 10
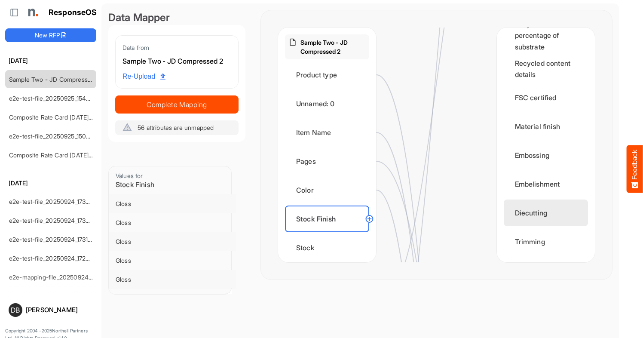
scroll to position [334, 0]
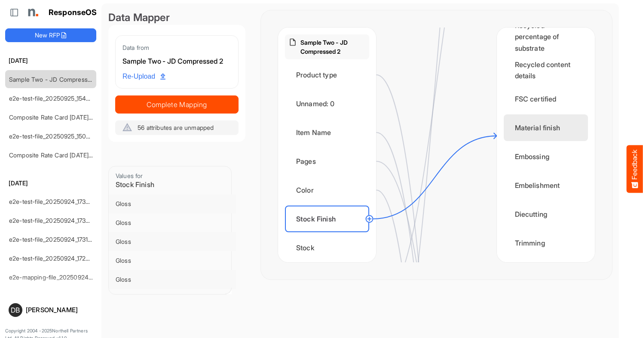
click at [543, 140] on div "Material finish" at bounding box center [546, 127] width 84 height 27
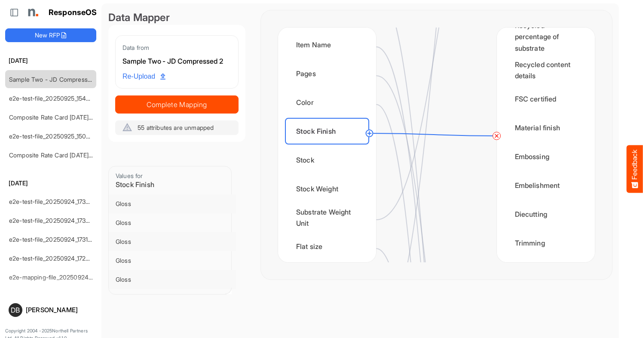
scroll to position [89, 0]
click at [332, 164] on div "Stock" at bounding box center [327, 159] width 84 height 27
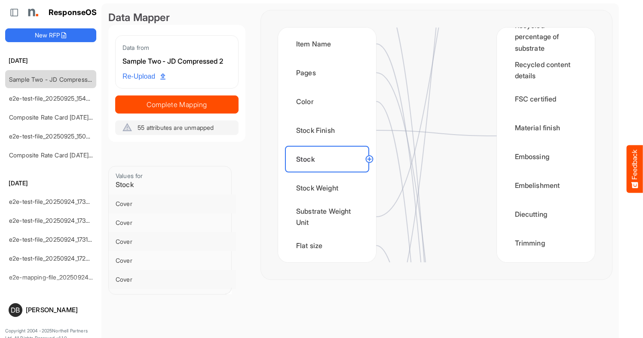
click at [367, 159] on circle at bounding box center [369, 159] width 10 height 10
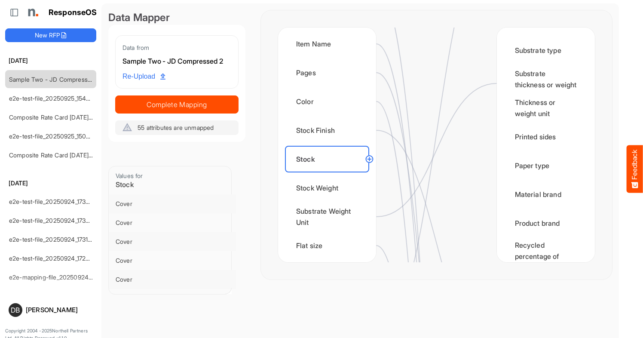
scroll to position [108, 0]
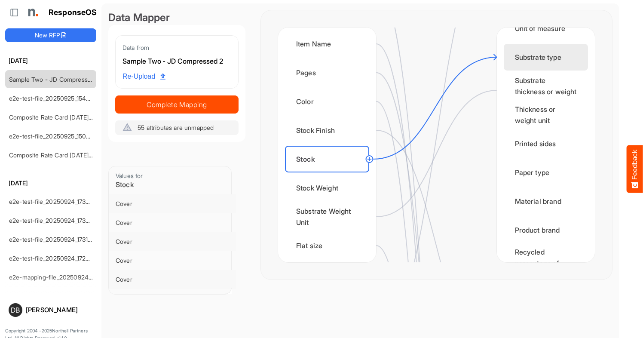
click at [554, 58] on div "Substrate type" at bounding box center [546, 57] width 84 height 27
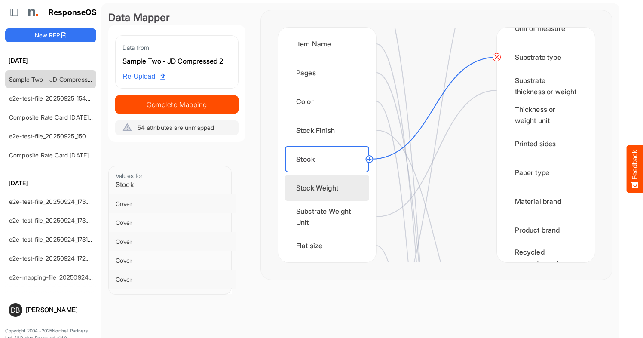
click at [340, 187] on div "Stock Weight" at bounding box center [327, 188] width 84 height 27
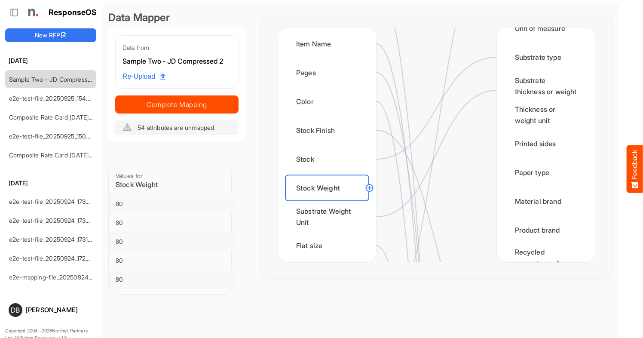
click at [369, 187] on circle at bounding box center [369, 188] width 10 height 10
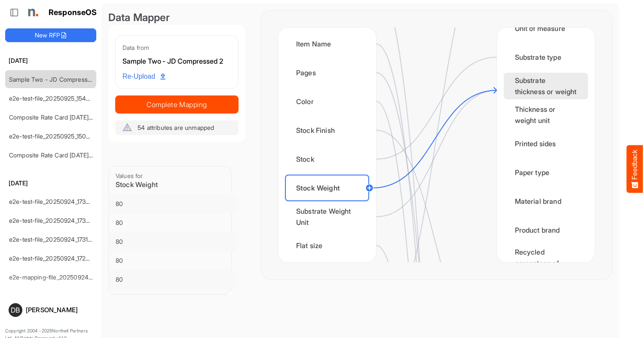
click at [557, 94] on div "Substrate thickness or weight" at bounding box center [546, 86] width 84 height 27
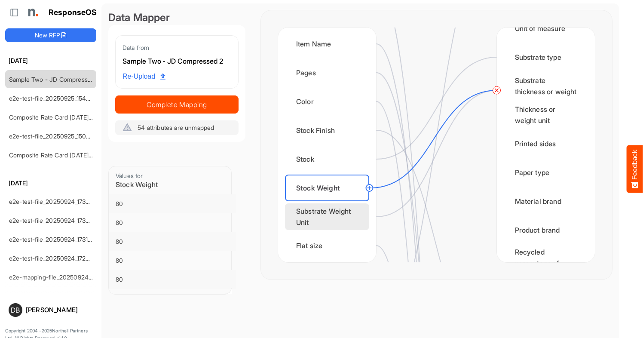
click at [355, 223] on div "Substrate Weight Unit" at bounding box center [327, 216] width 84 height 27
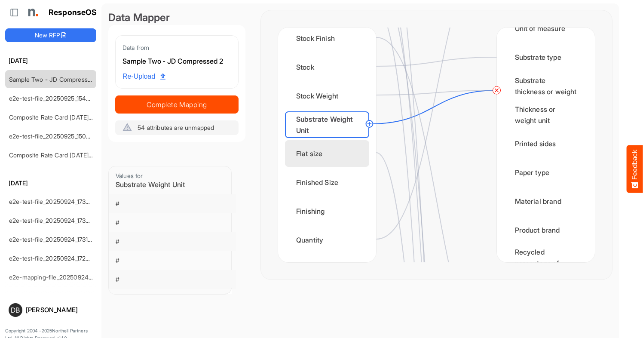
scroll to position [181, 0]
click at [338, 147] on div "Flat size" at bounding box center [327, 153] width 84 height 27
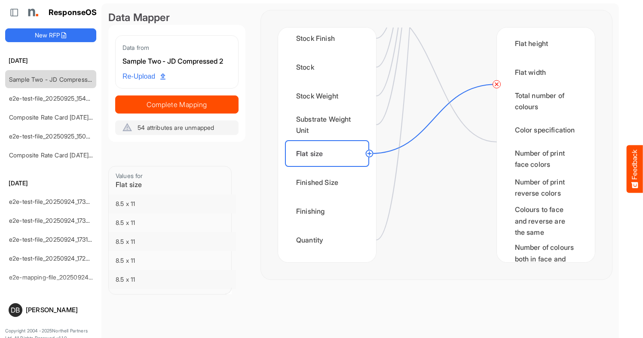
scroll to position [1400, 0]
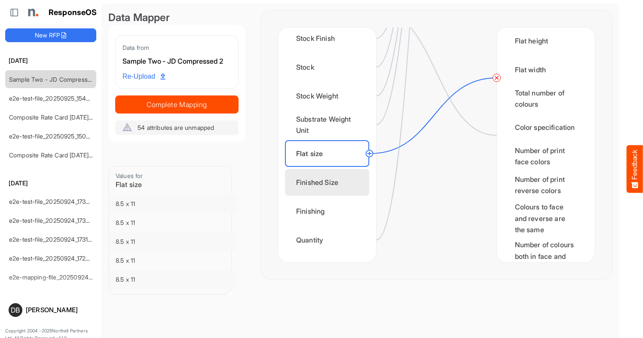
click at [335, 193] on div "Finished Size" at bounding box center [327, 182] width 84 height 27
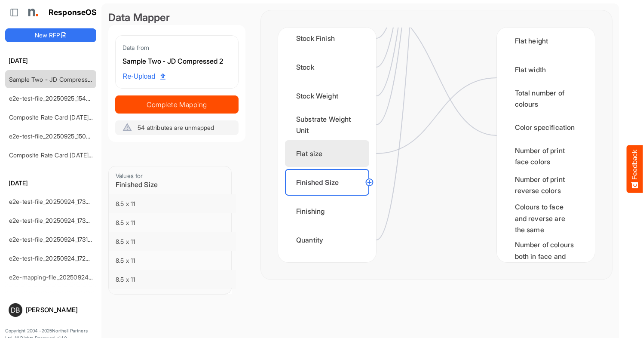
click at [338, 156] on div "Flat size" at bounding box center [327, 153] width 84 height 27
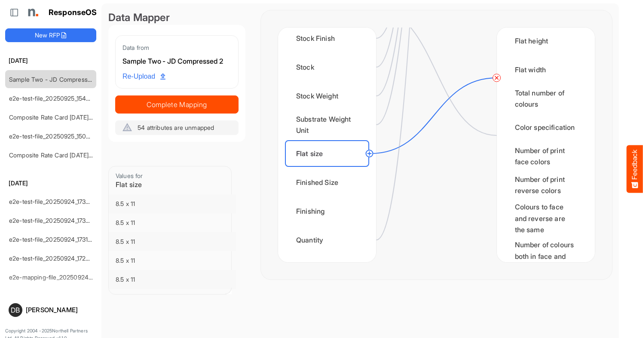
click at [372, 154] on circle at bounding box center [369, 153] width 10 height 10
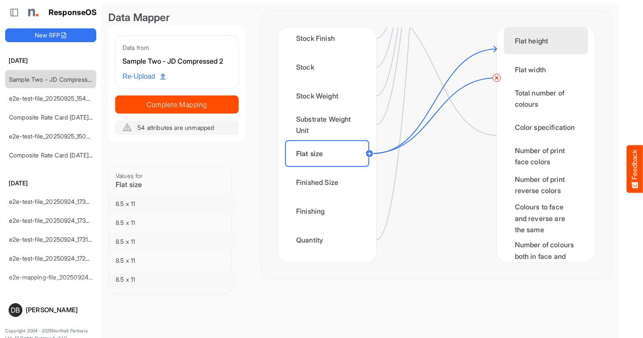
click at [534, 46] on div "Flat height" at bounding box center [546, 41] width 84 height 27
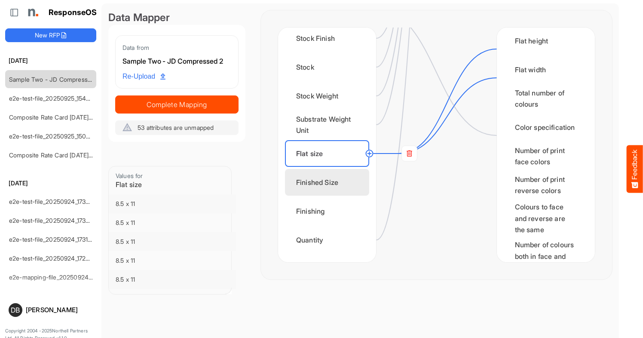
click at [341, 189] on div "Finished Size" at bounding box center [327, 182] width 84 height 27
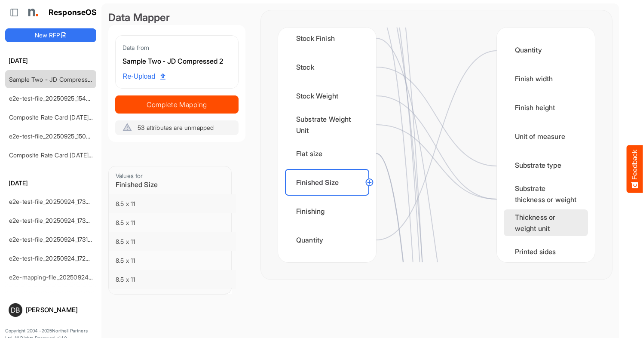
scroll to position [0, 0]
click at [369, 179] on circle at bounding box center [369, 182] width 10 height 10
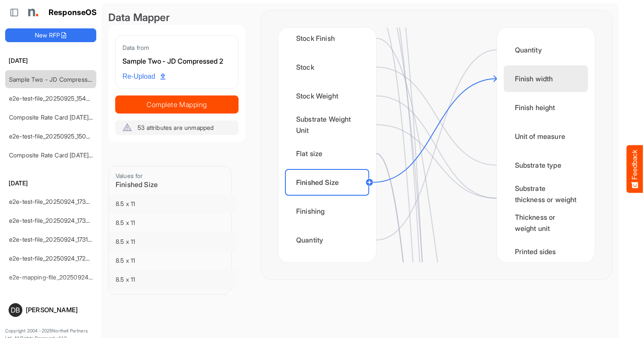
click at [528, 80] on div "Finish width" at bounding box center [546, 78] width 84 height 27
click at [369, 184] on circle at bounding box center [369, 182] width 10 height 10
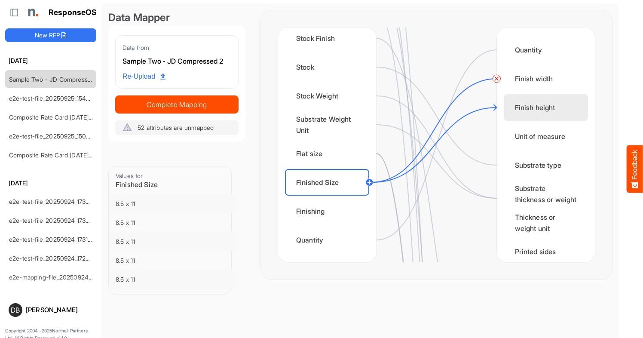
click at [565, 105] on div "Finish height" at bounding box center [546, 107] width 84 height 27
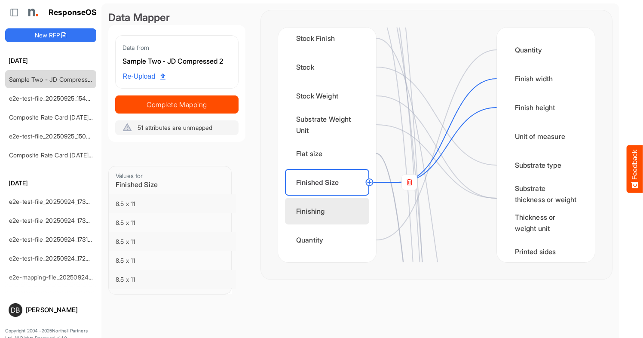
click at [334, 218] on div "Finishing" at bounding box center [327, 211] width 84 height 27
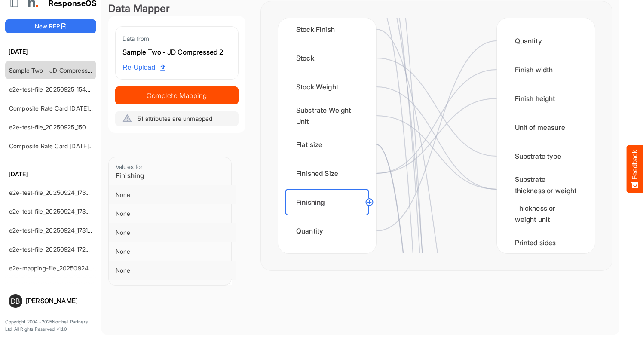
scroll to position [9, 0]
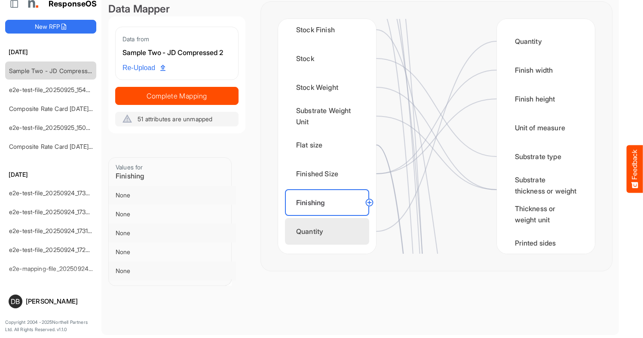
click at [337, 238] on div "Quantity" at bounding box center [327, 231] width 84 height 27
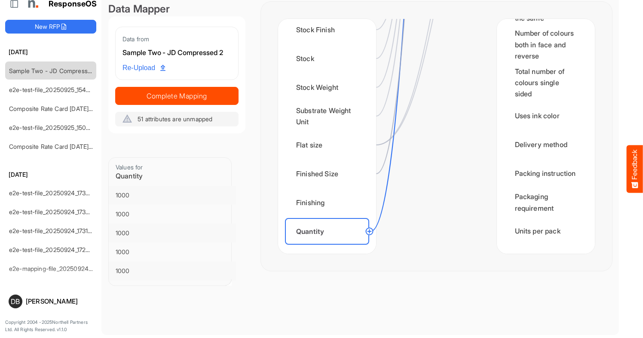
scroll to position [1610, 0]
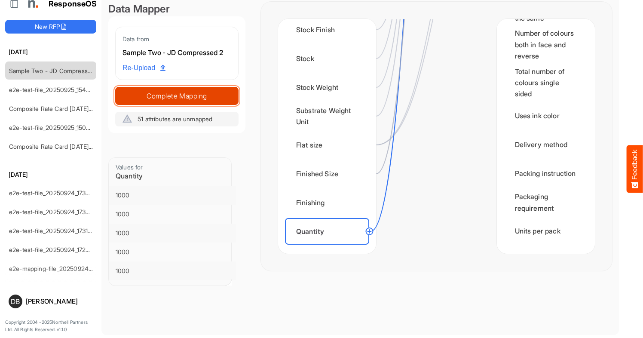
click at [200, 96] on span "Complete Mapping" at bounding box center [177, 96] width 122 height 12
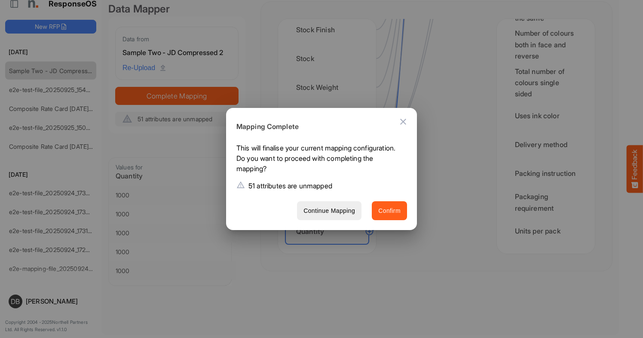
click at [386, 206] on span "Confirm" at bounding box center [389, 210] width 22 height 11
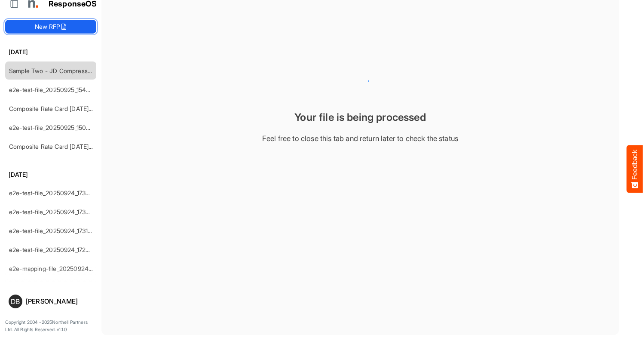
click at [56, 24] on button "New RFP" at bounding box center [50, 27] width 91 height 14
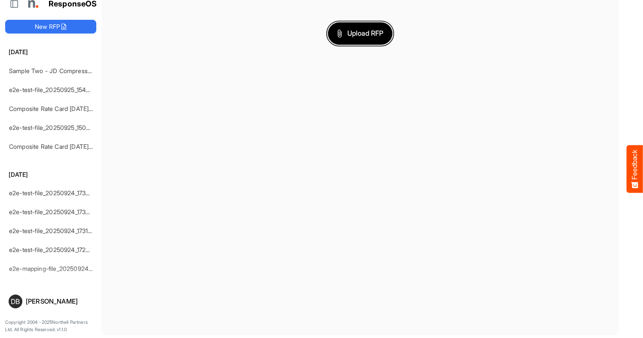
click at [368, 24] on button "Upload RFP" at bounding box center [360, 33] width 64 height 22
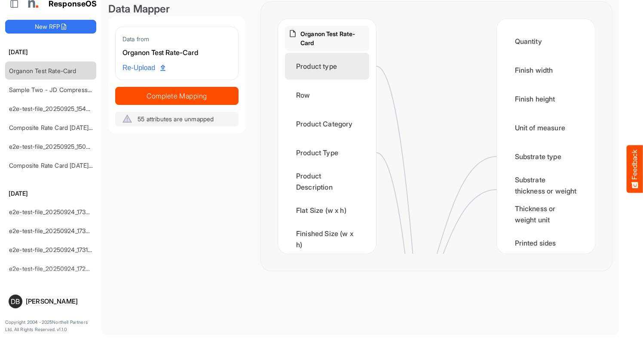
click at [340, 63] on div "Product type" at bounding box center [327, 66] width 84 height 27
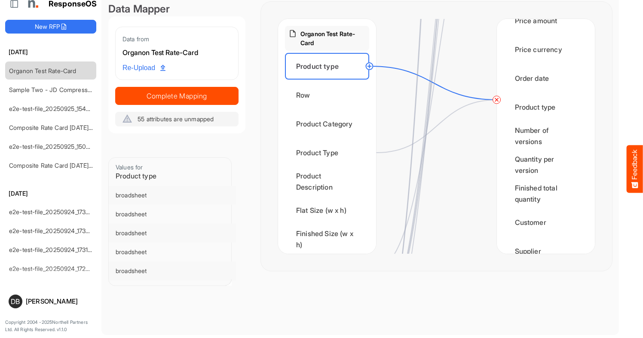
scroll to position [1010, 0]
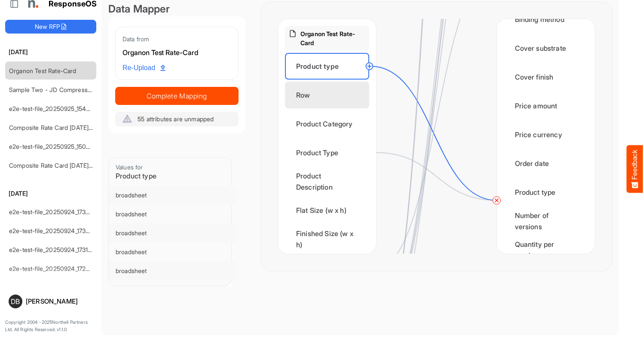
click at [337, 94] on div "Row" at bounding box center [327, 95] width 84 height 27
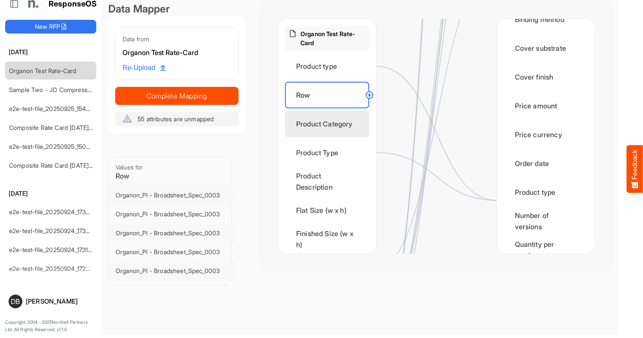
click at [348, 133] on div "Product Category" at bounding box center [327, 123] width 84 height 27
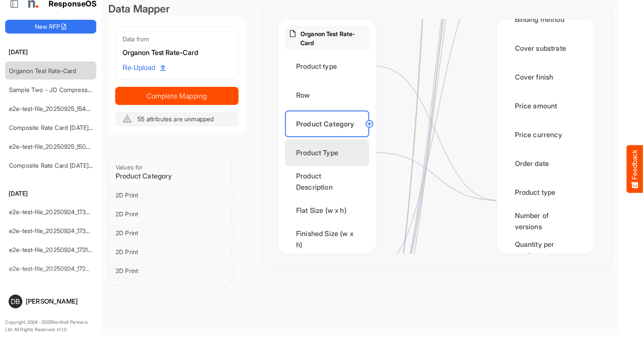
click at [348, 149] on div "Product Type" at bounding box center [327, 152] width 84 height 27
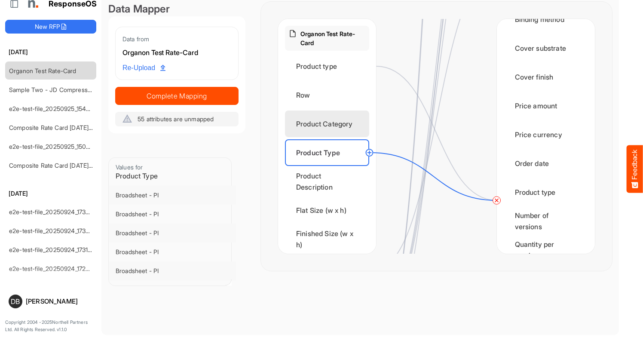
click at [348, 125] on div "Product Category" at bounding box center [327, 123] width 84 height 27
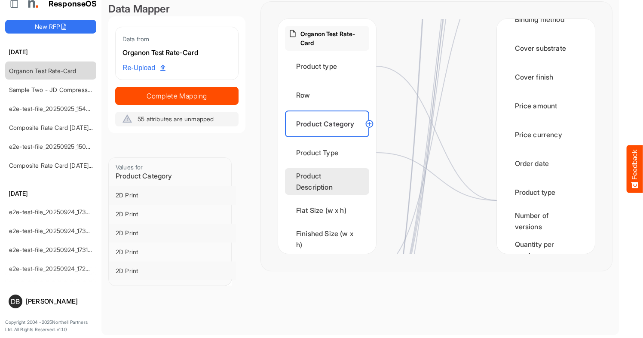
click at [346, 178] on div "Product Description" at bounding box center [327, 181] width 84 height 27
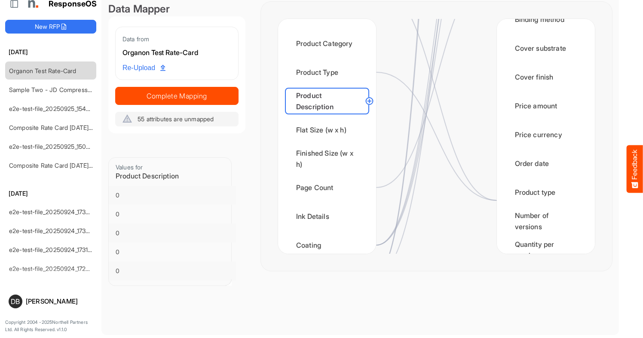
scroll to position [81, 0]
click at [346, 133] on div "Flat Size (w x h)" at bounding box center [327, 129] width 84 height 27
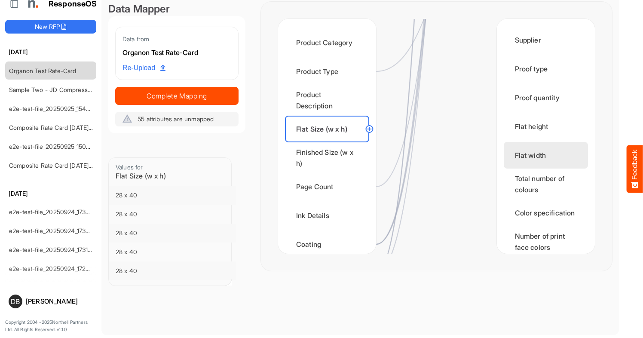
scroll to position [1349, 0]
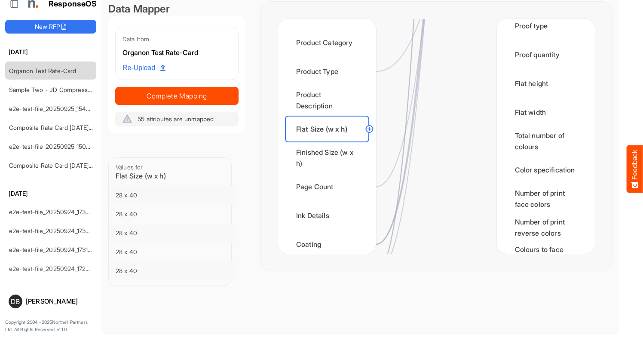
click at [371, 128] on circle at bounding box center [369, 129] width 10 height 10
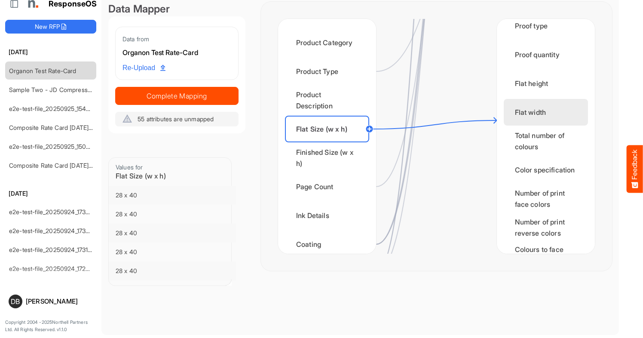
click at [520, 120] on div "Flat width" at bounding box center [546, 112] width 84 height 27
click at [368, 130] on circle at bounding box center [369, 129] width 10 height 10
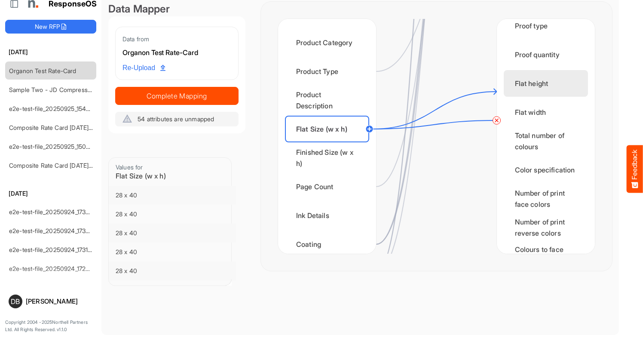
click at [536, 97] on div "Flat height" at bounding box center [546, 83] width 84 height 27
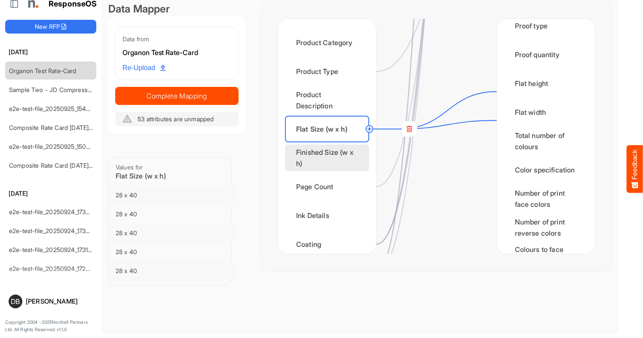
click at [336, 159] on div "Finished Size (w x h)" at bounding box center [327, 157] width 84 height 27
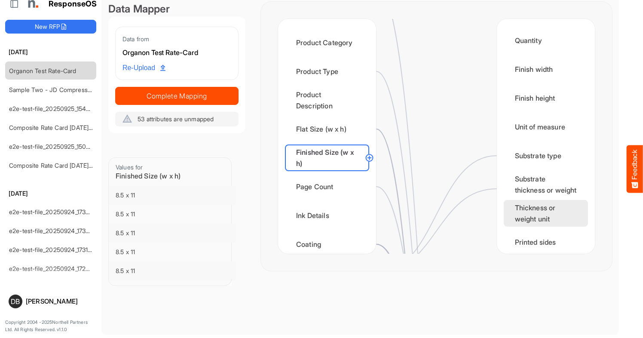
scroll to position [0, 0]
click at [370, 157] on circle at bounding box center [369, 158] width 10 height 10
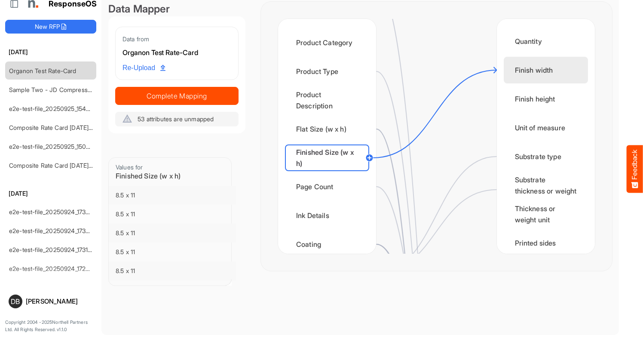
click at [553, 67] on div "Finish width" at bounding box center [546, 70] width 84 height 27
click at [370, 157] on circle at bounding box center [369, 158] width 10 height 10
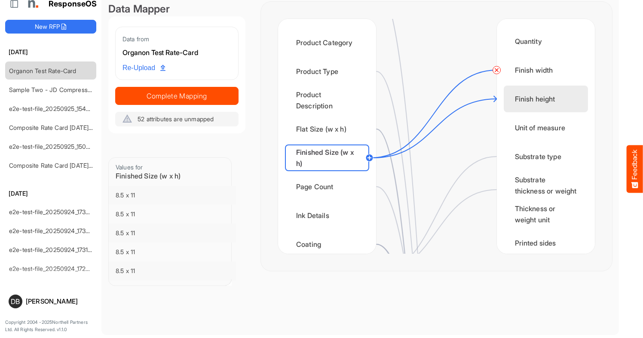
click at [565, 102] on div "Finish height" at bounding box center [546, 99] width 84 height 27
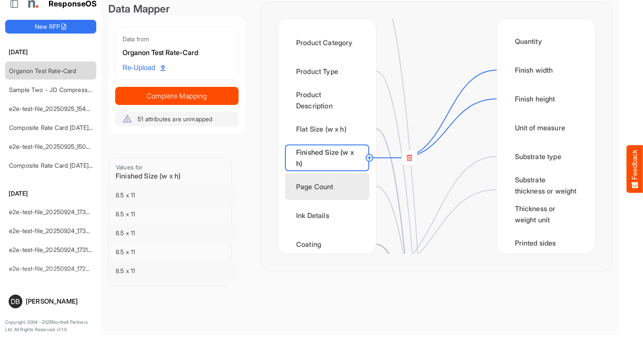
click at [335, 196] on div "Page Count" at bounding box center [327, 186] width 84 height 27
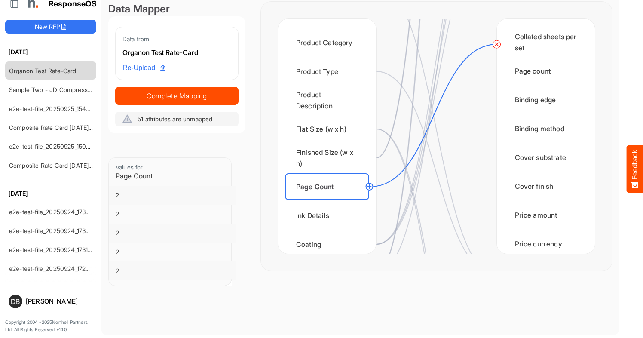
scroll to position [814, 0]
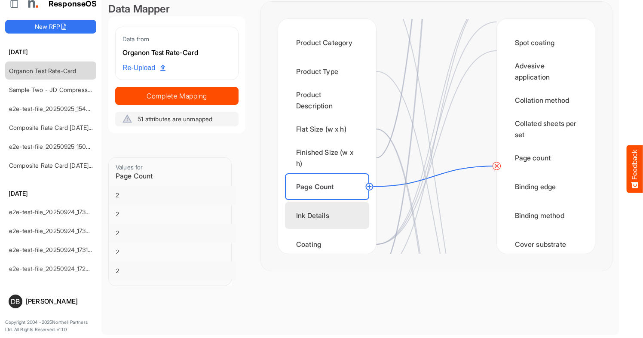
click at [335, 217] on div "Ink Details" at bounding box center [327, 215] width 84 height 27
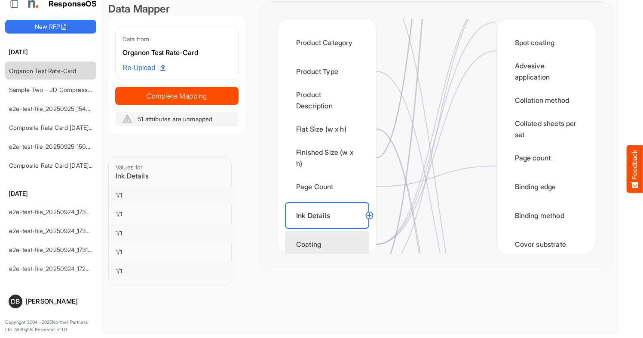
click at [335, 240] on div "Coating" at bounding box center [327, 244] width 84 height 27
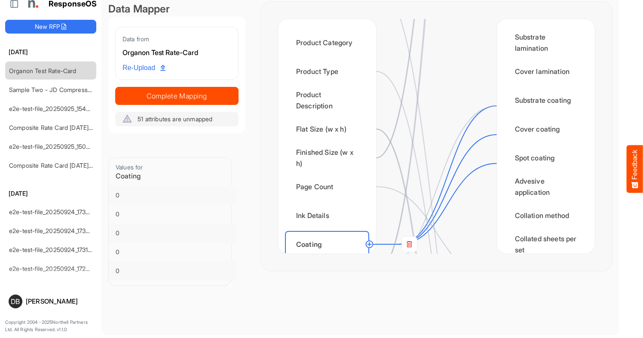
scroll to position [700, 0]
click at [409, 245] on rect at bounding box center [408, 243] width 15 height 15
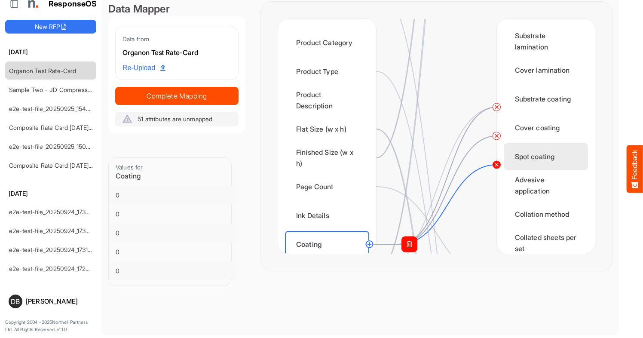
click at [495, 166] on circle at bounding box center [497, 164] width 10 height 10
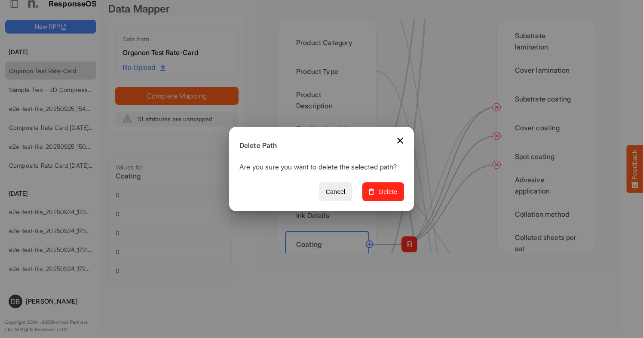
click at [395, 197] on span "Delete" at bounding box center [383, 192] width 29 height 11
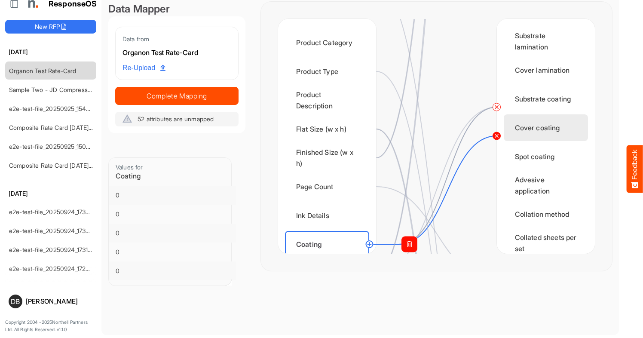
click at [497, 136] on circle at bounding box center [497, 136] width 10 height 10
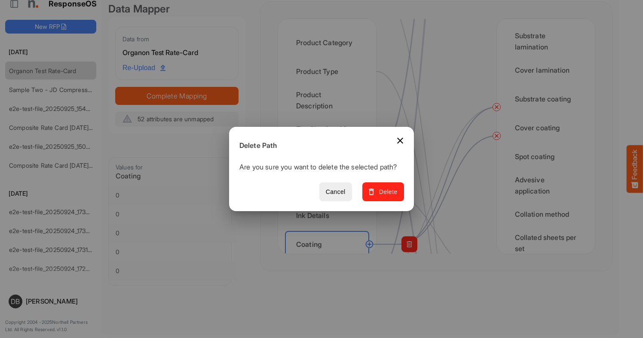
click at [390, 197] on span "Delete" at bounding box center [383, 192] width 29 height 11
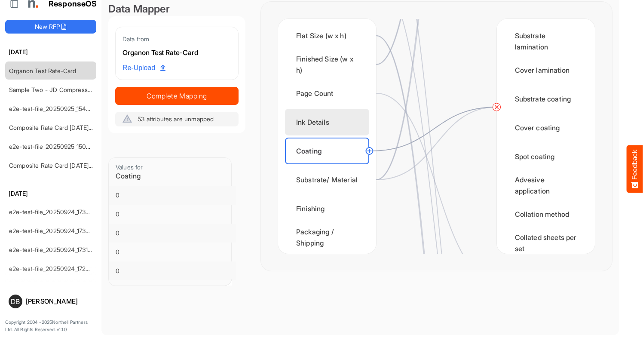
scroll to position [179, 0]
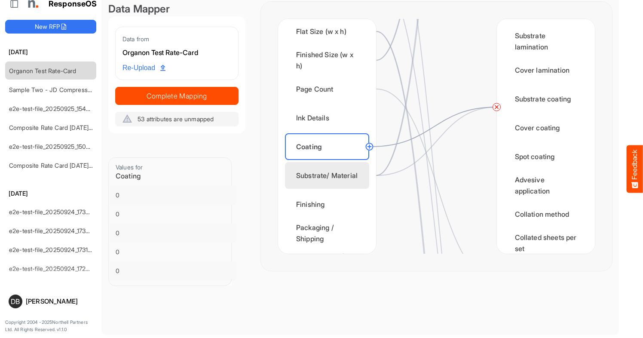
click at [334, 162] on div "Substrate/ Material" at bounding box center [327, 175] width 84 height 27
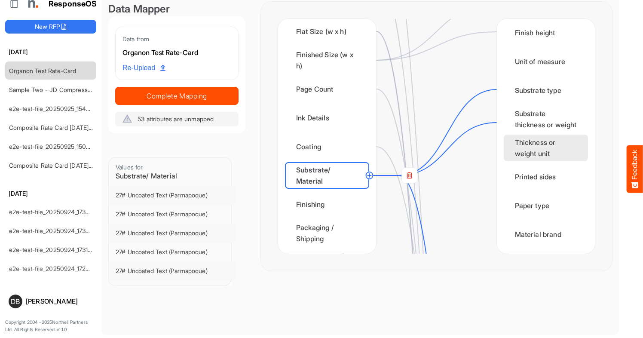
scroll to position [67, 0]
click at [370, 177] on circle at bounding box center [369, 175] width 10 height 10
click at [548, 148] on div "Thickness or weight unit" at bounding box center [546, 147] width 84 height 27
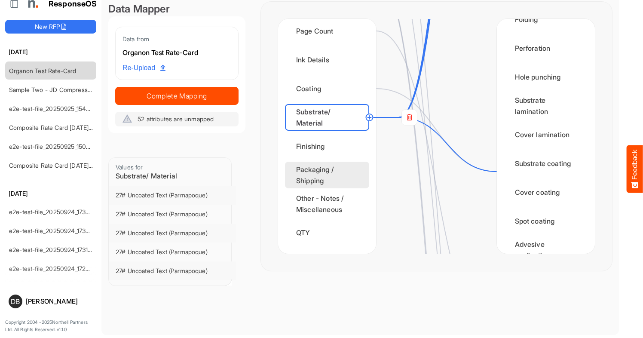
scroll to position [252, 0]
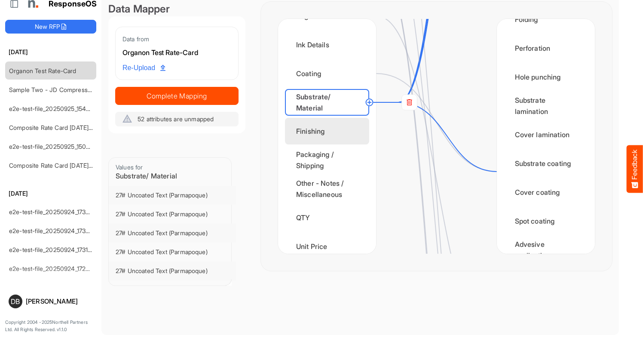
click at [348, 128] on div "Finishing" at bounding box center [327, 131] width 84 height 27
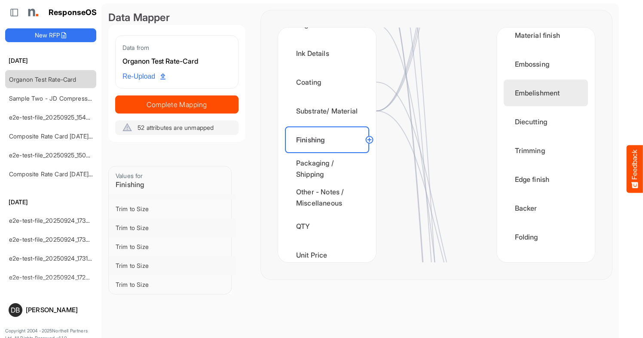
scroll to position [464, 0]
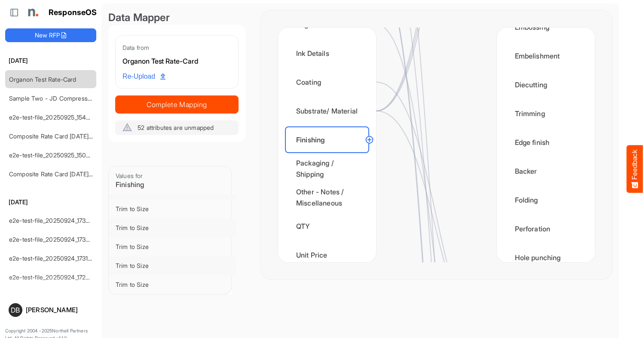
click at [370, 141] on circle at bounding box center [369, 140] width 10 height 10
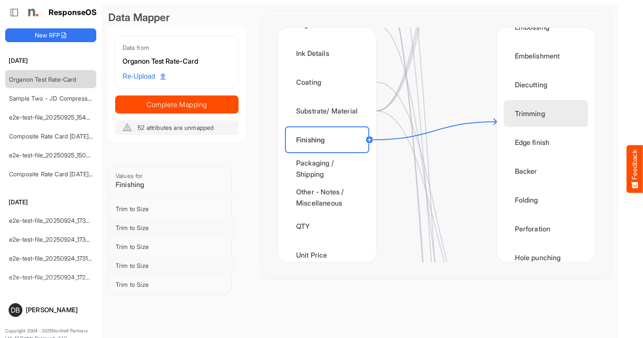
click at [530, 127] on div "Trimming" at bounding box center [546, 113] width 84 height 27
click at [369, 139] on circle at bounding box center [369, 140] width 10 height 10
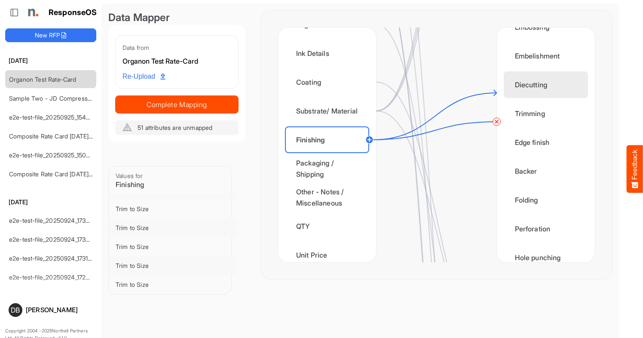
click at [535, 92] on div "Diecutting" at bounding box center [546, 84] width 84 height 27
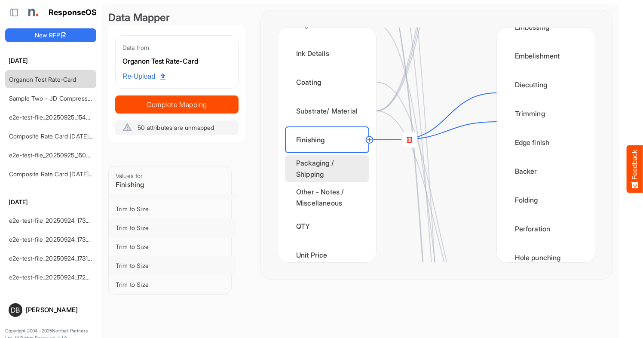
click at [318, 171] on div "Packaging / Shipping" at bounding box center [327, 168] width 84 height 27
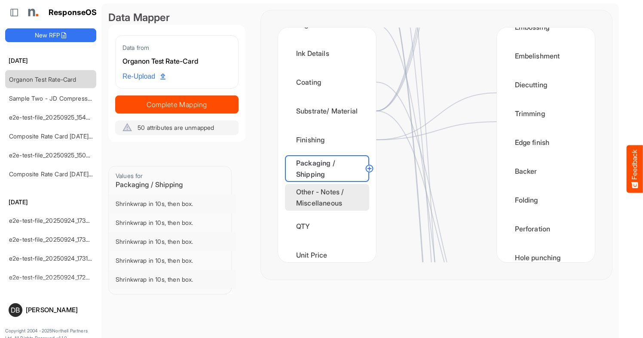
click at [327, 198] on div "Other - Notes / Miscellaneous" at bounding box center [327, 197] width 84 height 27
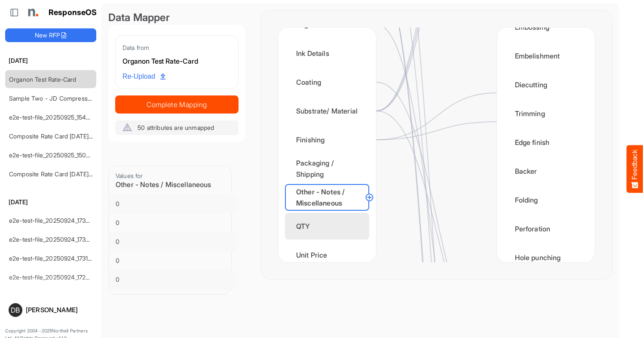
click at [334, 229] on div "QTY" at bounding box center [327, 226] width 84 height 27
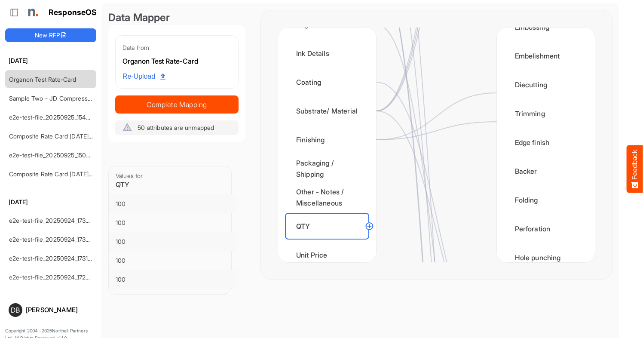
click at [370, 227] on circle at bounding box center [369, 226] width 10 height 10
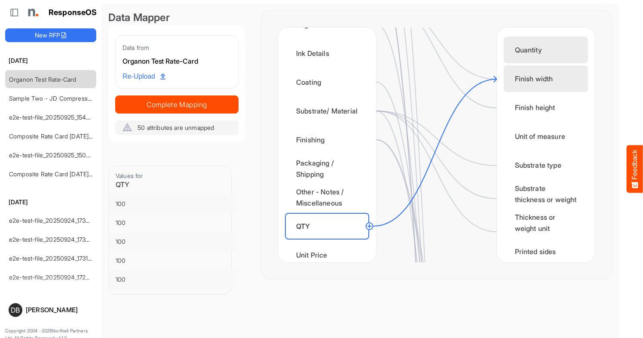
scroll to position [0, 0]
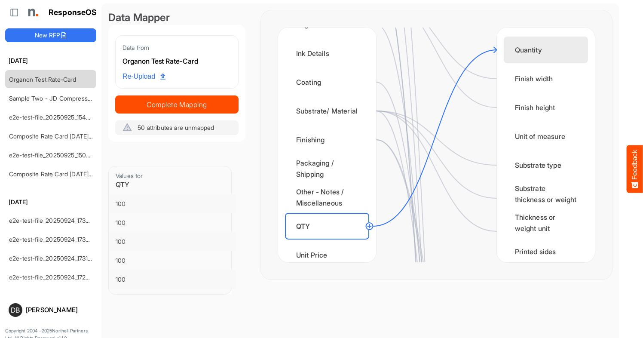
click at [544, 45] on div "Quantity" at bounding box center [546, 50] width 84 height 27
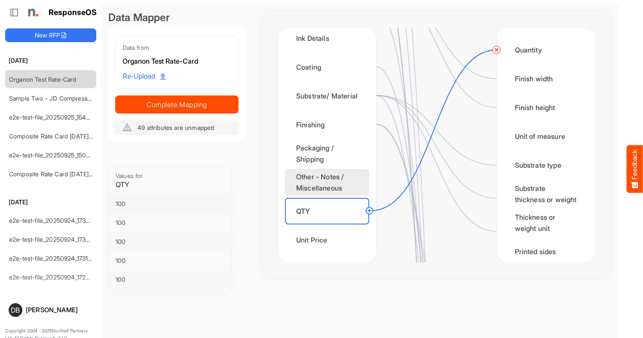
scroll to position [267, 0]
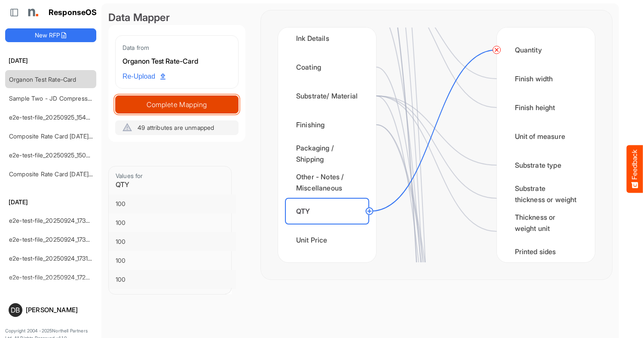
click at [214, 105] on span "Complete Mapping" at bounding box center [177, 104] width 122 height 12
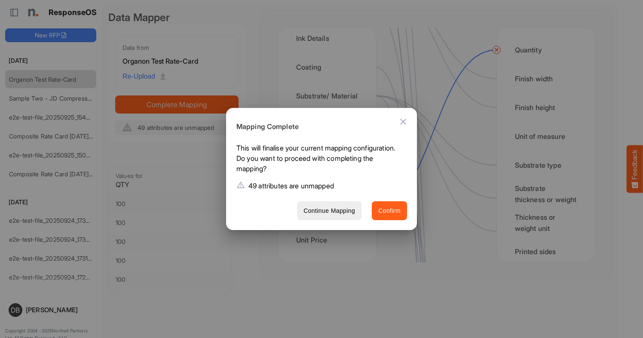
click at [400, 209] on span "Confirm" at bounding box center [389, 210] width 22 height 11
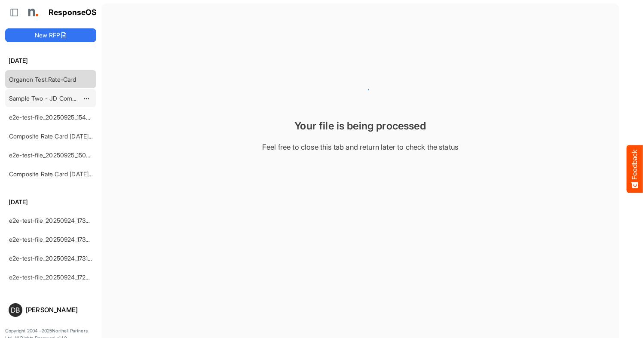
click at [58, 100] on link "Sample Two - JD Compressed 2" at bounding box center [54, 98] width 91 height 7
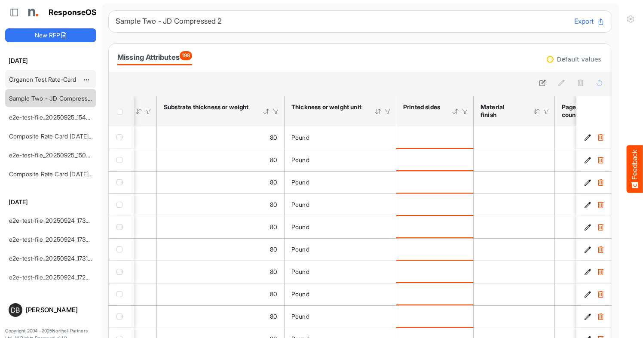
click at [56, 83] on div "Organon Test Rate-Card" at bounding box center [44, 78] width 77 height 17
click at [55, 77] on link "Organon Test Rate-Card" at bounding box center [42, 79] width 67 height 7
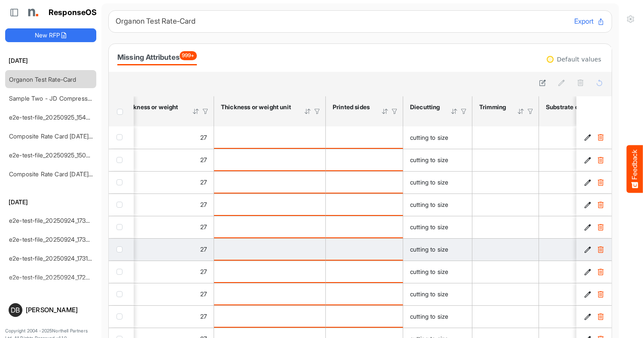
scroll to position [0, 437]
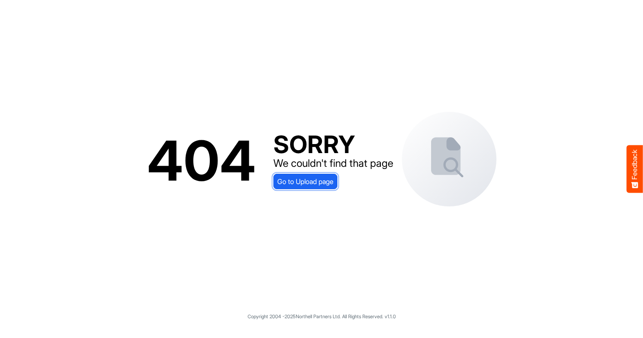
click at [314, 184] on span "Go to Upload page" at bounding box center [305, 181] width 56 height 11
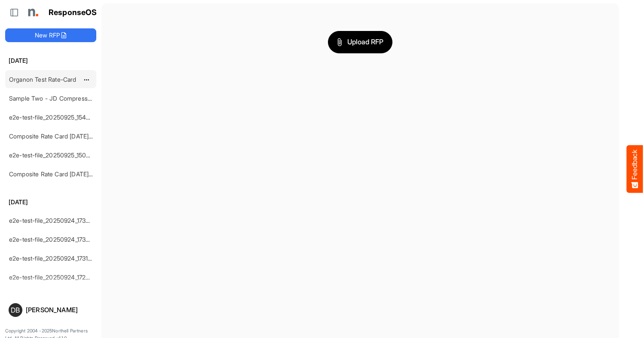
click at [43, 80] on link "Organon Test Rate-Card" at bounding box center [42, 79] width 67 height 7
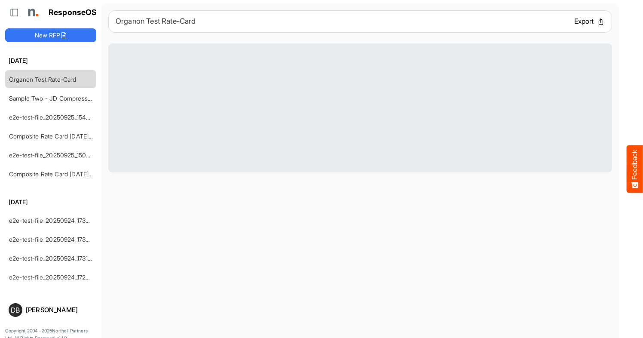
click at [539, 21] on button "Export" at bounding box center [589, 21] width 31 height 11
click at [44, 142] on div "Composite Rate Card [DATE]_smaller" at bounding box center [44, 135] width 77 height 17
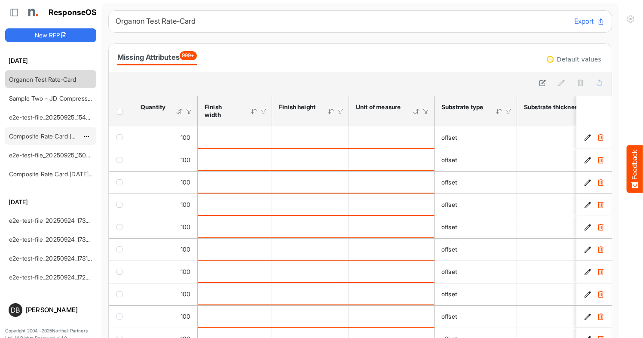
click at [54, 138] on link "Composite Rate Card [DATE]_smaller" at bounding box center [60, 135] width 102 height 7
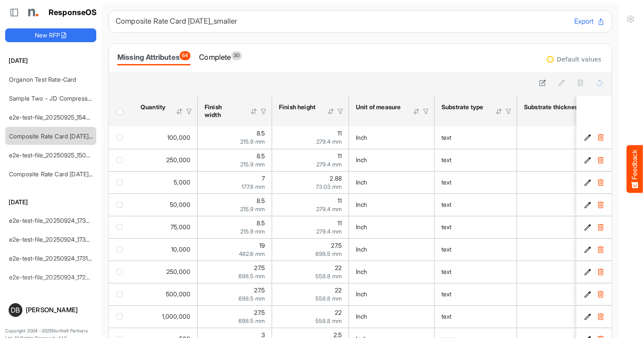
click at [416, 36] on div "Composite Rate Card May 15_smaller Export Missing Attributes 64 Complete 30 Def…" at bounding box center [360, 192] width 504 height 364
click at [55, 81] on link "Organon Test Rate-Card" at bounding box center [42, 79] width 67 height 7
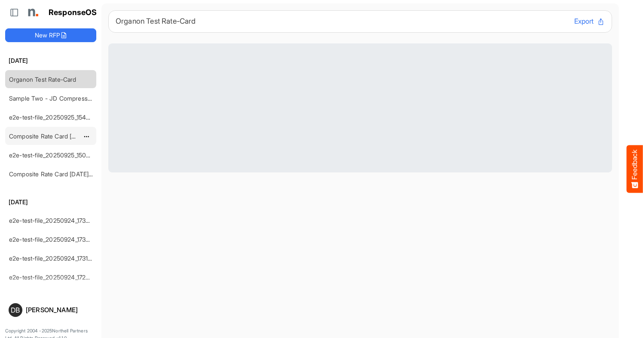
click at [43, 131] on div "Composite Rate Card Ma[DATE]maller" at bounding box center [44, 135] width 77 height 17
click at [44, 135] on link "Composite Rate Card Ma[DATE]maller" at bounding box center [60, 135] width 102 height 7
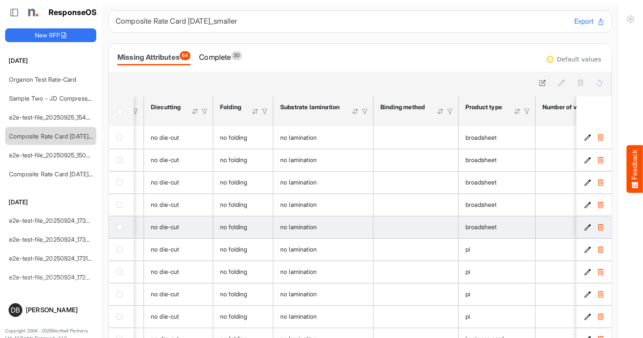
scroll to position [0, 1063]
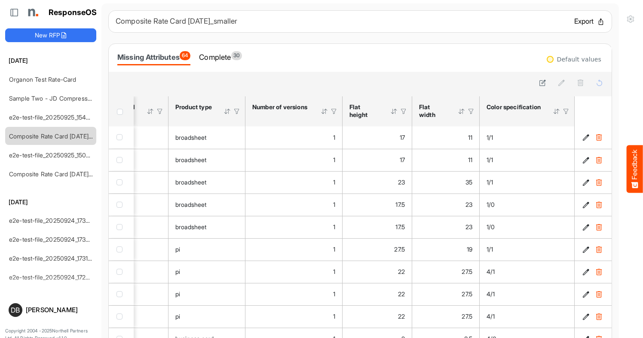
click at [539, 20] on button "Export" at bounding box center [589, 21] width 31 height 11
